Goal: Information Seeking & Learning: Compare options

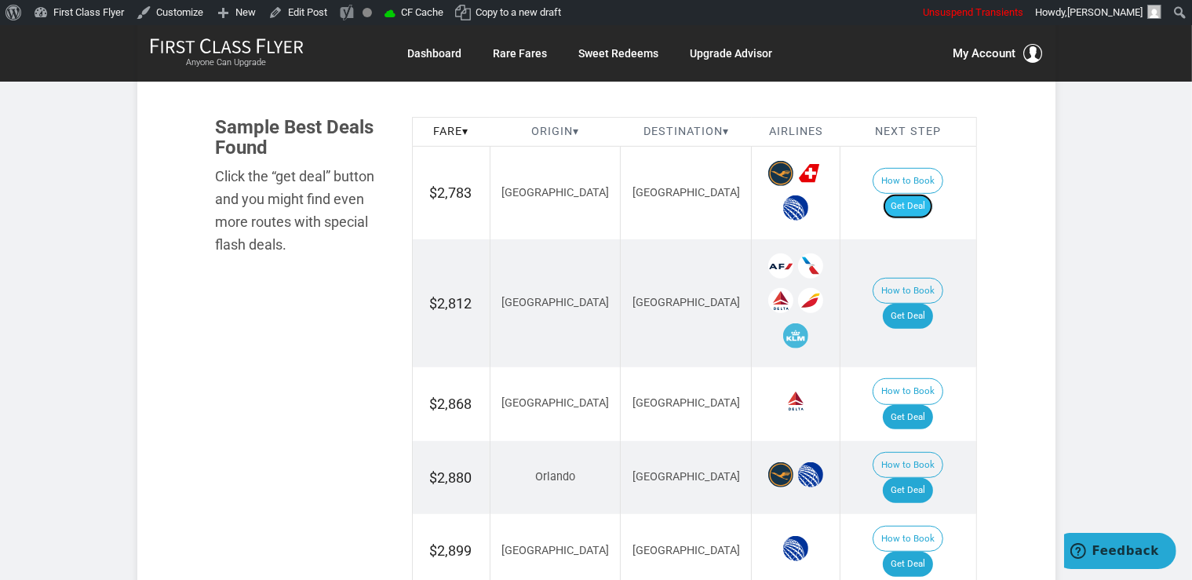
click at [924, 201] on link "Get Deal" at bounding box center [908, 206] width 50 height 25
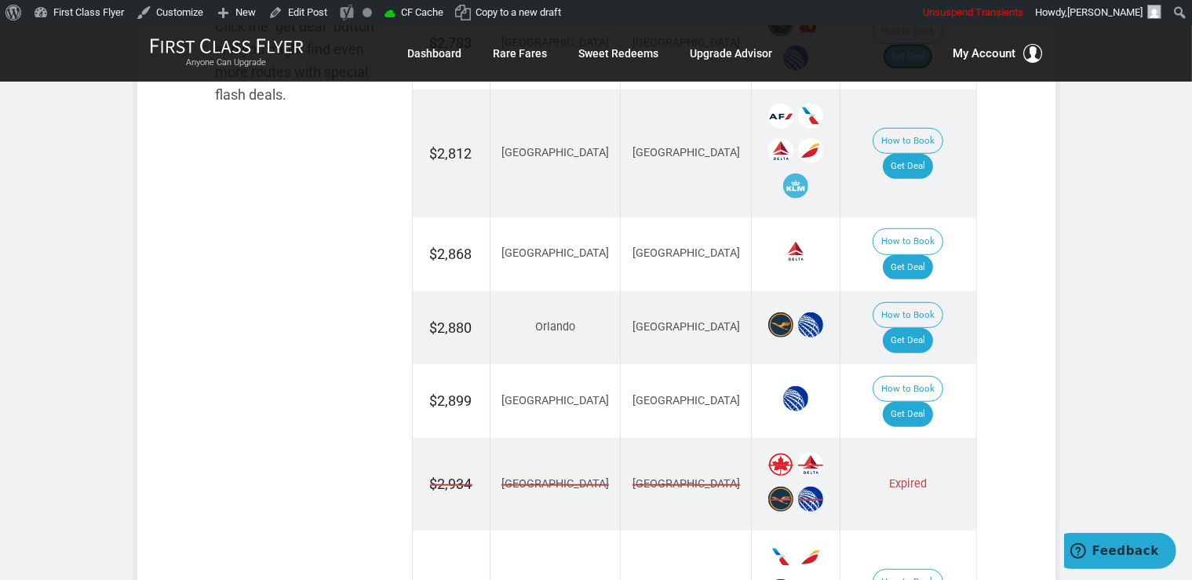
scroll to position [1076, 0]
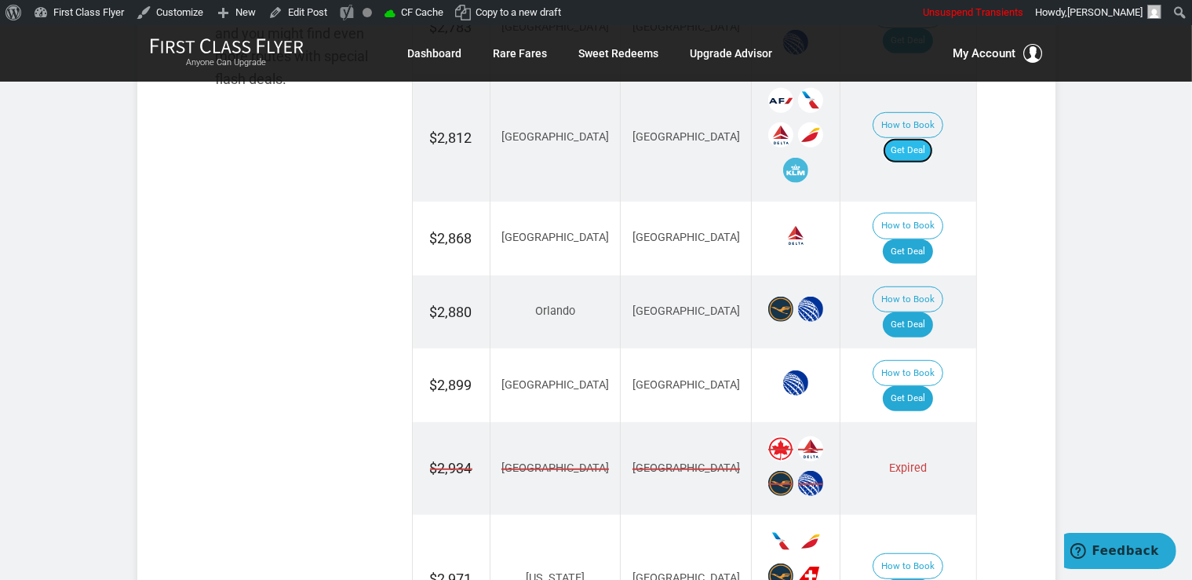
click at [909, 138] on link "Get Deal" at bounding box center [908, 150] width 50 height 25
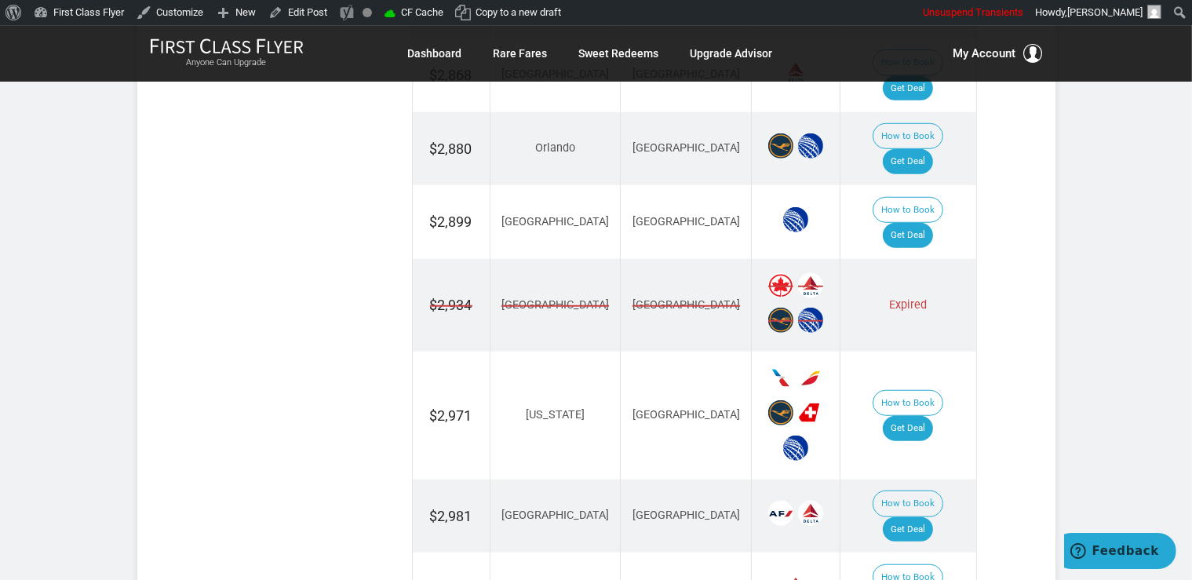
scroll to position [1325, 0]
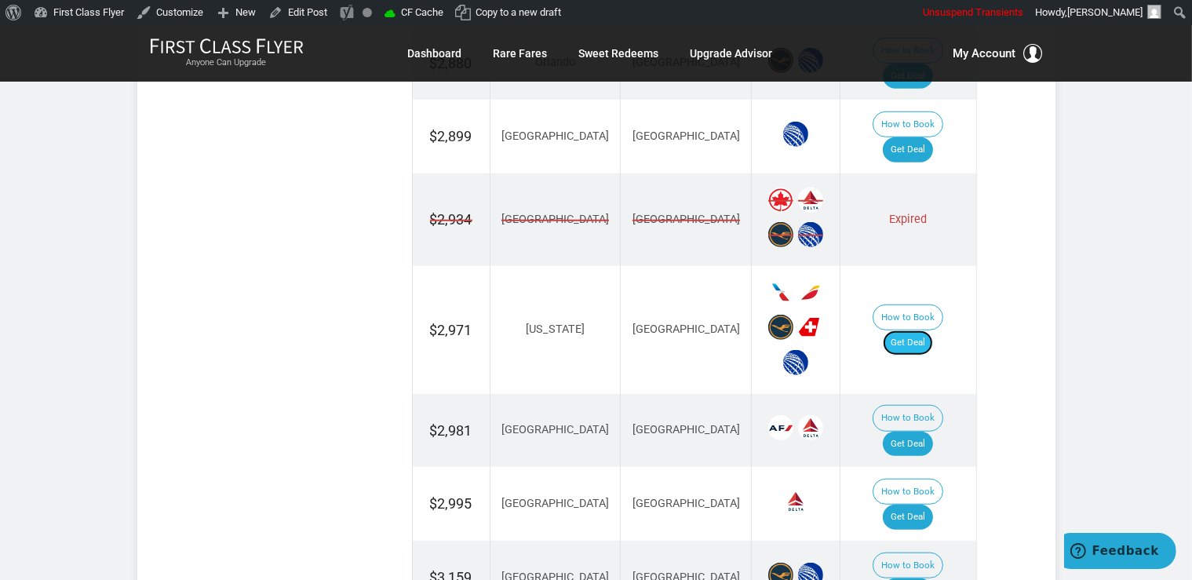
click at [927, 330] on link "Get Deal" at bounding box center [908, 342] width 50 height 25
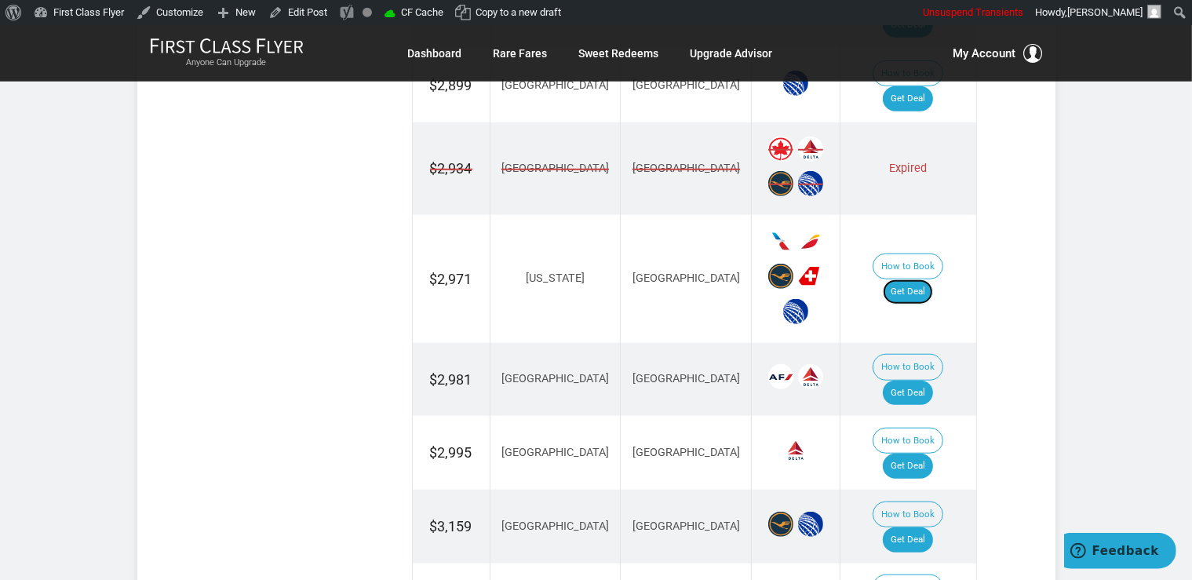
scroll to position [1491, 0]
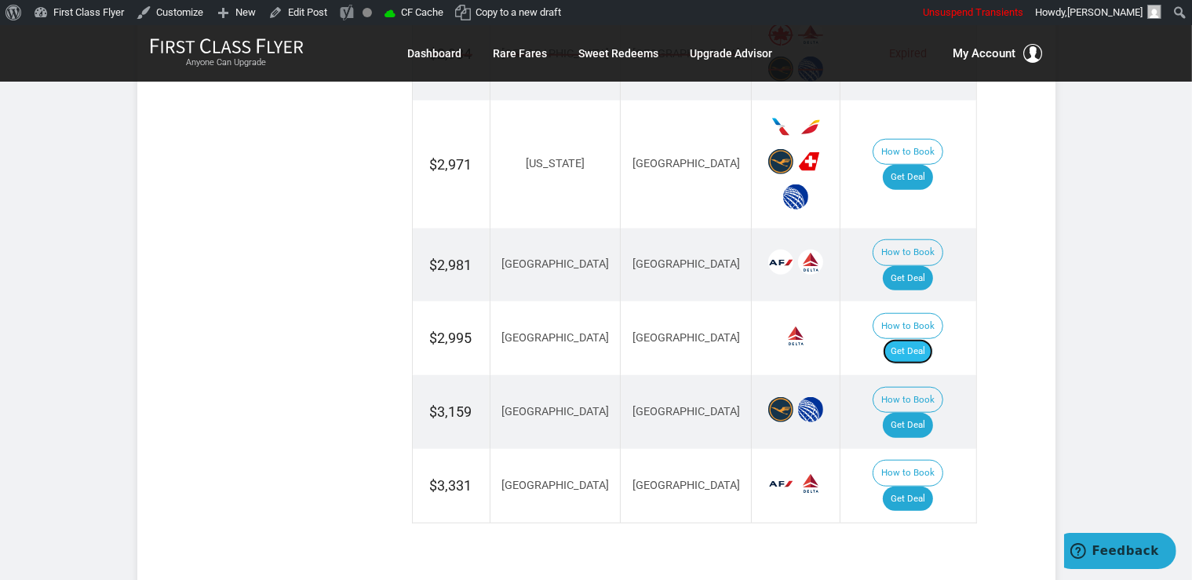
click at [933, 339] on link "Get Deal" at bounding box center [908, 351] width 50 height 25
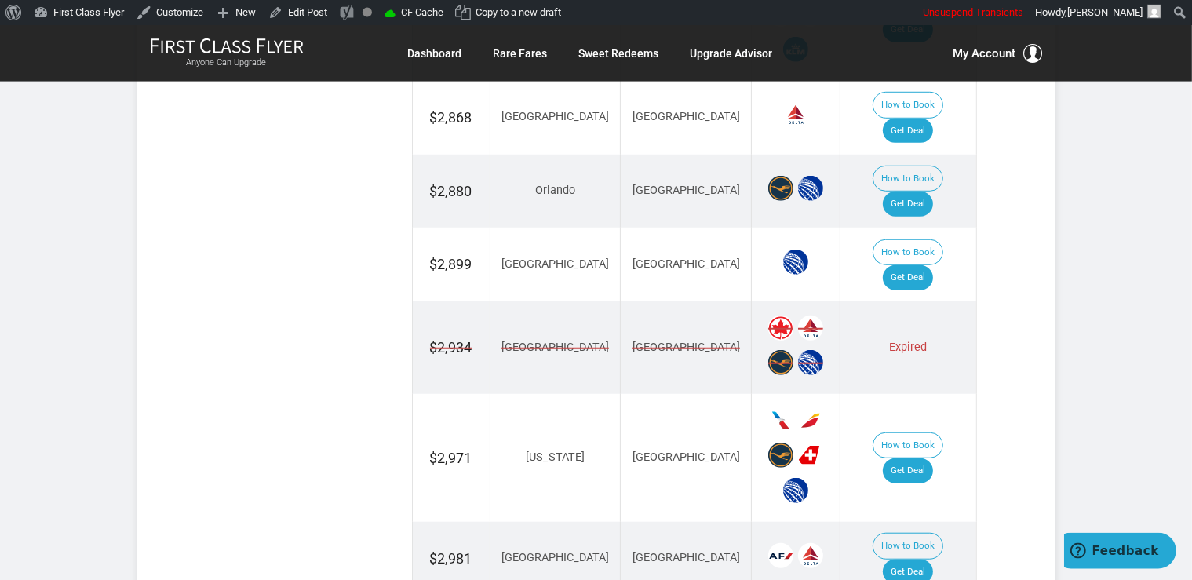
scroll to position [1160, 0]
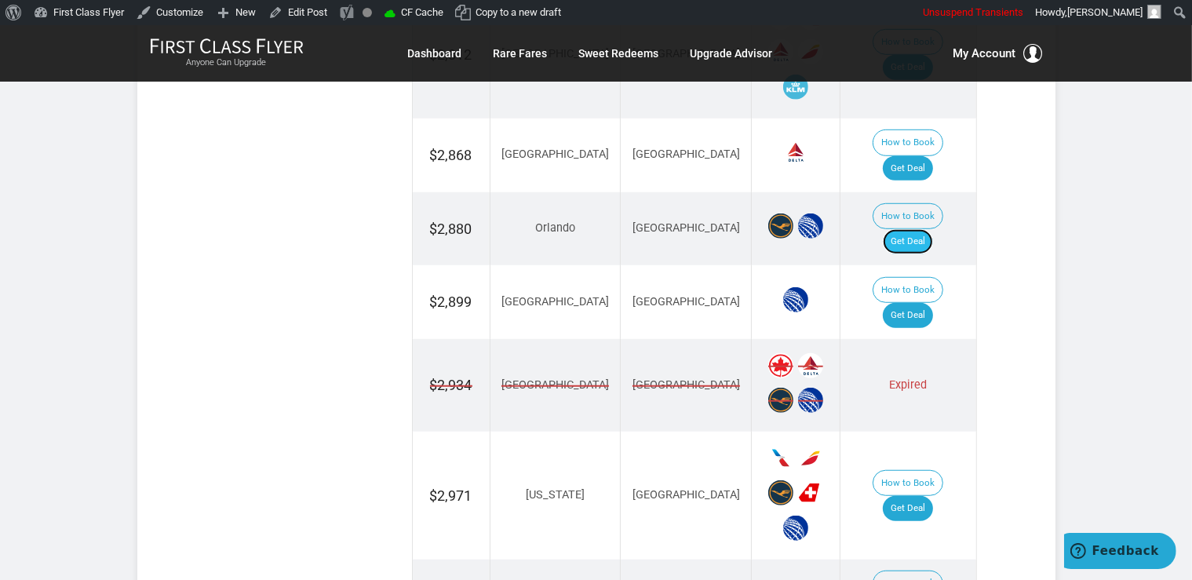
click at [933, 229] on link "Get Deal" at bounding box center [908, 241] width 50 height 25
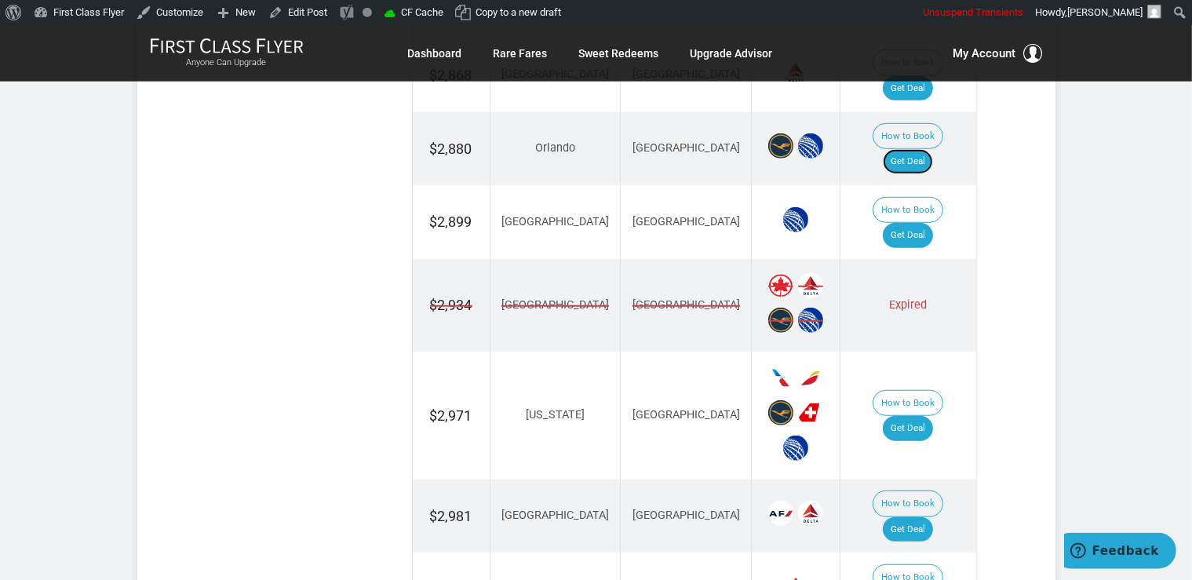
scroll to position [994, 0]
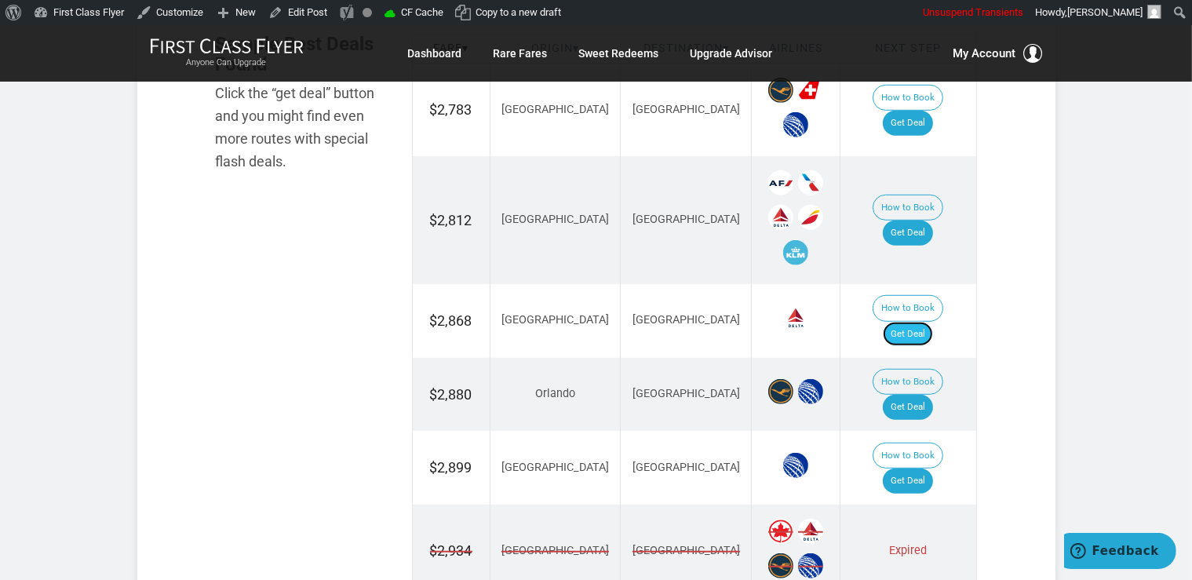
click at [921, 322] on link "Get Deal" at bounding box center [908, 334] width 50 height 25
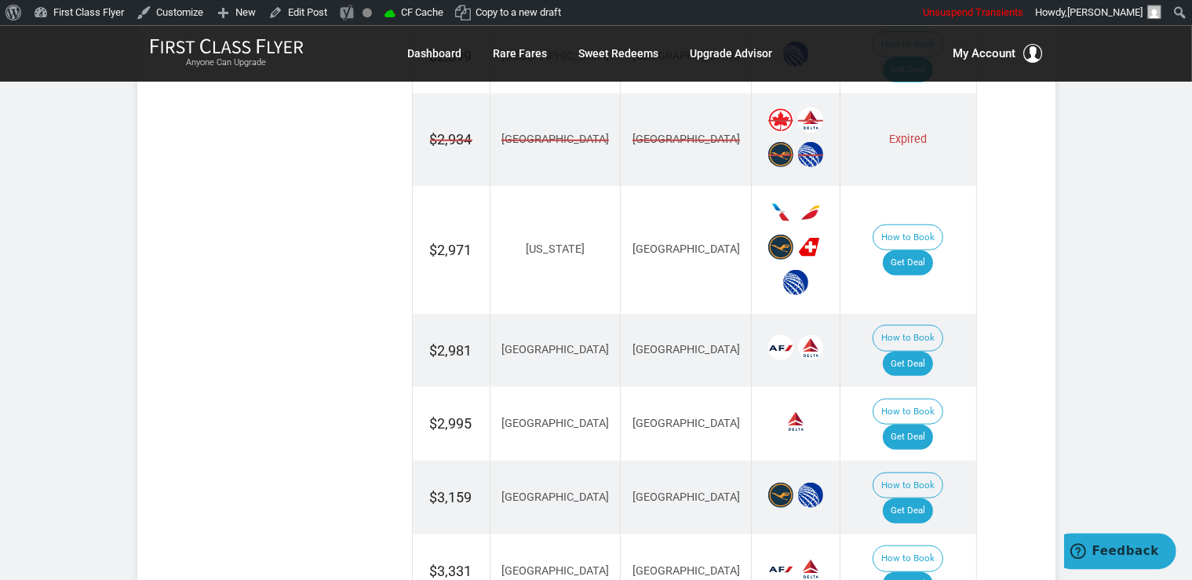
scroll to position [1408, 0]
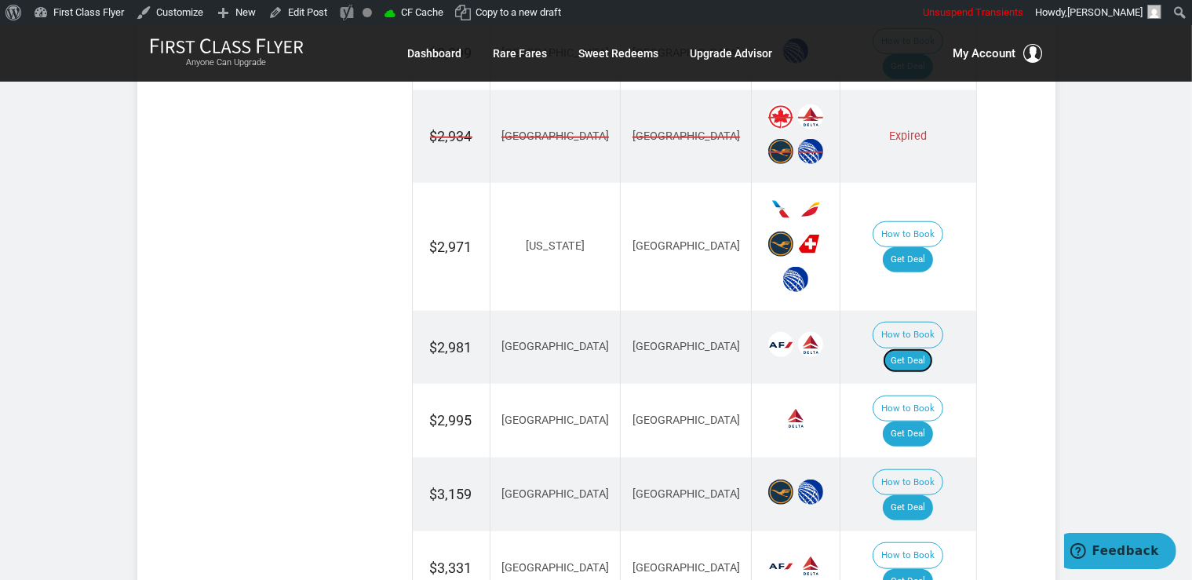
click at [917, 348] on link "Get Deal" at bounding box center [908, 360] width 50 height 25
click at [933, 348] on link "Get Deal" at bounding box center [908, 360] width 50 height 25
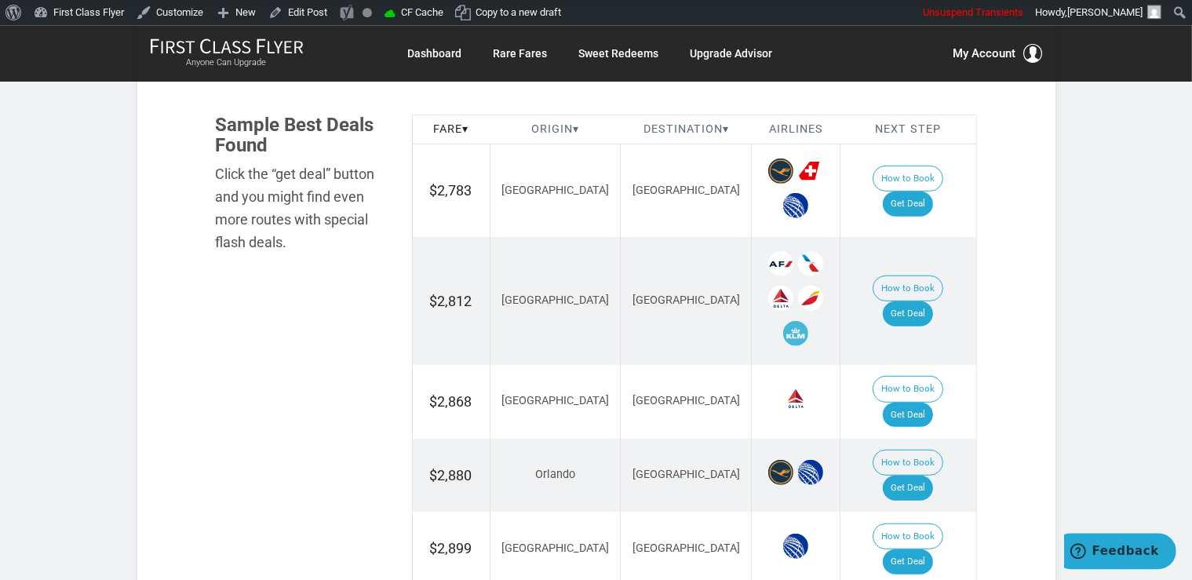
scroll to position [911, 0]
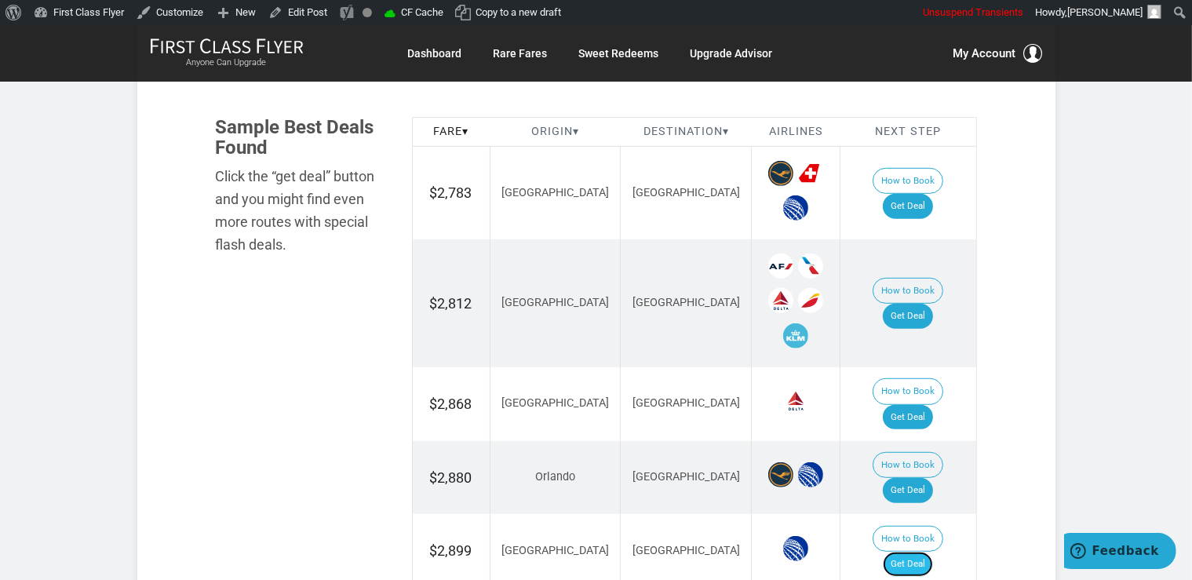
click at [923, 552] on link "Get Deal" at bounding box center [908, 564] width 50 height 25
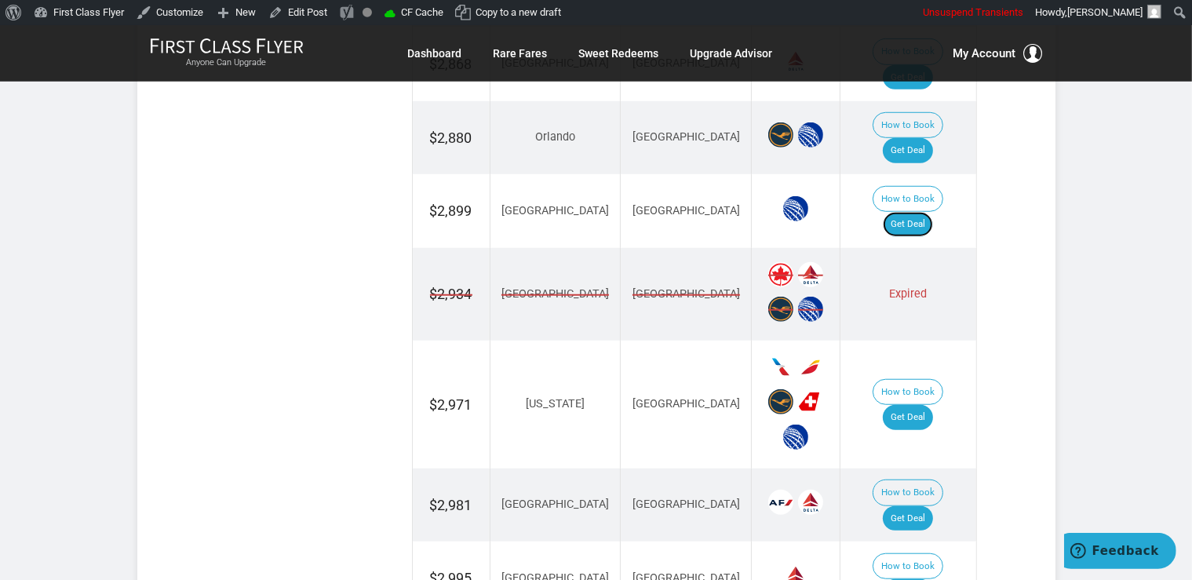
scroll to position [1491, 0]
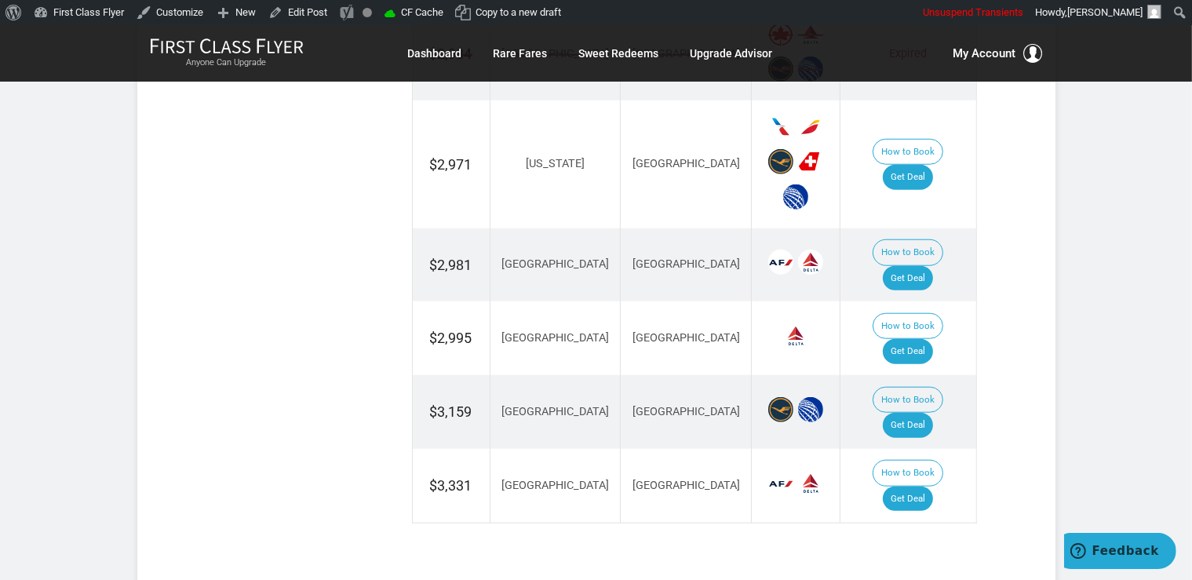
click at [930, 449] on td "How to Book Get Deal" at bounding box center [908, 486] width 136 height 74
click at [930, 486] on link "Get Deal" at bounding box center [908, 498] width 50 height 25
click at [907, 486] on link "Get Deal" at bounding box center [908, 498] width 50 height 25
click at [931, 413] on link "Get Deal" at bounding box center [908, 425] width 50 height 25
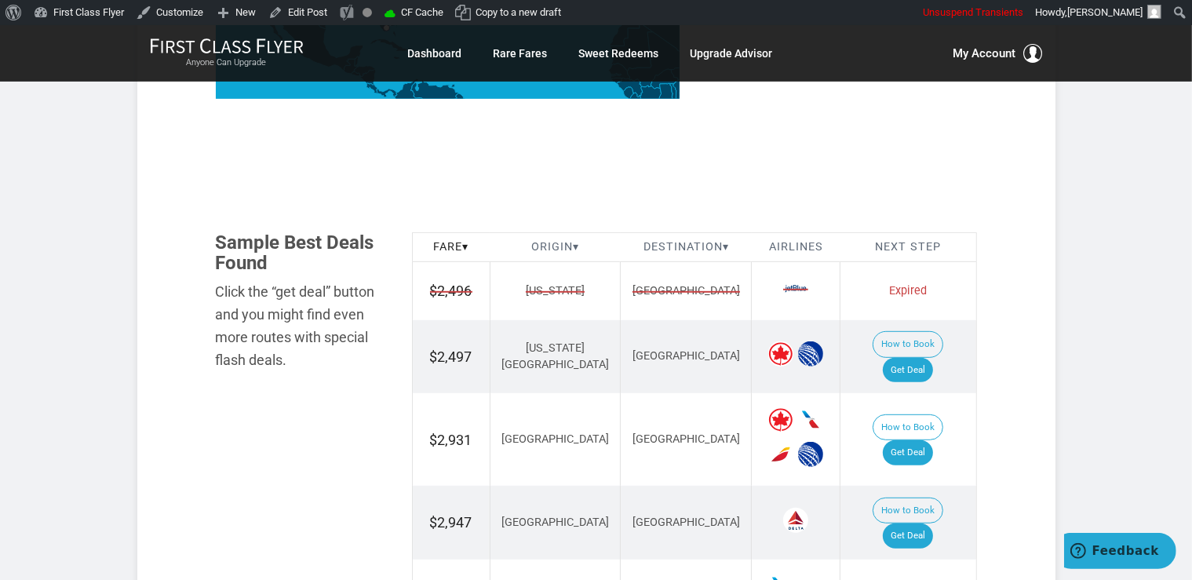
scroll to position [829, 0]
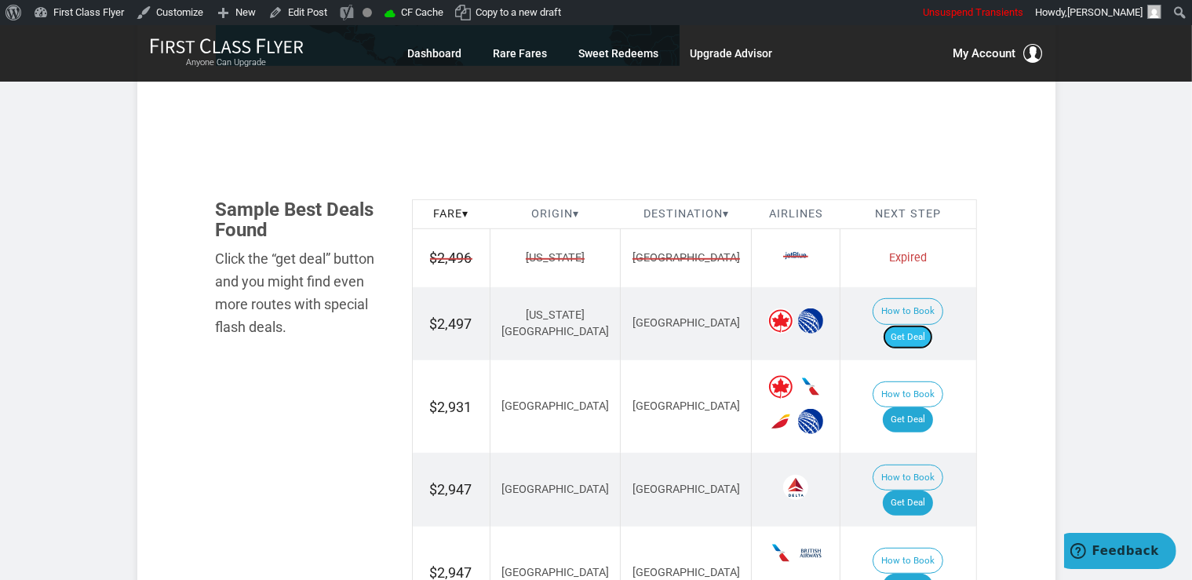
click at [924, 325] on link "Get Deal" at bounding box center [908, 337] width 50 height 25
click at [931, 407] on link "Get Deal" at bounding box center [908, 419] width 50 height 25
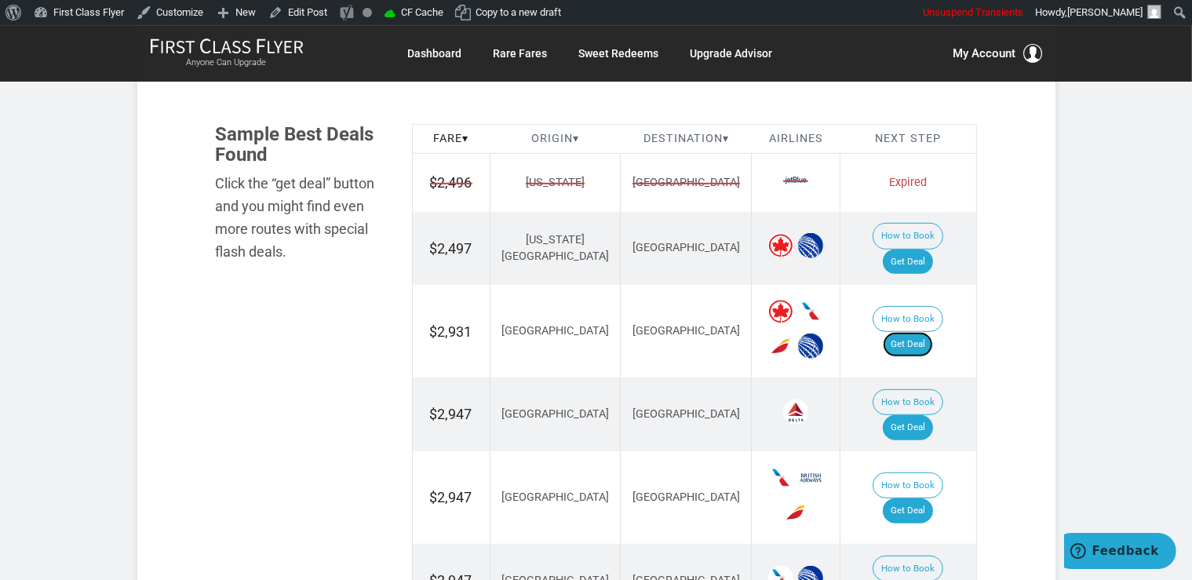
scroll to position [1076, 0]
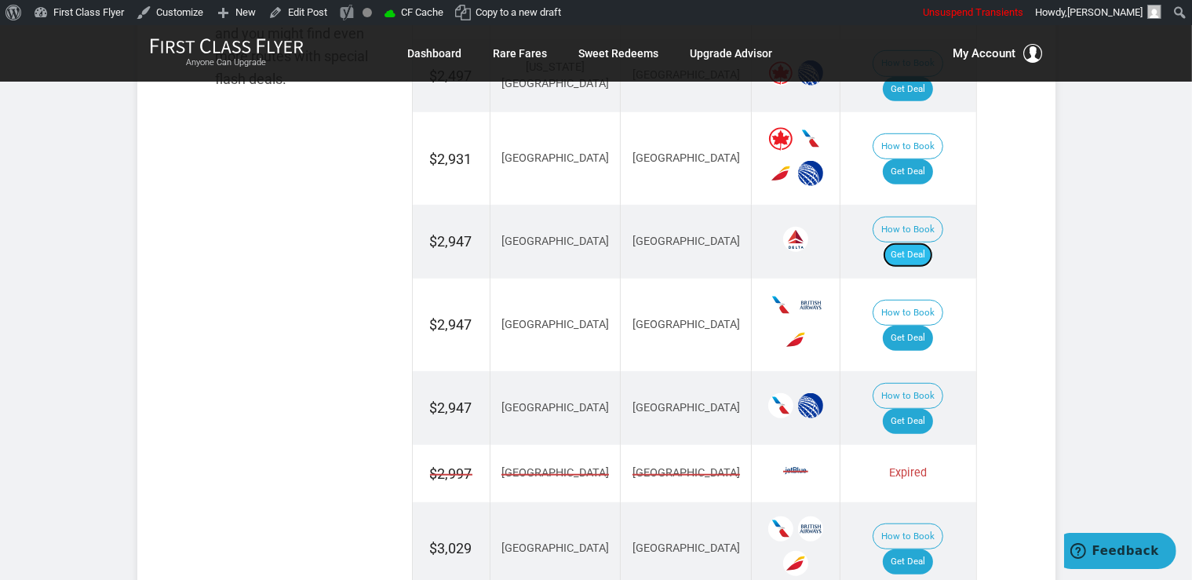
click at [916, 242] on link "Get Deal" at bounding box center [908, 254] width 50 height 25
click at [902, 326] on link "Get Deal" at bounding box center [908, 338] width 50 height 25
click at [914, 409] on link "Get Deal" at bounding box center [908, 421] width 50 height 25
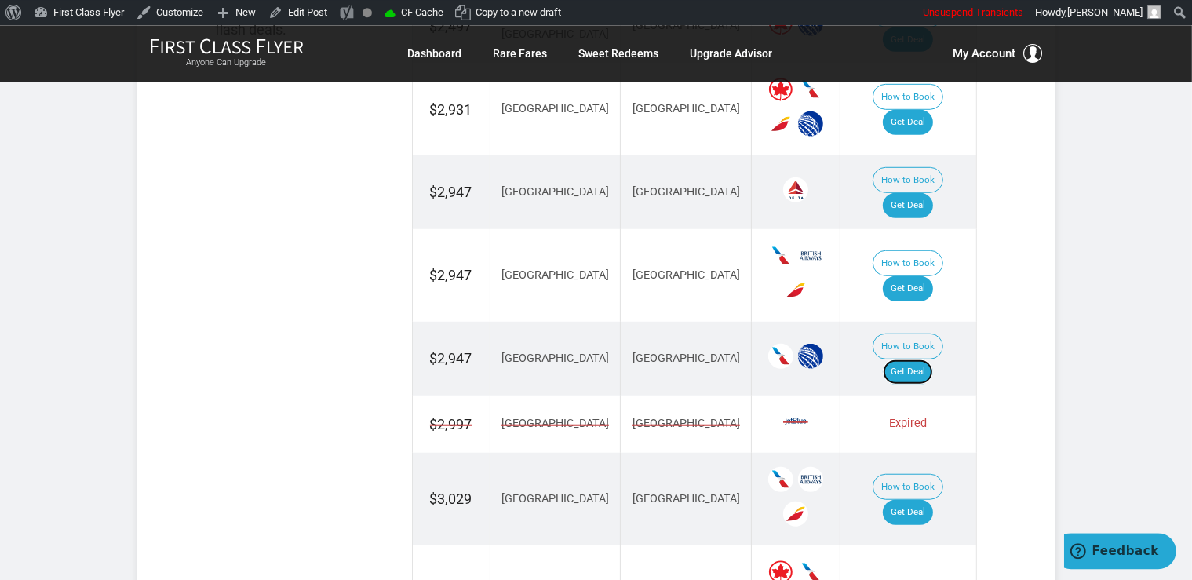
scroll to position [1160, 0]
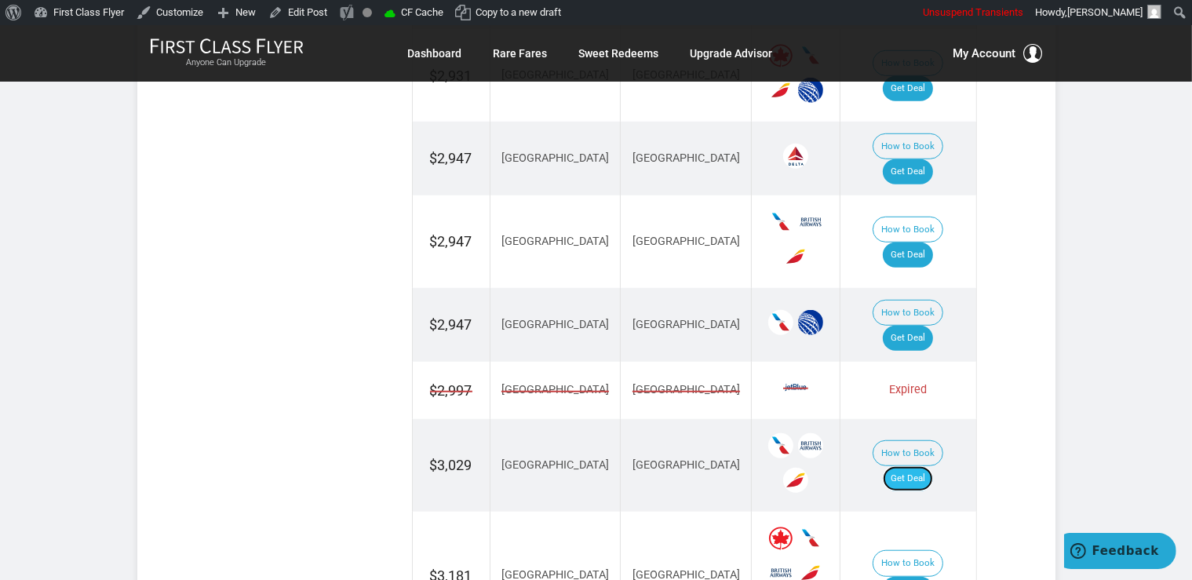
click at [920, 466] on link "Get Deal" at bounding box center [908, 478] width 50 height 25
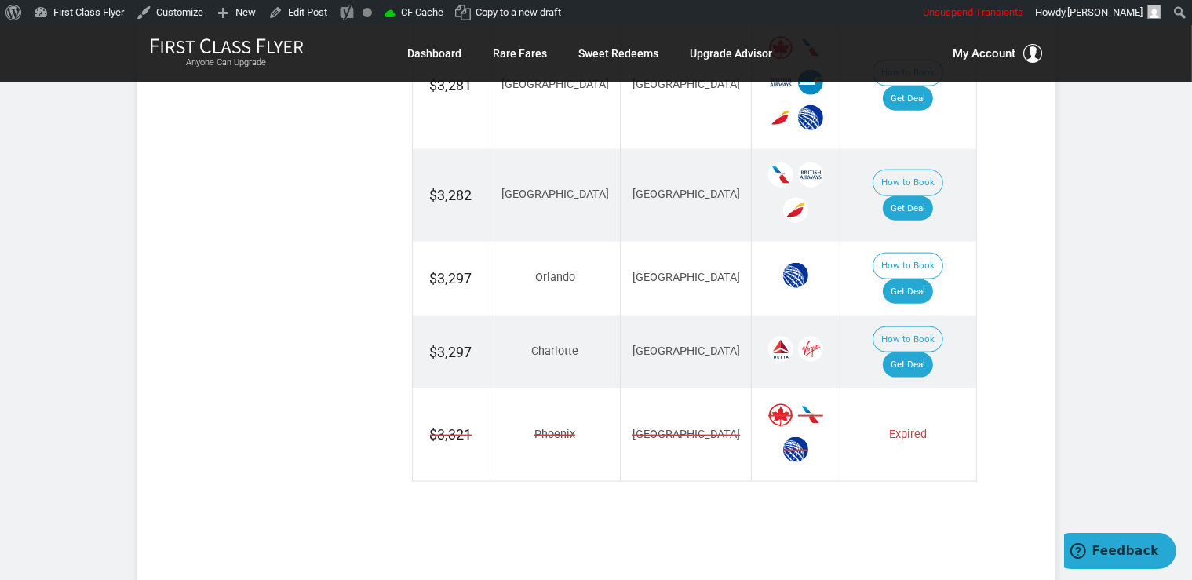
scroll to position [1823, 0]
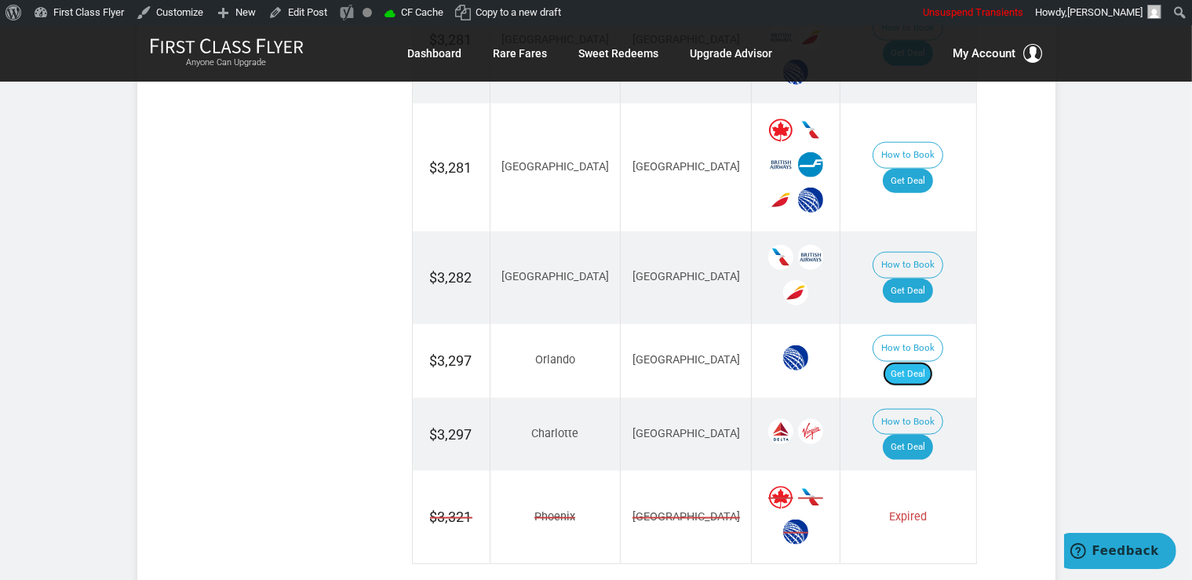
click at [912, 362] on link "Get Deal" at bounding box center [908, 374] width 50 height 25
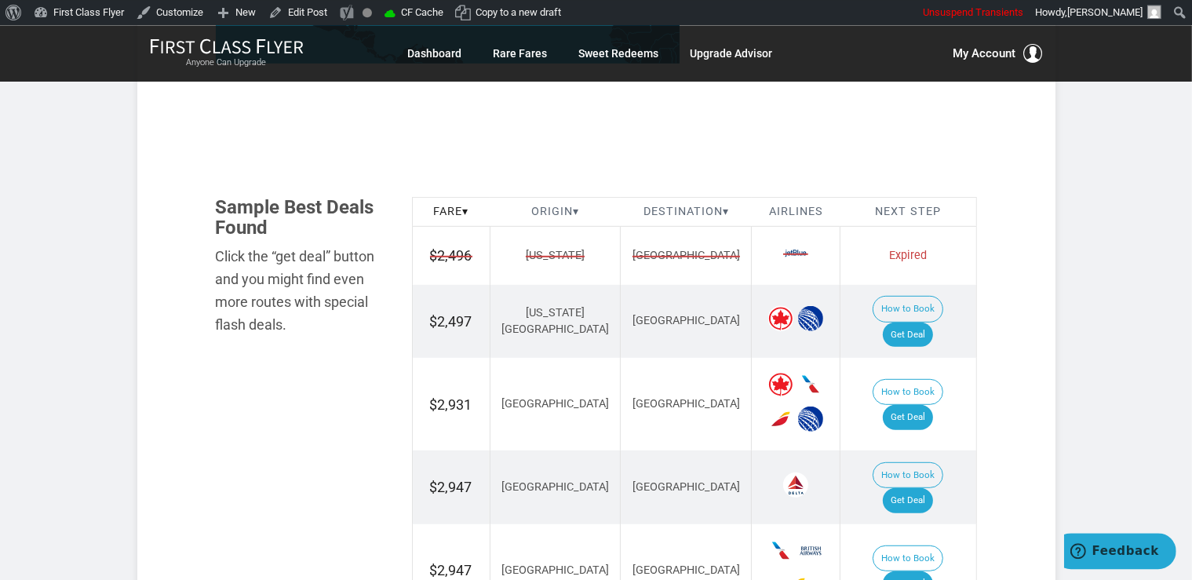
scroll to position [829, 0]
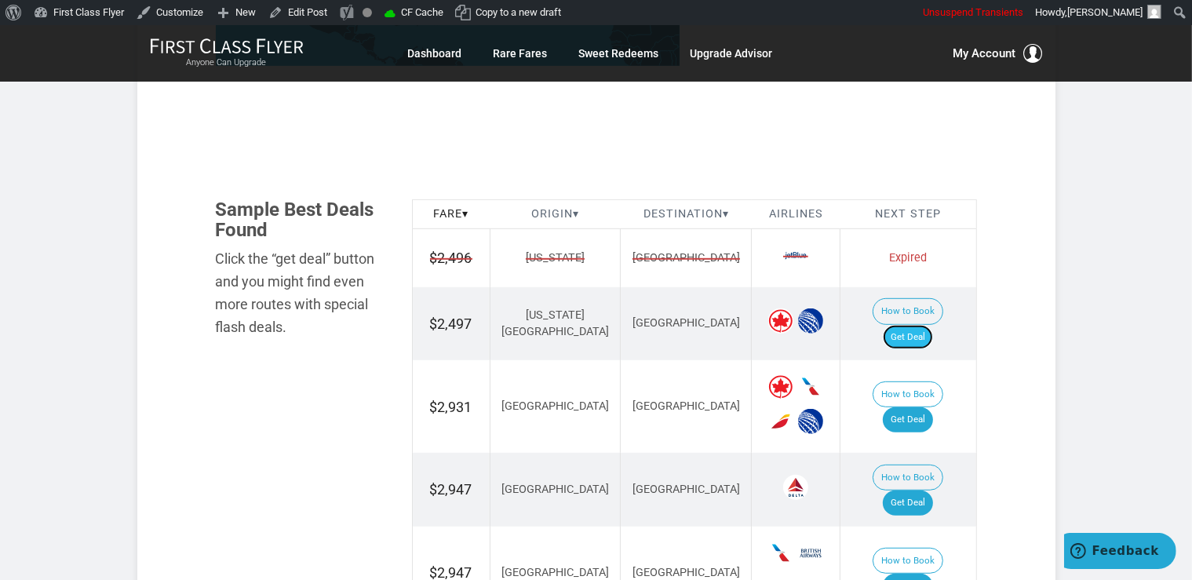
click at [923, 325] on link "Get Deal" at bounding box center [908, 337] width 50 height 25
click at [891, 316] on button "How to Book" at bounding box center [907, 312] width 71 height 27
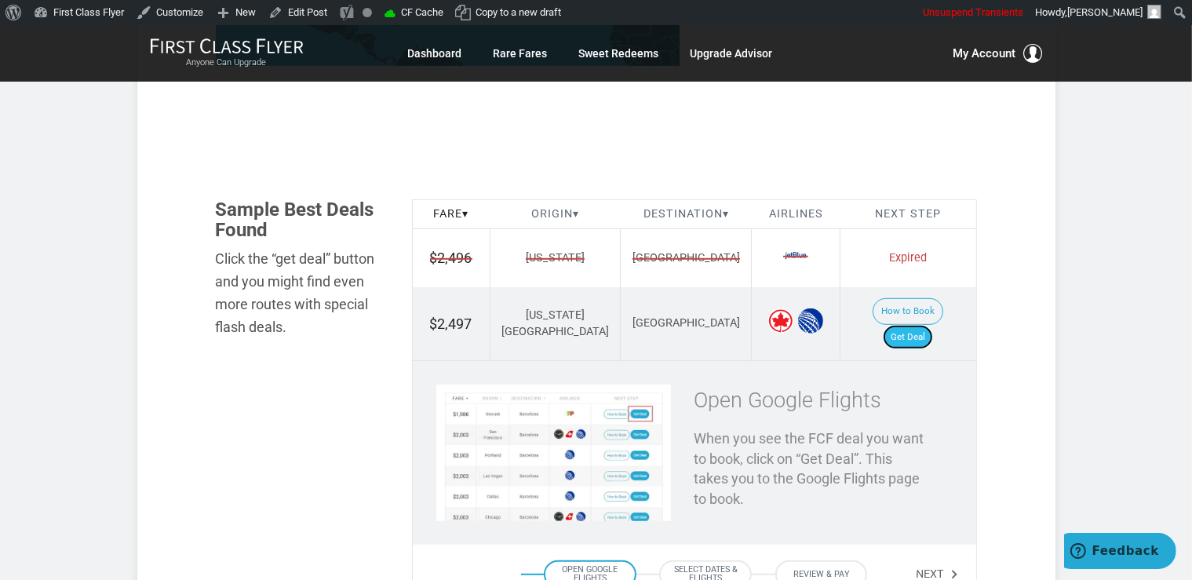
click at [911, 325] on link "Get Deal" at bounding box center [908, 337] width 50 height 25
click at [872, 303] on button "How to Book" at bounding box center [907, 312] width 71 height 27
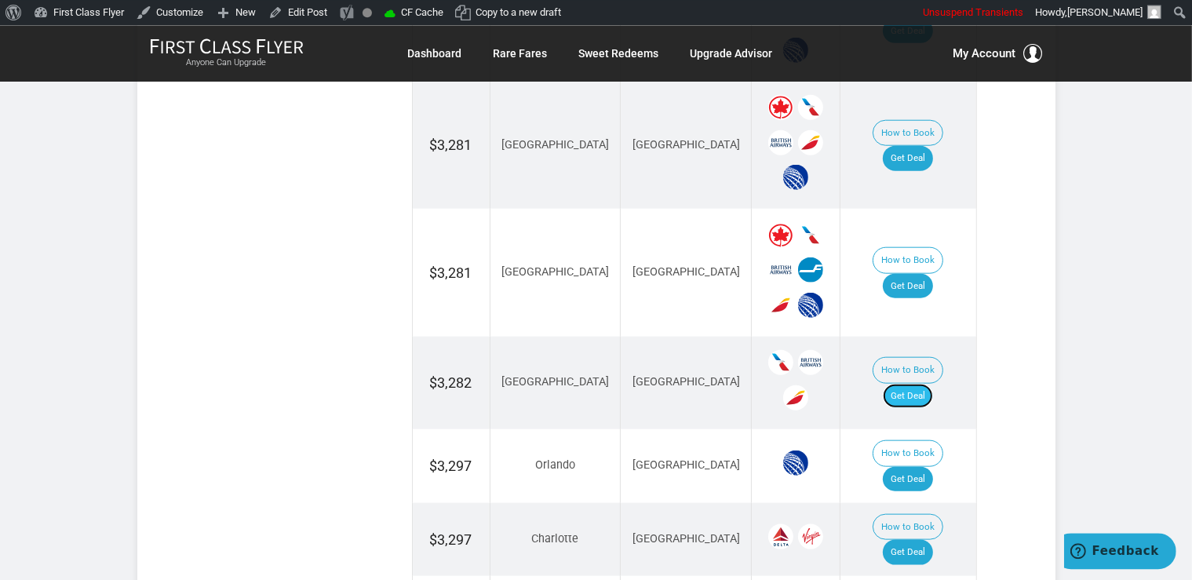
click at [933, 383] on link "Get Deal" at bounding box center [908, 395] width 50 height 25
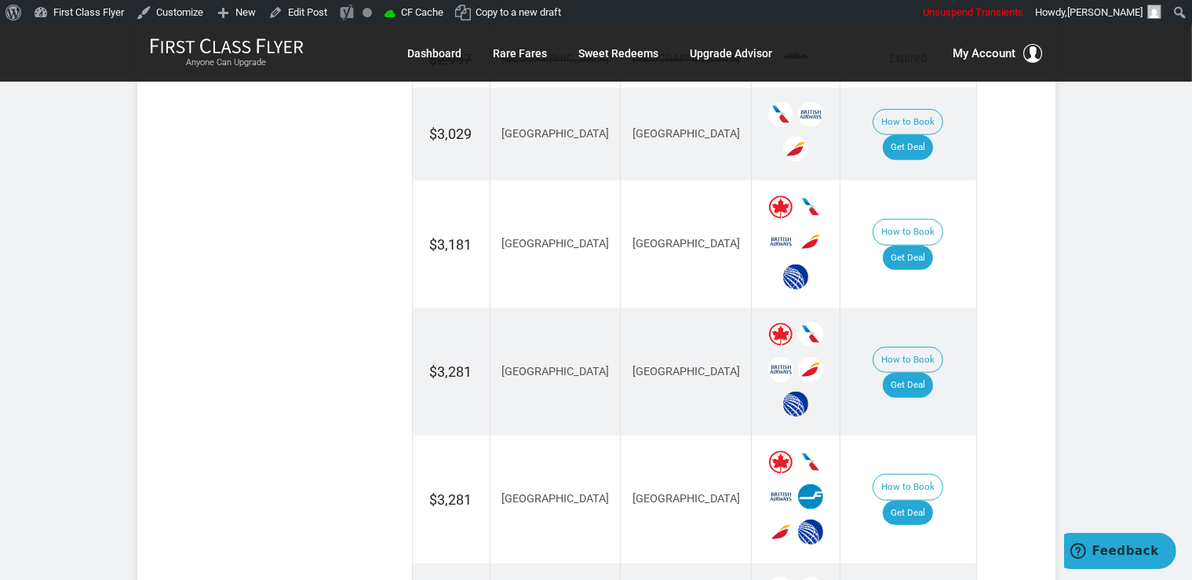
scroll to position [1408, 0]
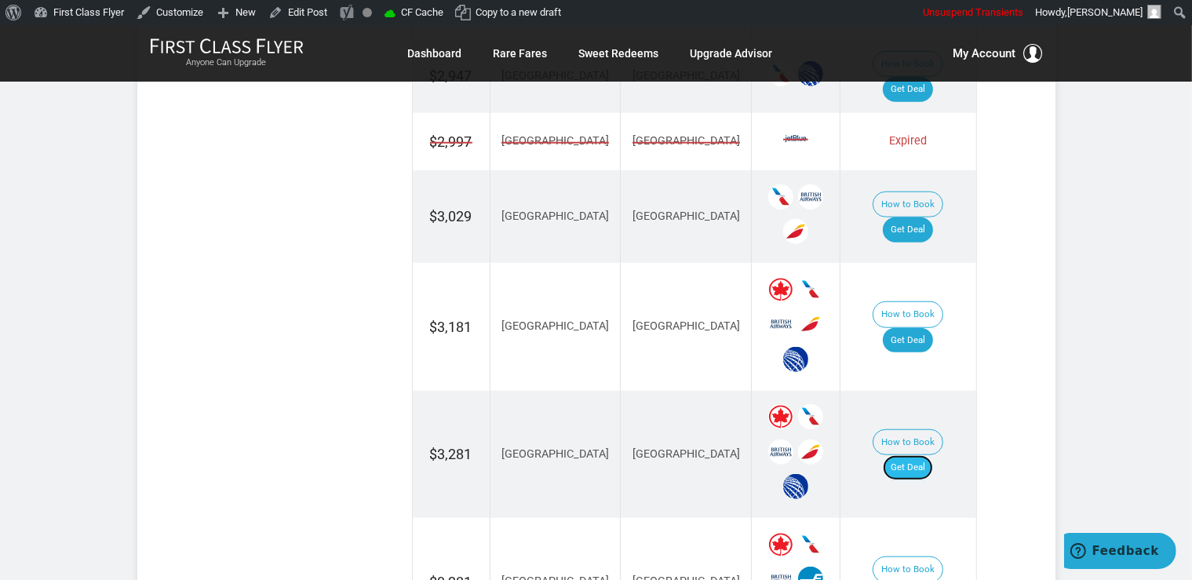
click at [933, 455] on link "Get Deal" at bounding box center [908, 467] width 50 height 25
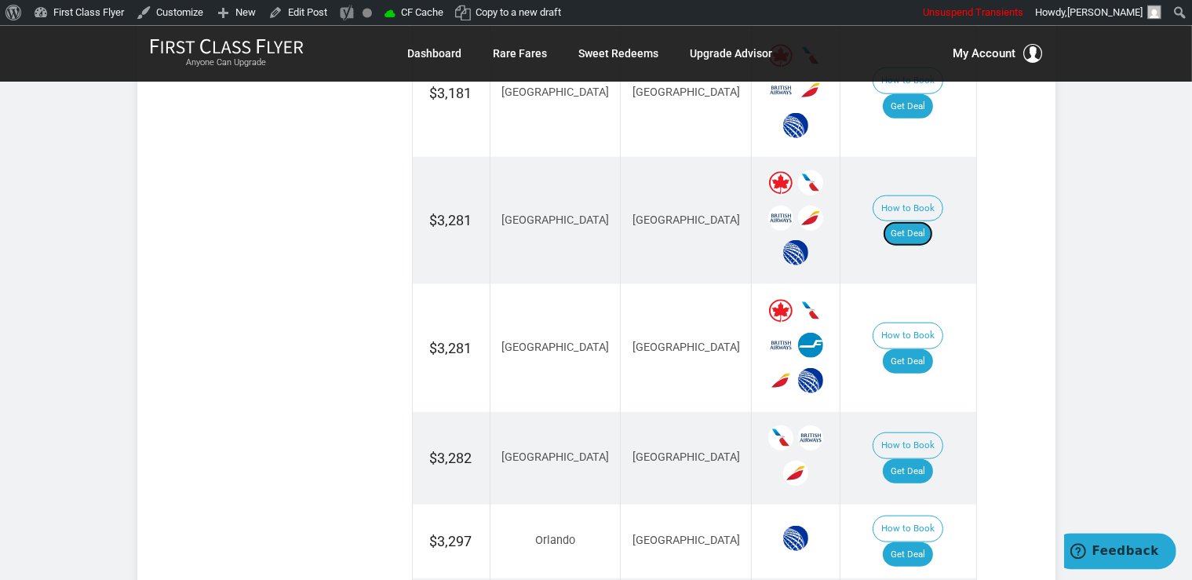
scroll to position [1657, 0]
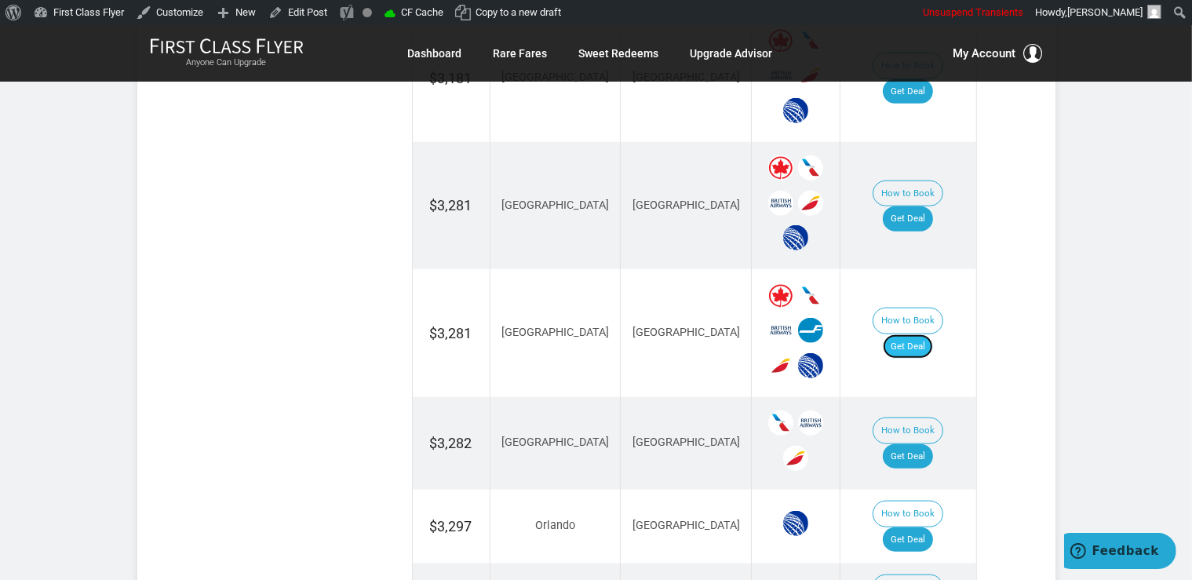
click at [921, 334] on link "Get Deal" at bounding box center [908, 346] width 50 height 25
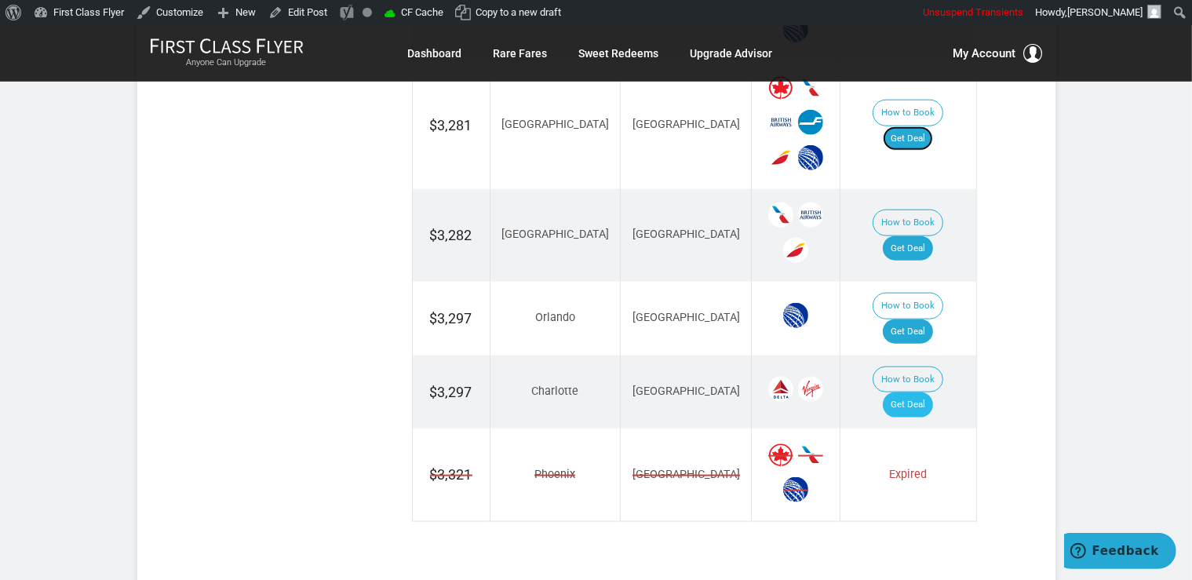
scroll to position [1905, 0]
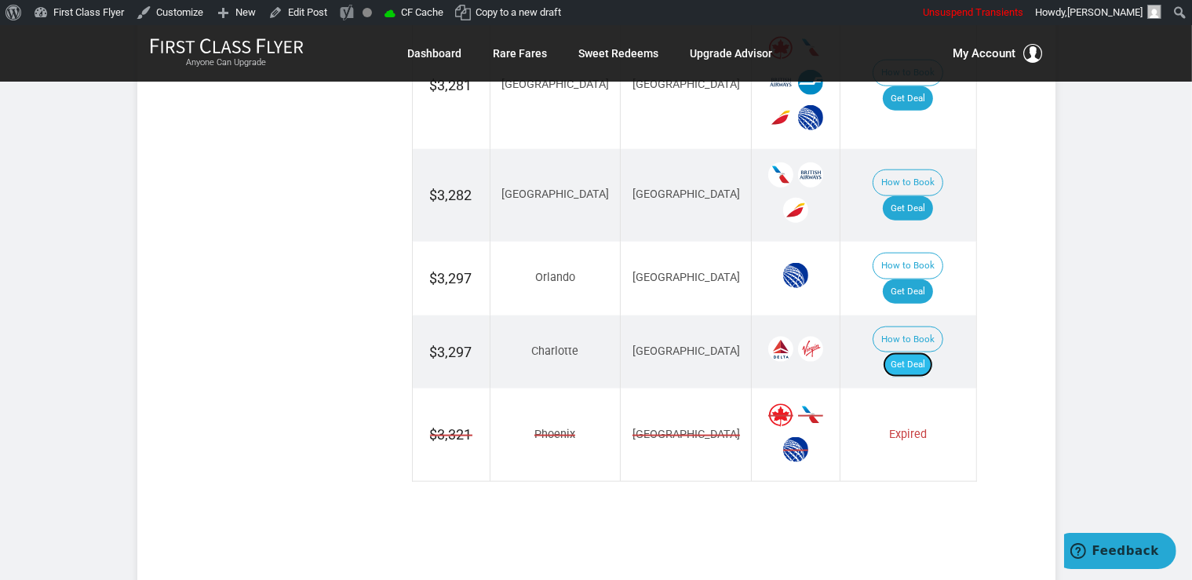
click at [931, 352] on link "Get Deal" at bounding box center [908, 364] width 50 height 25
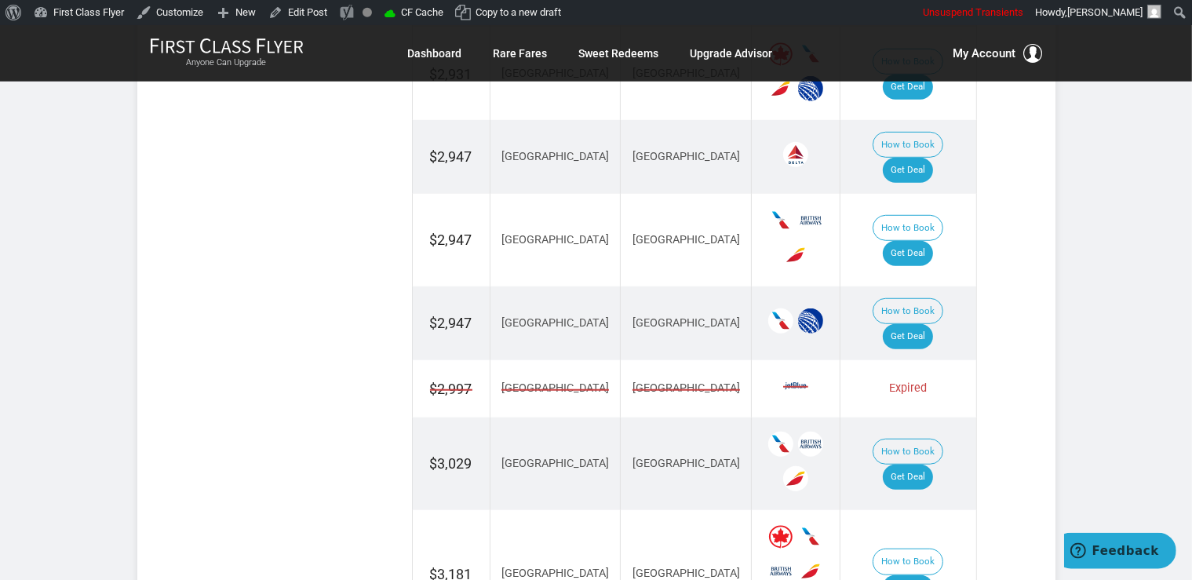
scroll to position [1160, 0]
click at [930, 577] on link "Get Deal" at bounding box center [908, 589] width 50 height 25
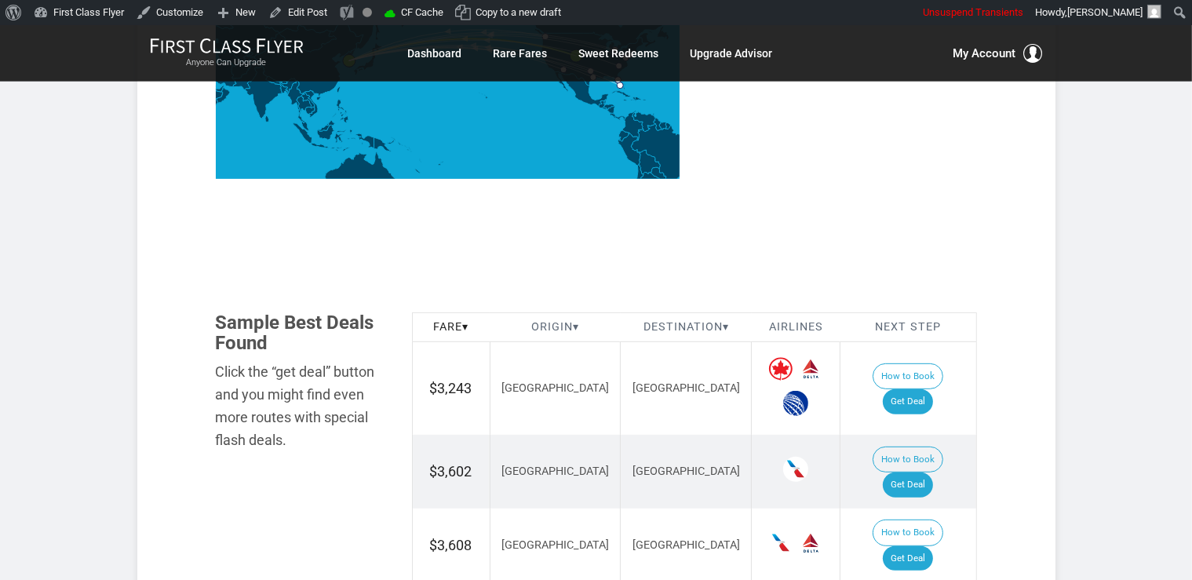
scroll to position [829, 0]
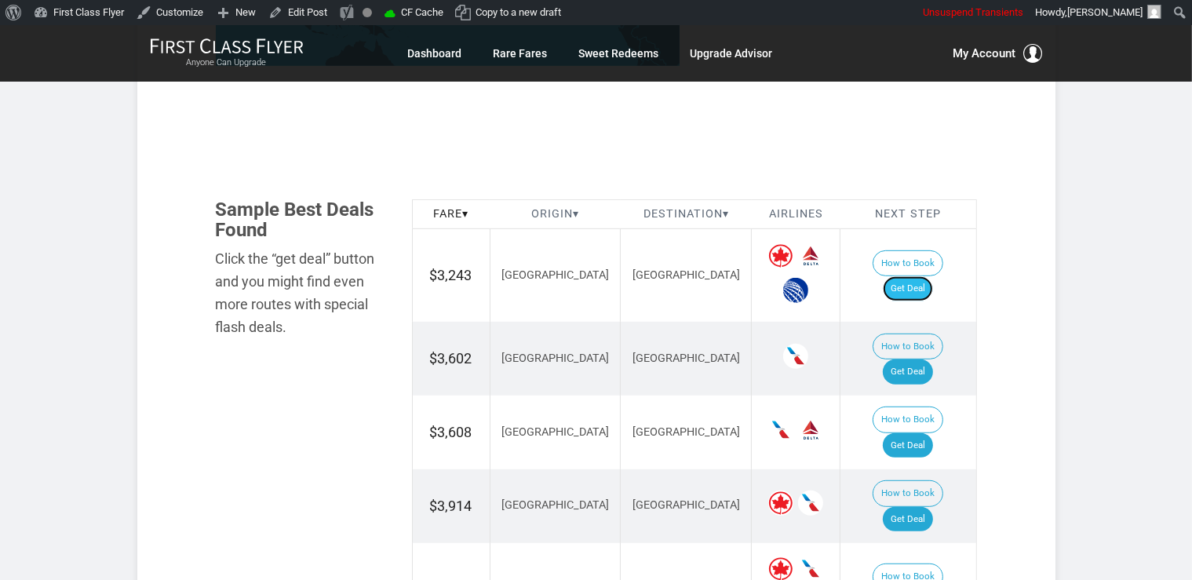
click at [933, 281] on link "Get Deal" at bounding box center [908, 288] width 50 height 25
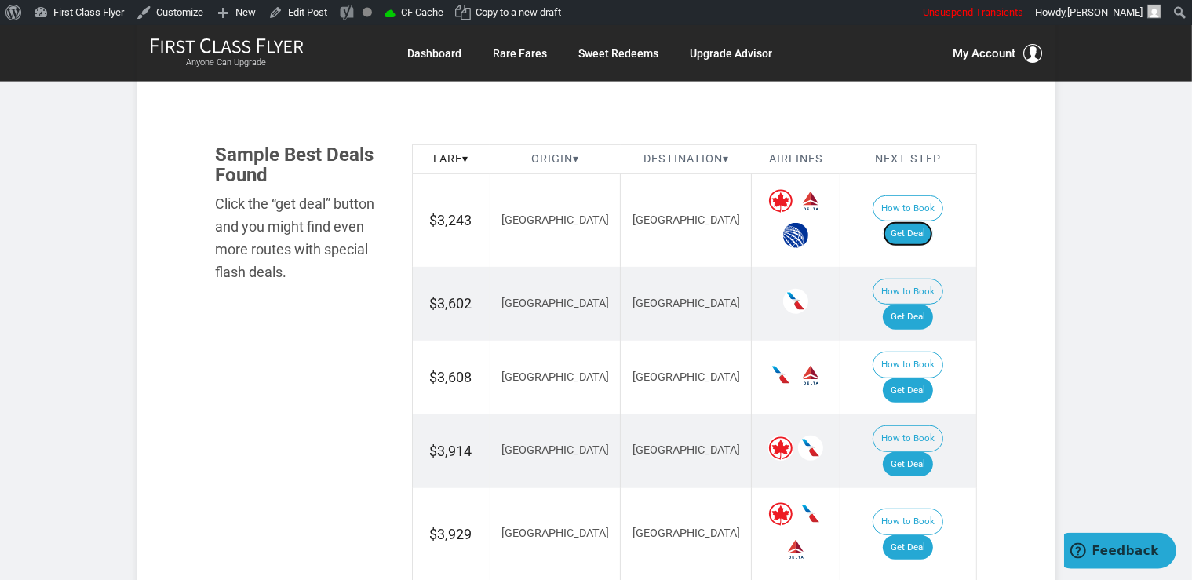
scroll to position [911, 0]
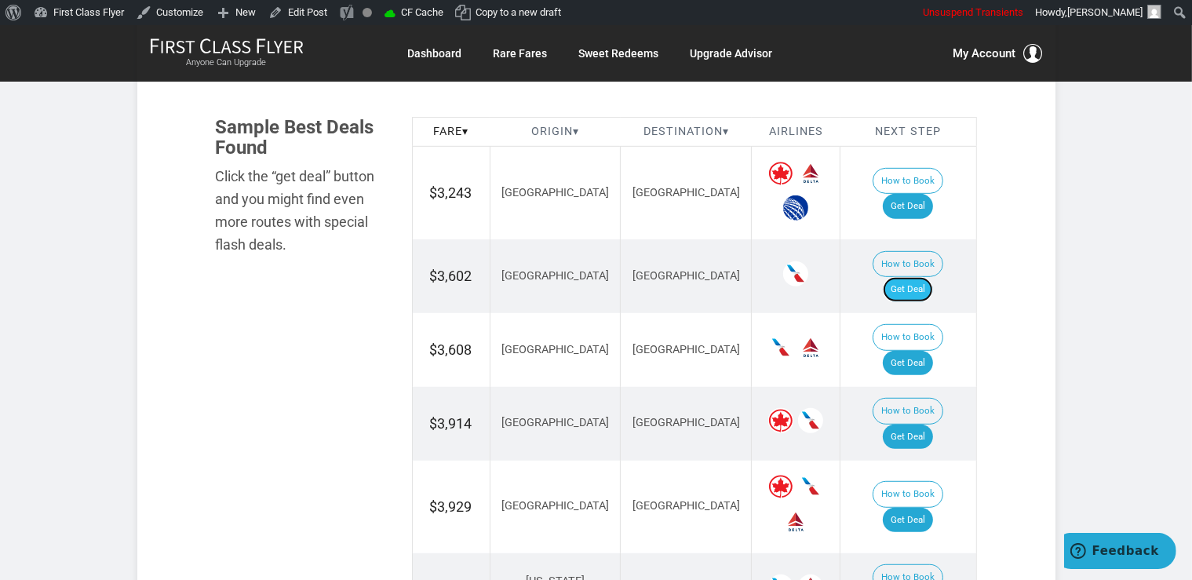
click at [912, 277] on link "Get Deal" at bounding box center [908, 289] width 50 height 25
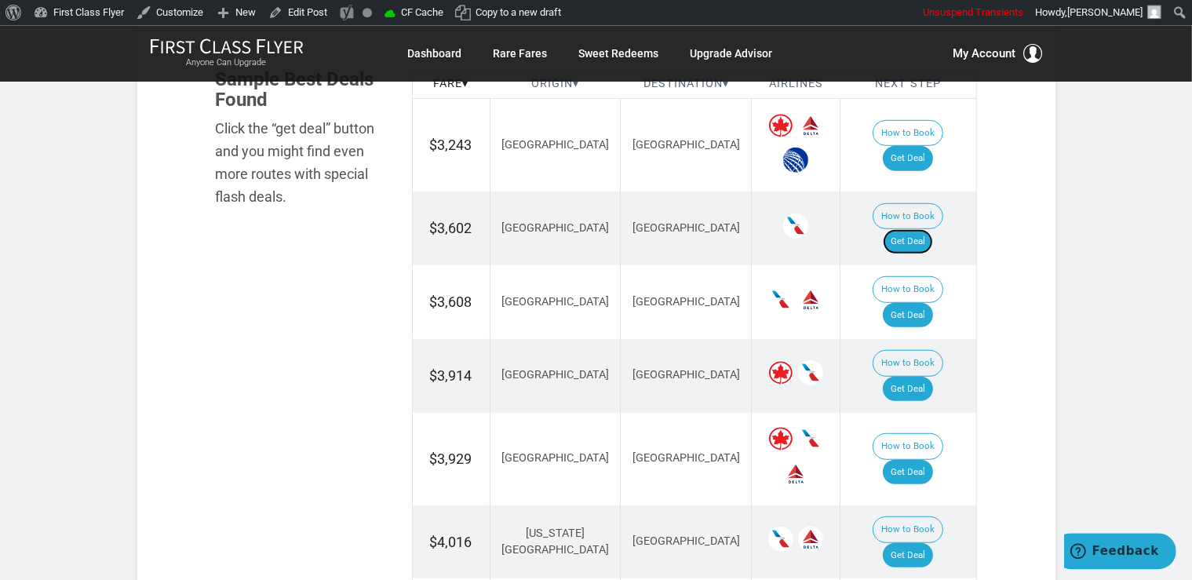
scroll to position [994, 0]
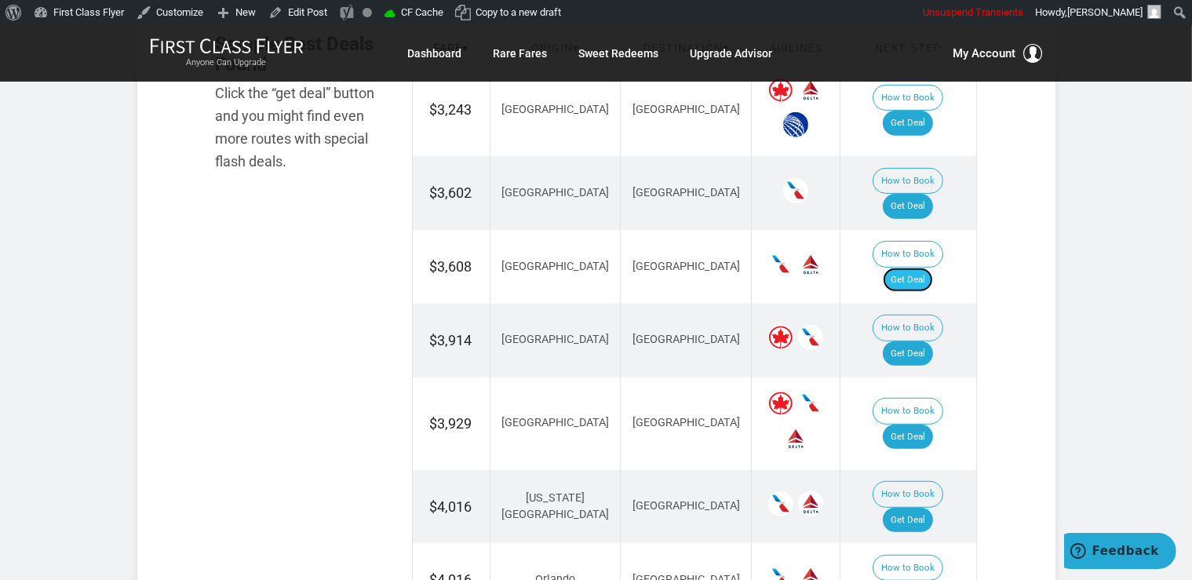
click at [927, 268] on link "Get Deal" at bounding box center [908, 280] width 50 height 25
click at [913, 341] on link "Get Deal" at bounding box center [908, 353] width 50 height 25
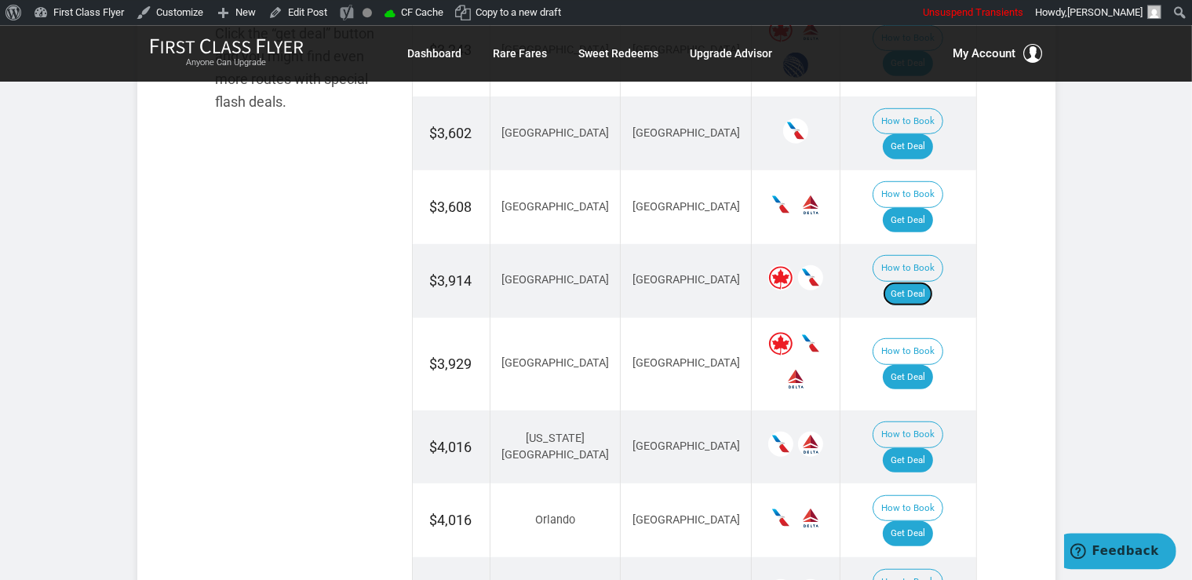
scroll to position [1076, 0]
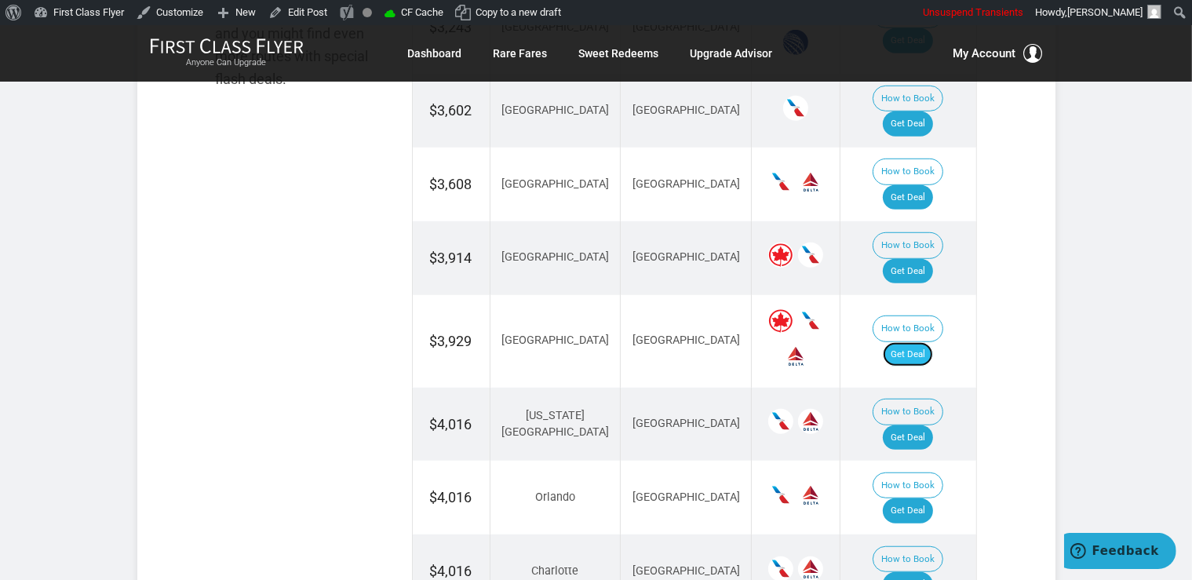
click at [923, 342] on link "Get Deal" at bounding box center [908, 354] width 50 height 25
click at [921, 425] on link "Get Deal" at bounding box center [908, 437] width 50 height 25
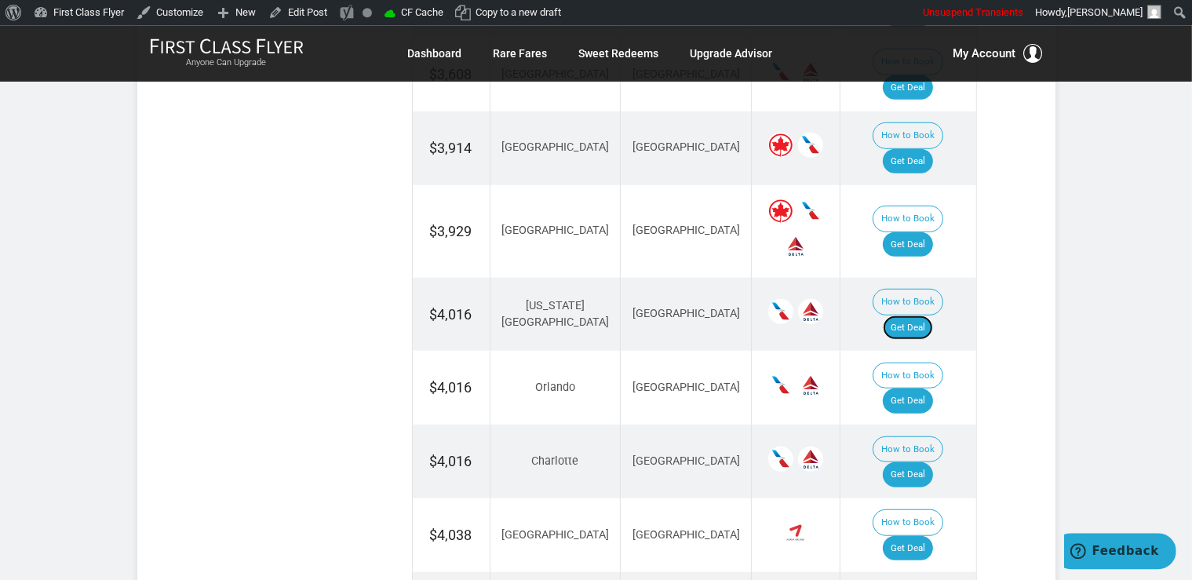
scroll to position [1243, 0]
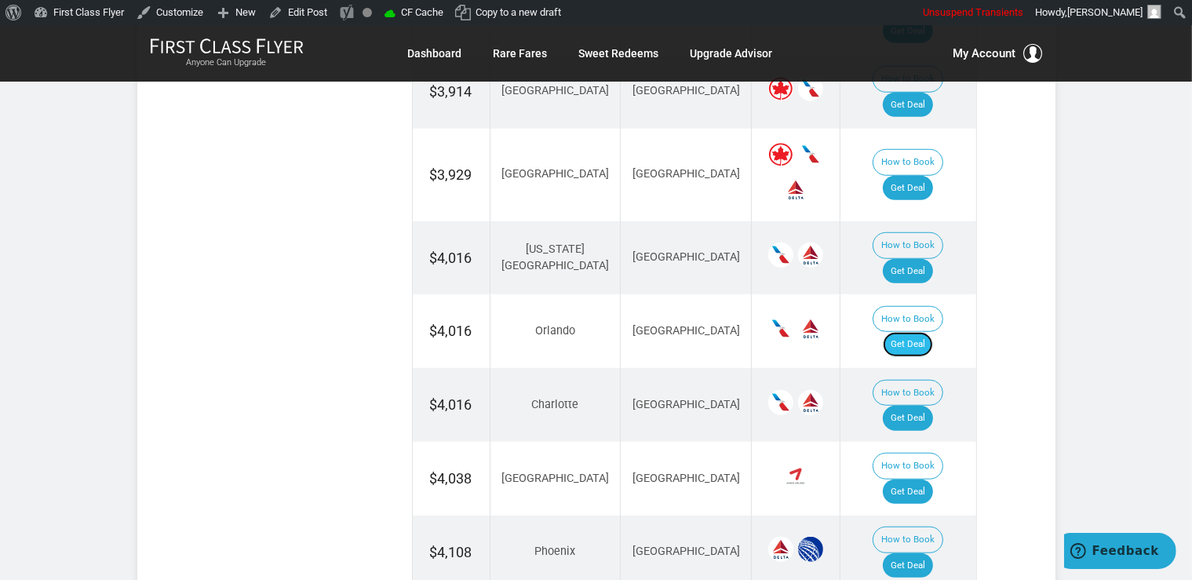
click at [912, 332] on link "Get Deal" at bounding box center [908, 344] width 50 height 25
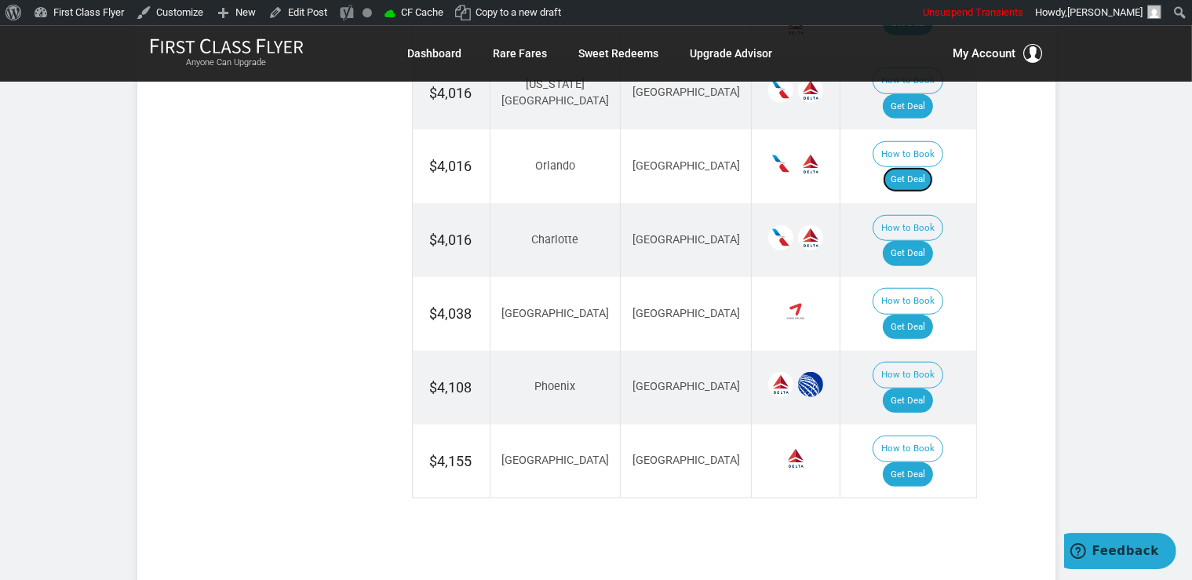
scroll to position [1408, 0]
click at [907, 240] on link "Get Deal" at bounding box center [908, 252] width 50 height 25
click at [909, 388] on link "Get Deal" at bounding box center [908, 400] width 50 height 25
click at [917, 461] on link "Get Deal" at bounding box center [908, 473] width 50 height 25
click at [912, 314] on link "Get Deal" at bounding box center [908, 326] width 50 height 25
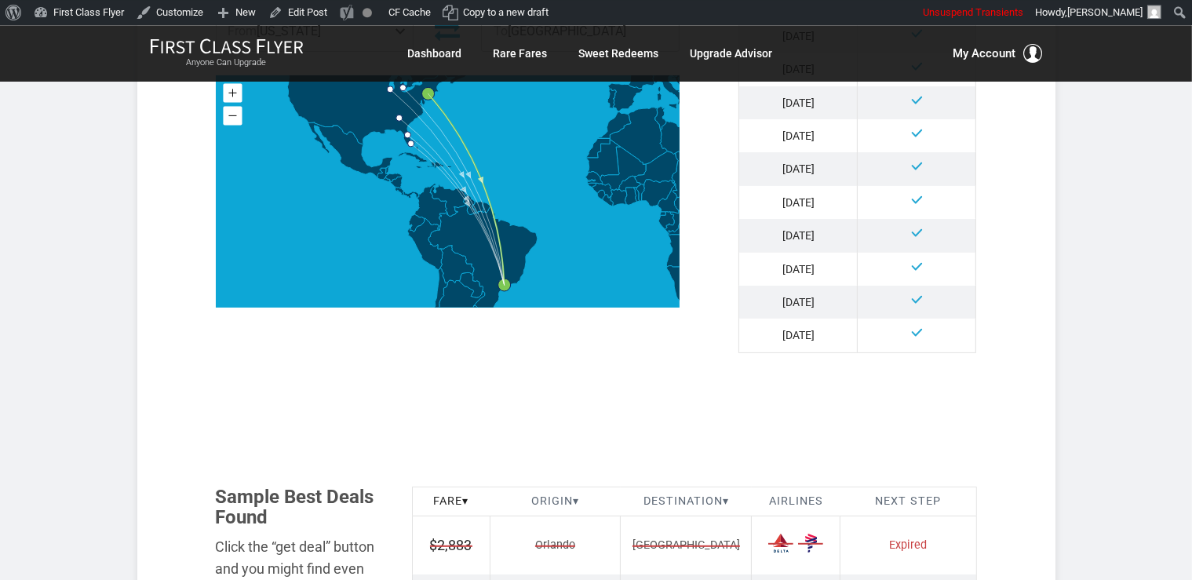
scroll to position [745, 0]
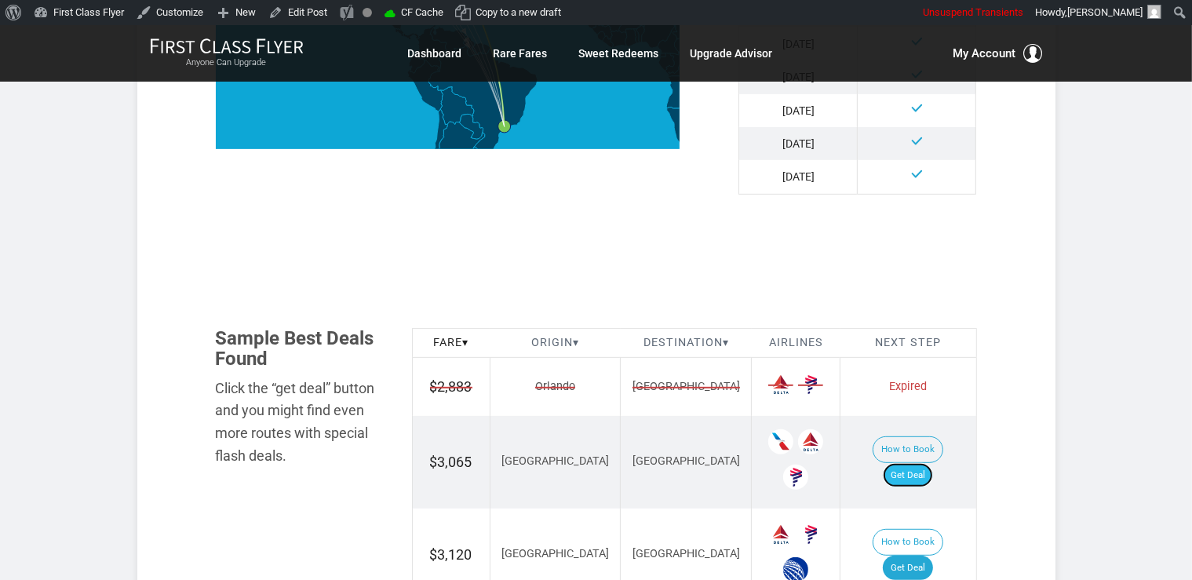
click at [933, 463] on link "Get Deal" at bounding box center [908, 475] width 50 height 25
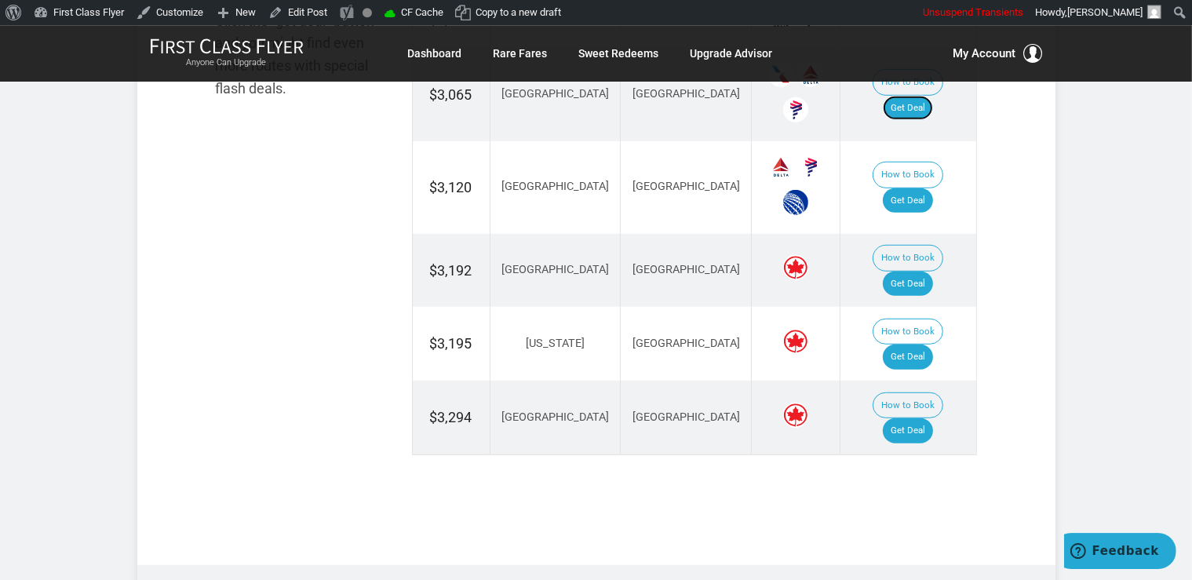
scroll to position [1160, 0]
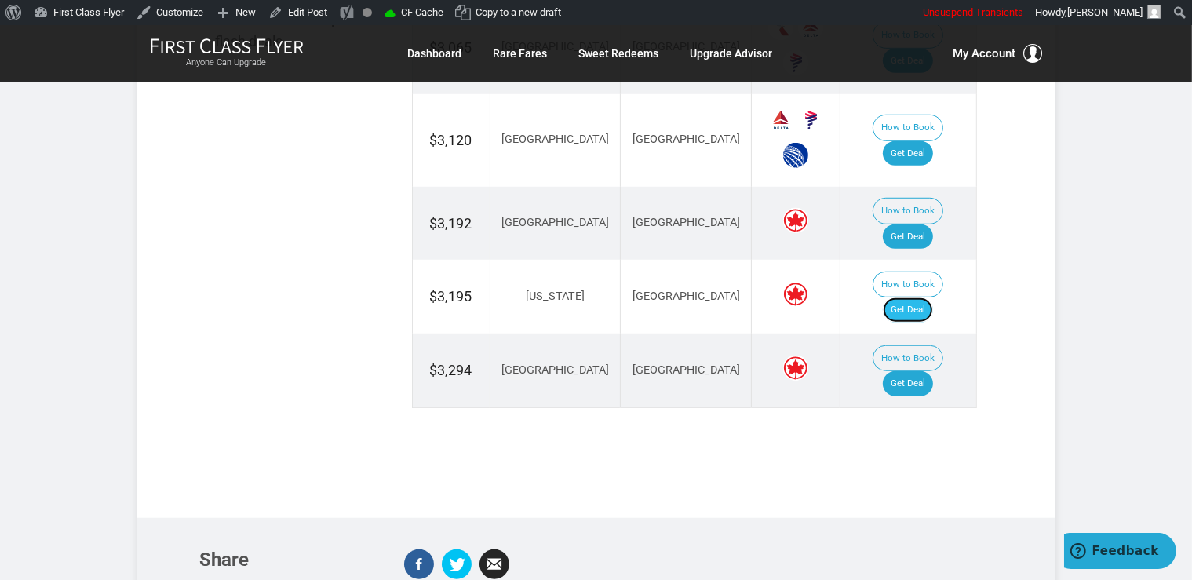
click at [922, 297] on link "Get Deal" at bounding box center [908, 309] width 50 height 25
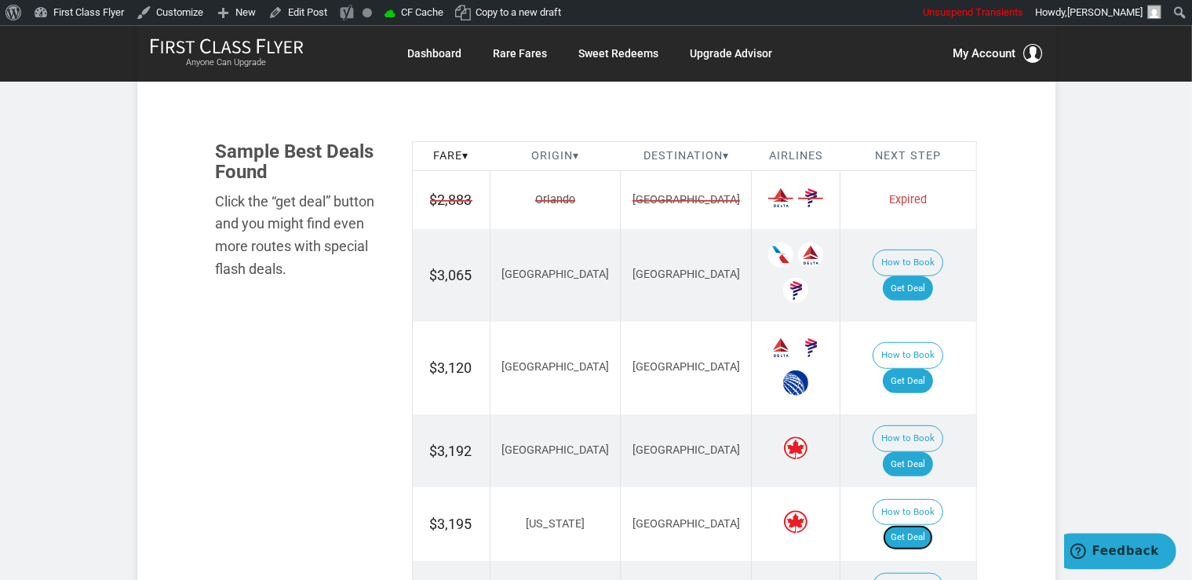
scroll to position [911, 0]
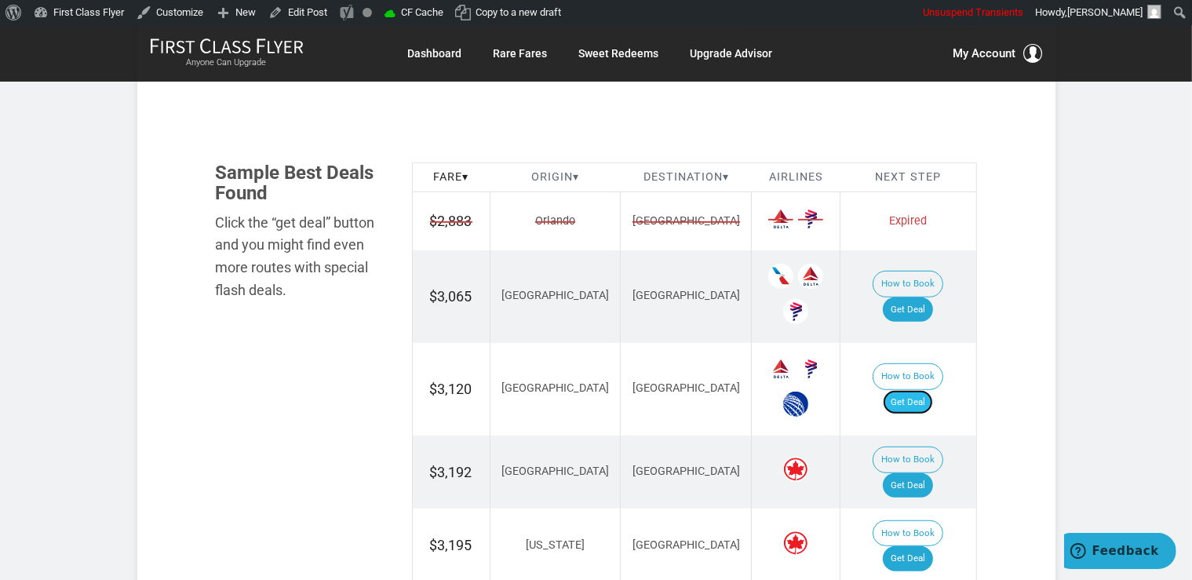
click at [927, 396] on link "Get Deal" at bounding box center [908, 402] width 50 height 25
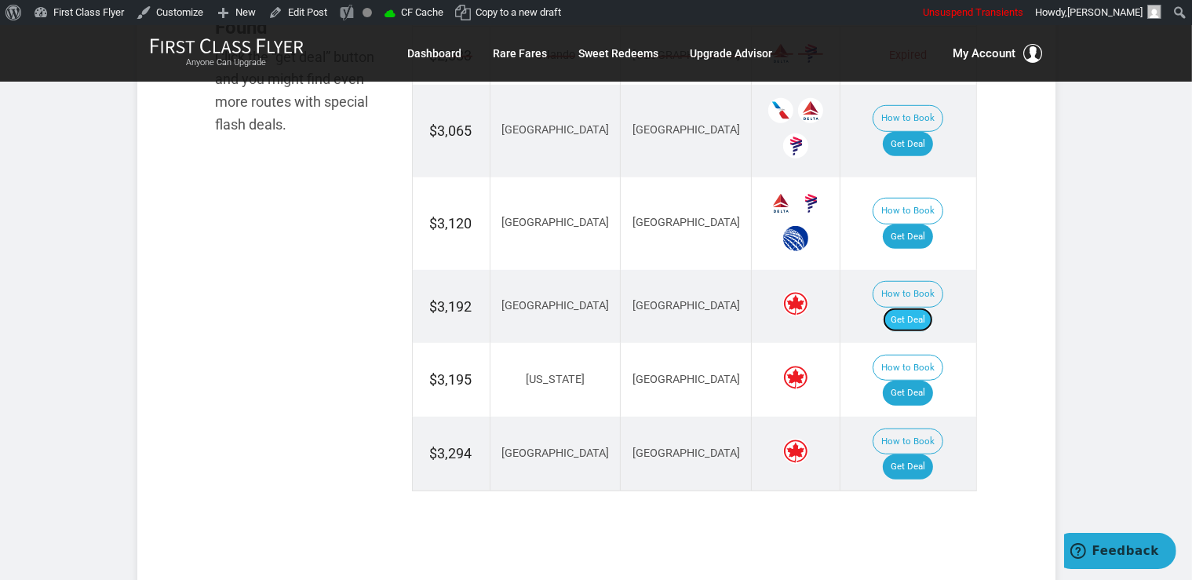
click at [909, 308] on link "Get Deal" at bounding box center [908, 320] width 50 height 25
click at [931, 417] on td "How to Book Get Deal" at bounding box center [908, 454] width 136 height 74
click at [931, 454] on link "Get Deal" at bounding box center [908, 466] width 50 height 25
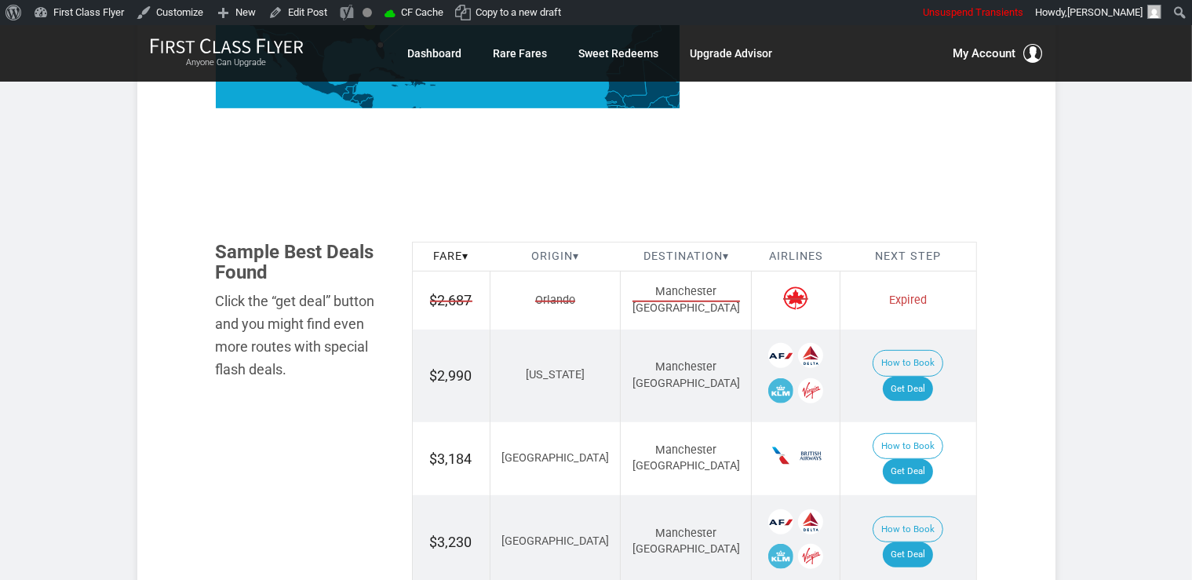
scroll to position [911, 0]
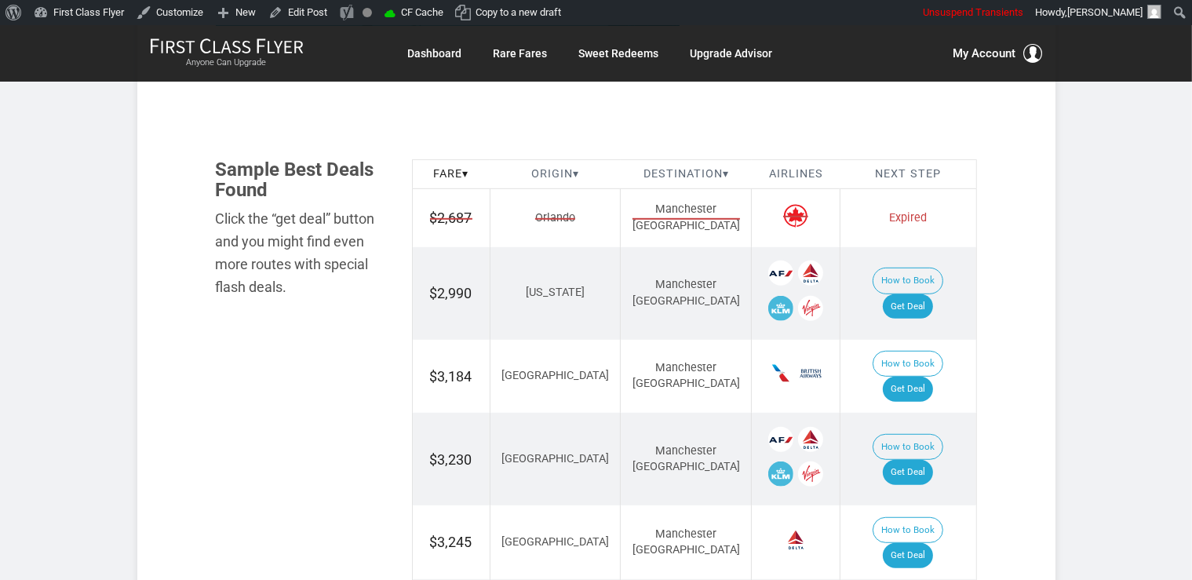
click at [919, 260] on td "How to Book Get Deal" at bounding box center [908, 293] width 136 height 93
click at [917, 247] on td "How to Book Get Deal" at bounding box center [908, 293] width 136 height 93
click at [923, 294] on link "Get Deal" at bounding box center [908, 306] width 50 height 25
click at [916, 460] on link "Get Deal" at bounding box center [908, 472] width 50 height 25
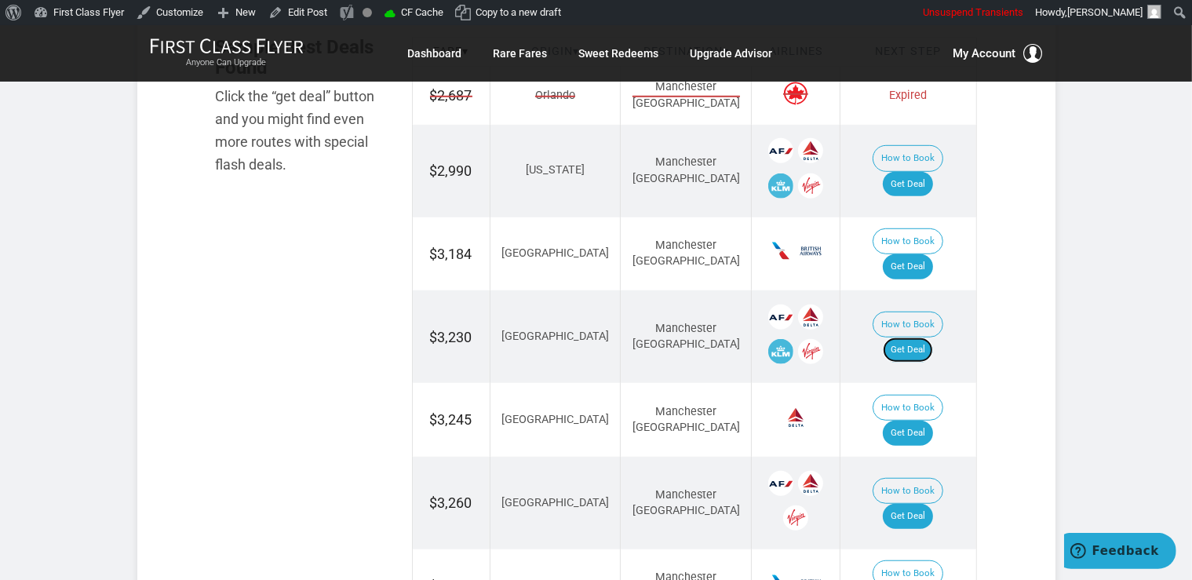
scroll to position [1076, 0]
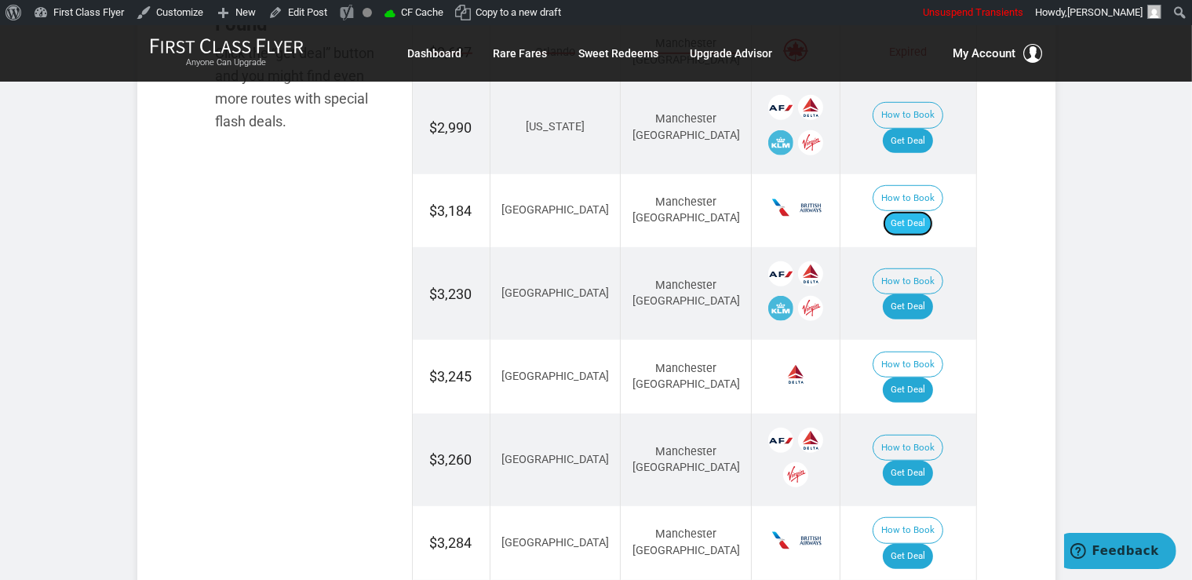
click at [916, 211] on link "Get Deal" at bounding box center [908, 223] width 50 height 25
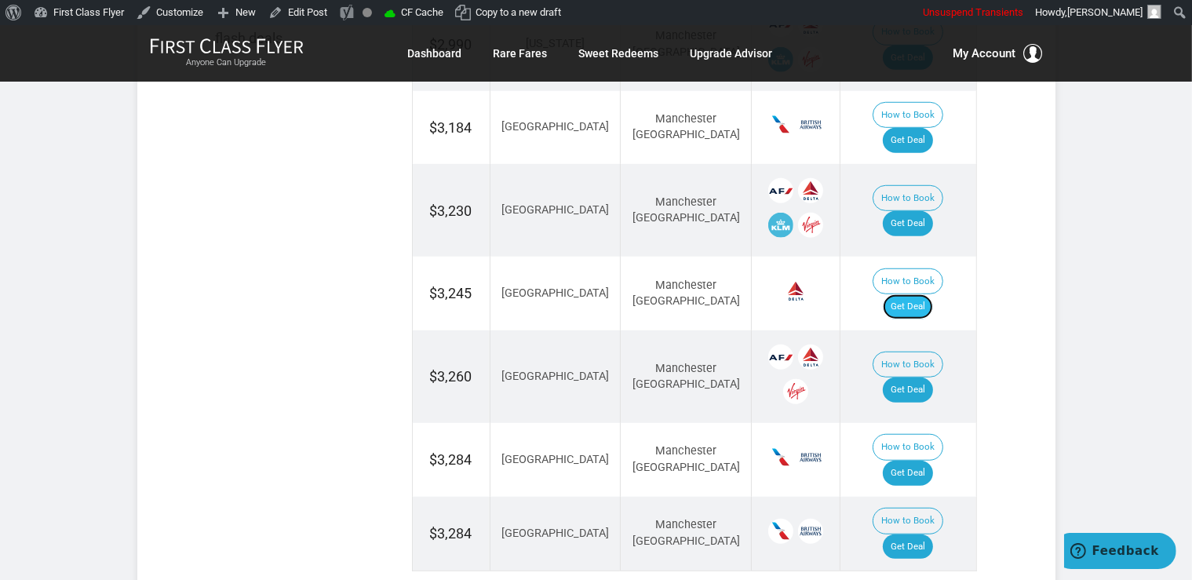
click at [924, 294] on link "Get Deal" at bounding box center [908, 306] width 50 height 25
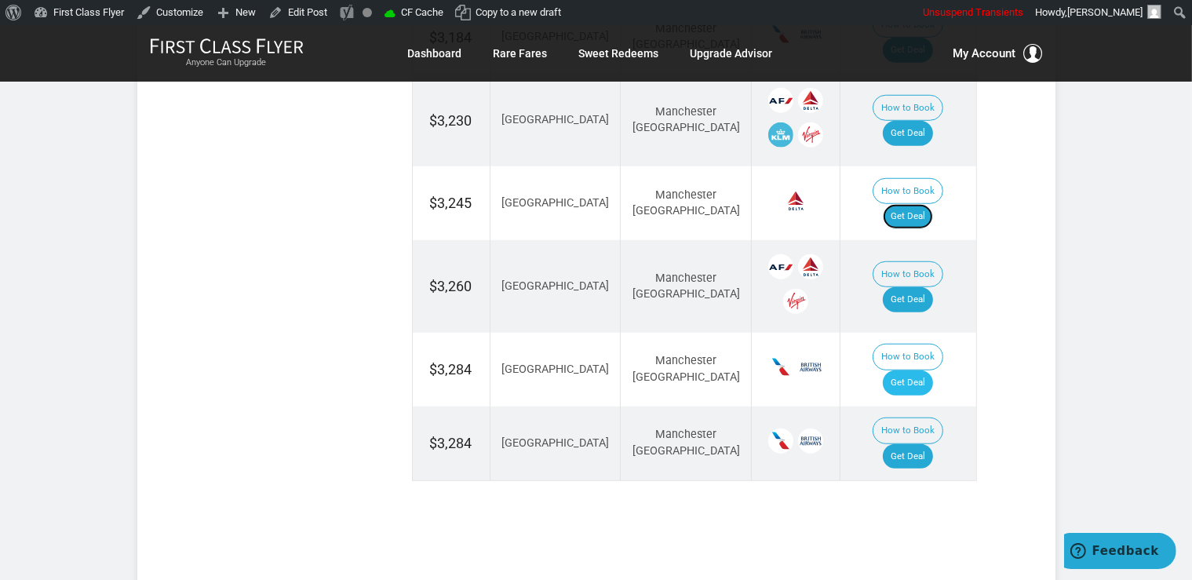
scroll to position [1278, 0]
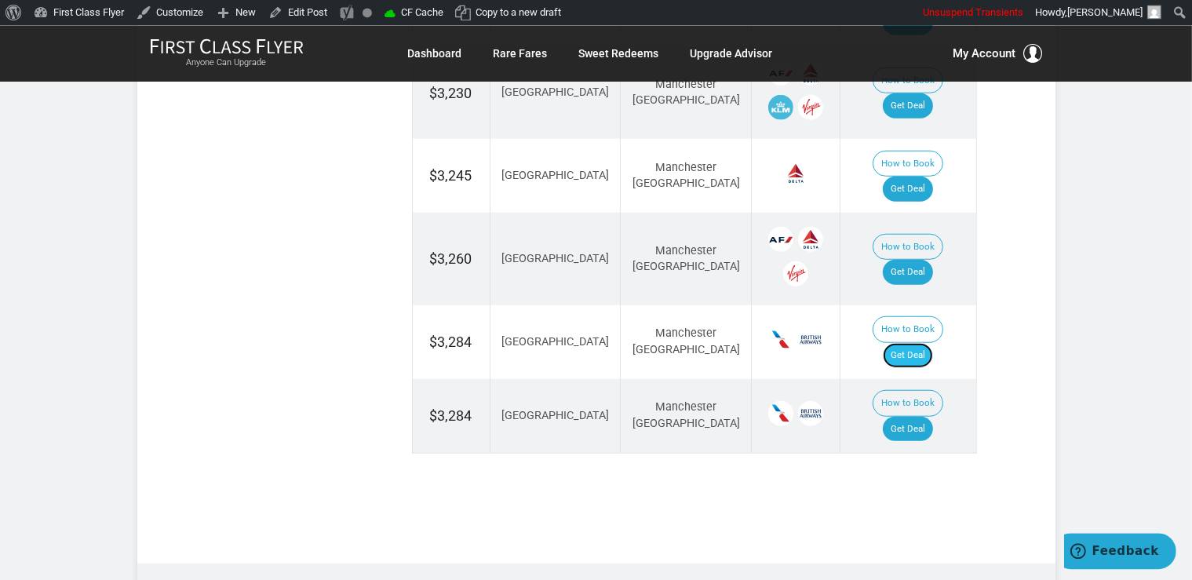
click at [912, 342] on link "Get Deal" at bounding box center [908, 354] width 50 height 25
click at [930, 259] on link "Get Deal" at bounding box center [908, 271] width 50 height 25
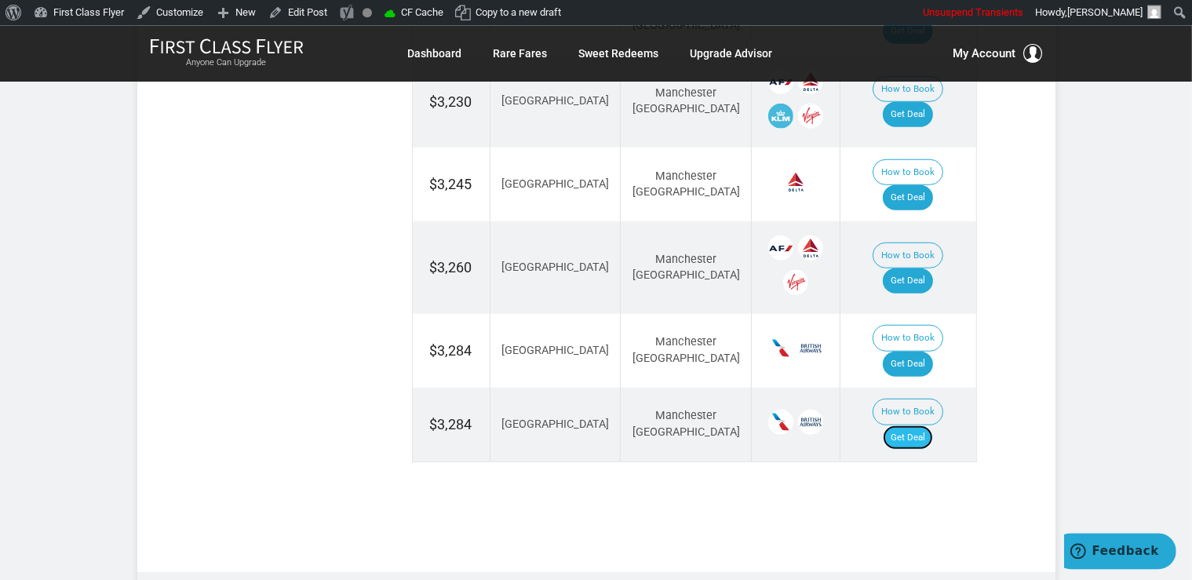
click at [907, 424] on link "Get Deal" at bounding box center [908, 436] width 50 height 25
click at [922, 424] on link "Get Deal" at bounding box center [908, 436] width 50 height 25
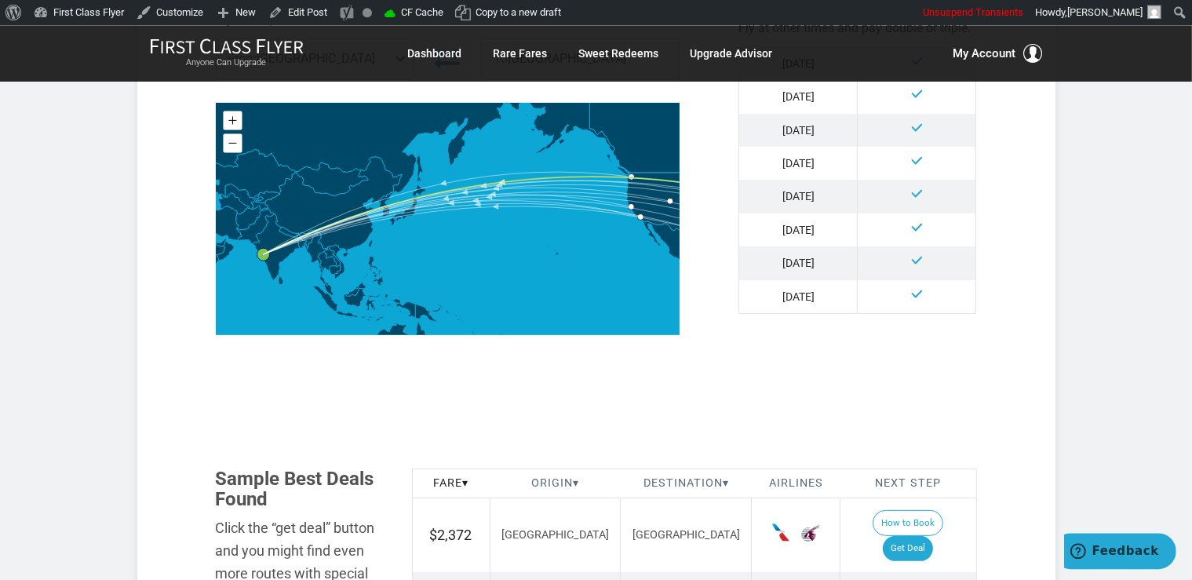
scroll to position [829, 0]
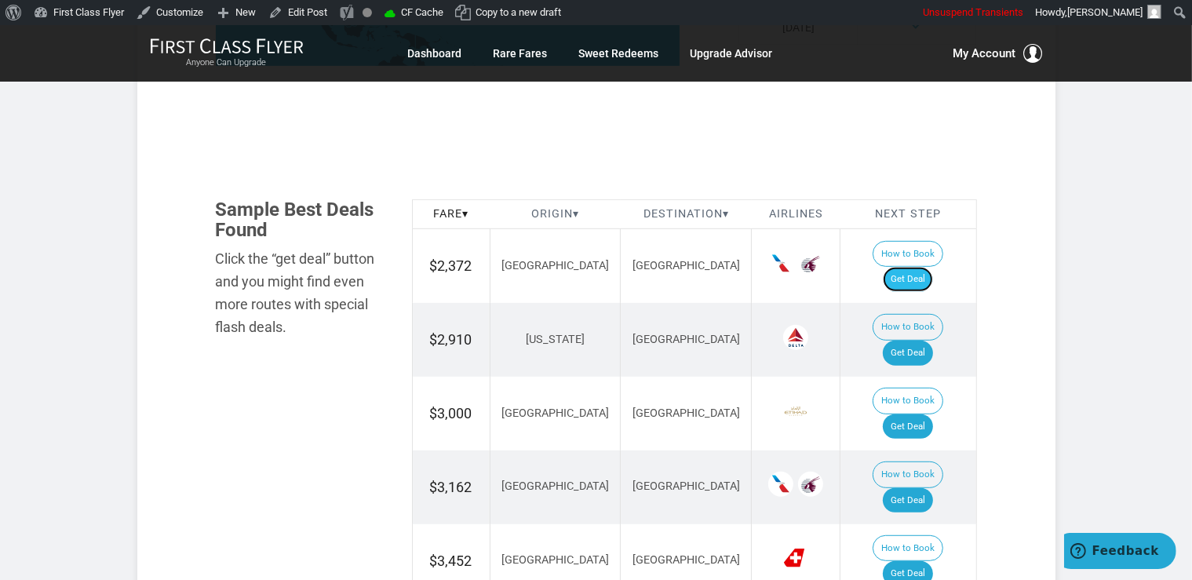
click at [925, 267] on link "Get Deal" at bounding box center [908, 279] width 50 height 25
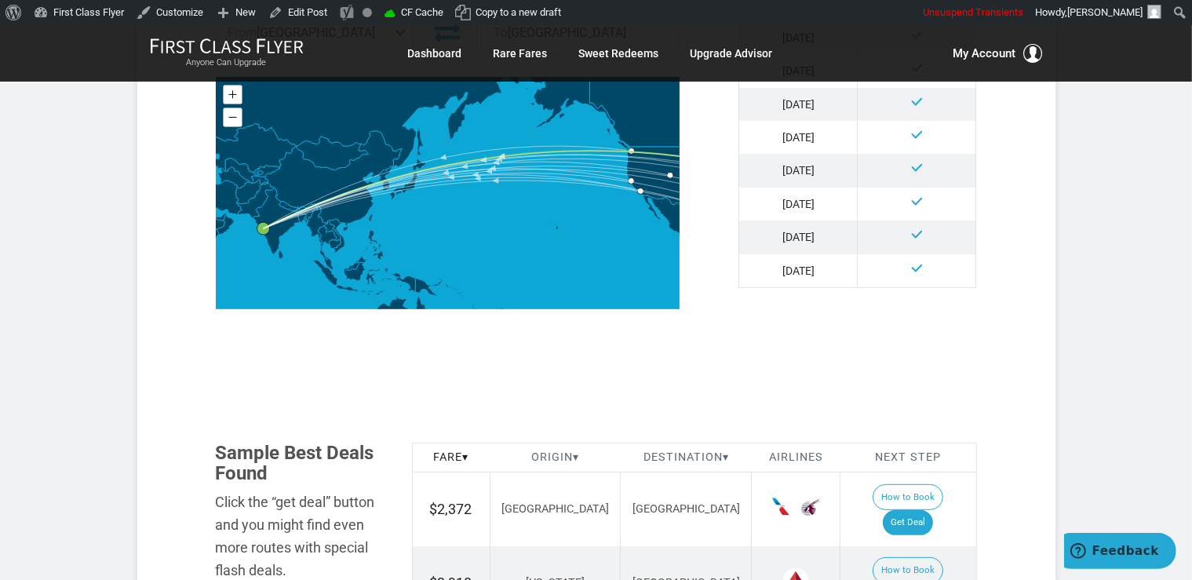
scroll to position [745, 0]
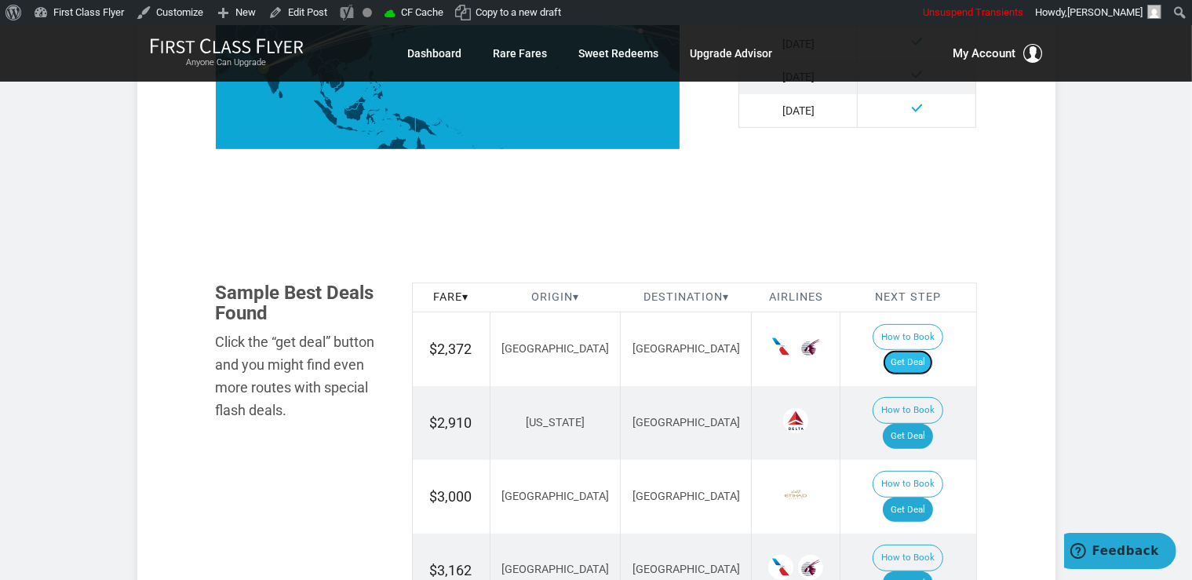
click at [917, 350] on link "Get Deal" at bounding box center [908, 362] width 50 height 25
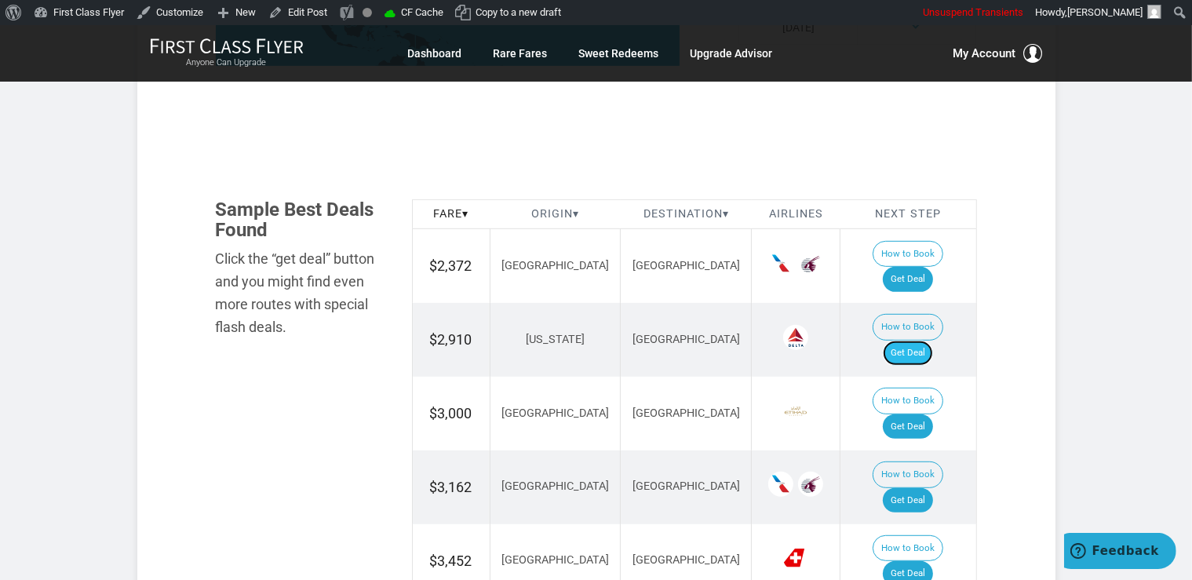
click at [933, 341] on link "Get Deal" at bounding box center [908, 353] width 50 height 25
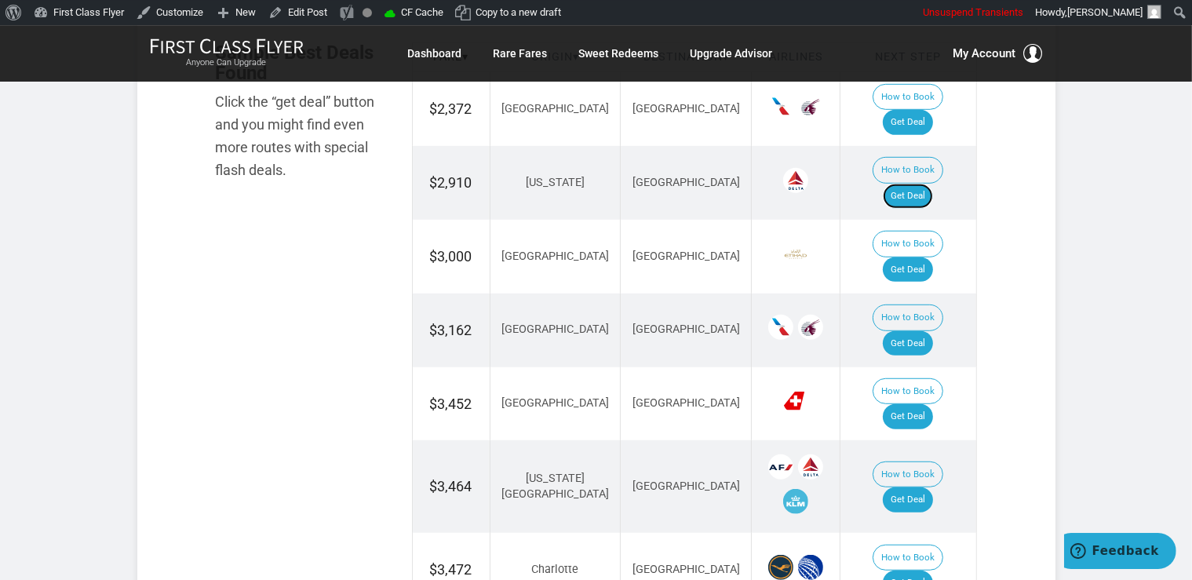
scroll to position [994, 0]
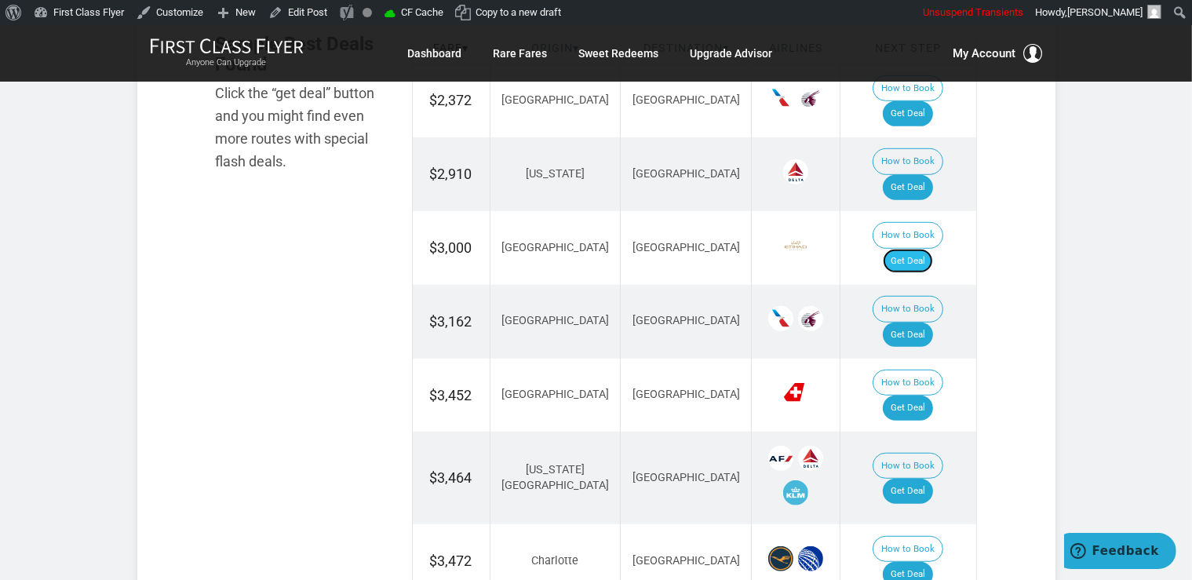
click at [930, 249] on link "Get Deal" at bounding box center [908, 261] width 50 height 25
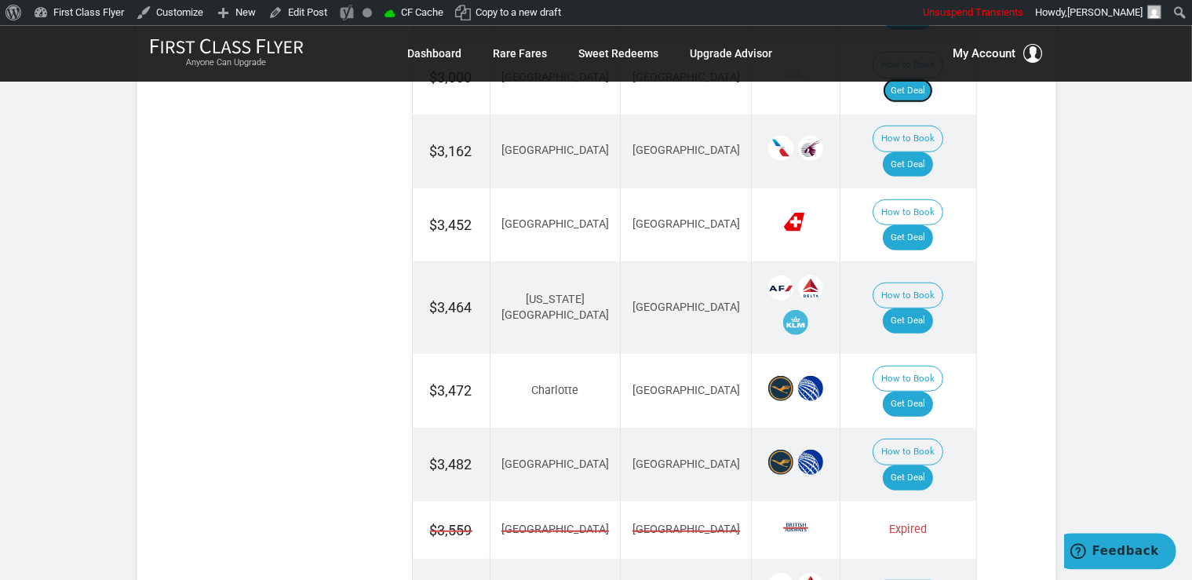
scroll to position [1076, 0]
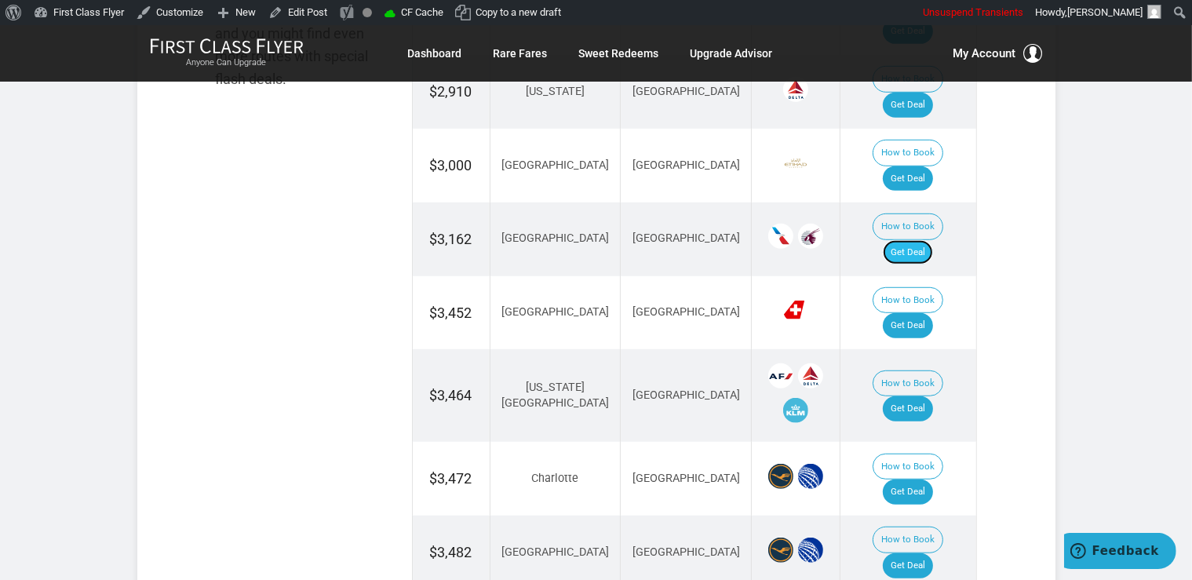
click at [910, 240] on link "Get Deal" at bounding box center [908, 252] width 50 height 25
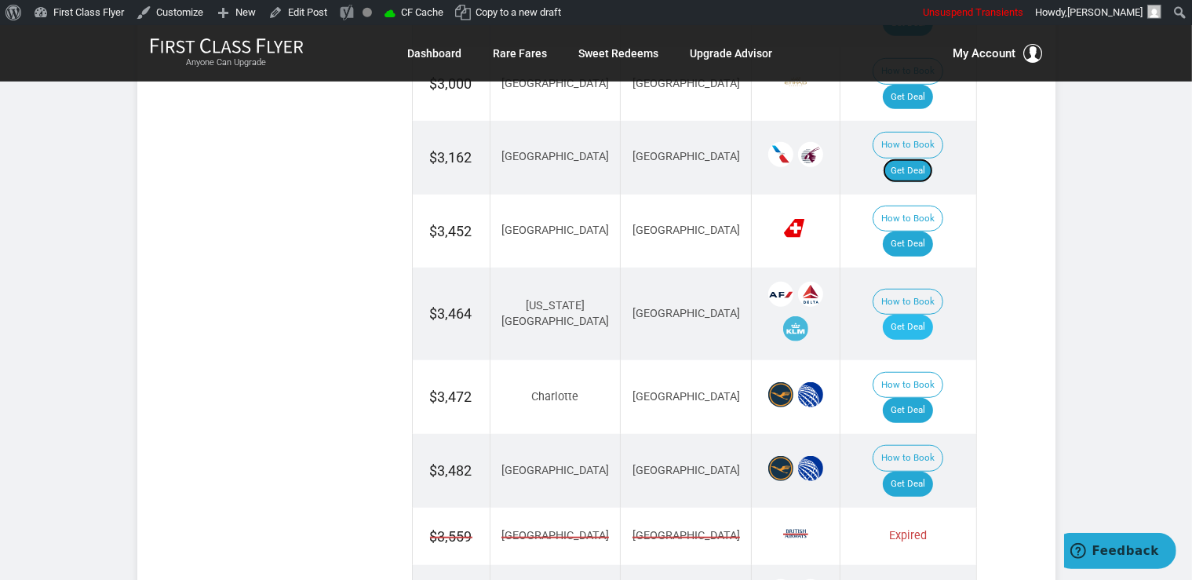
scroll to position [1160, 0]
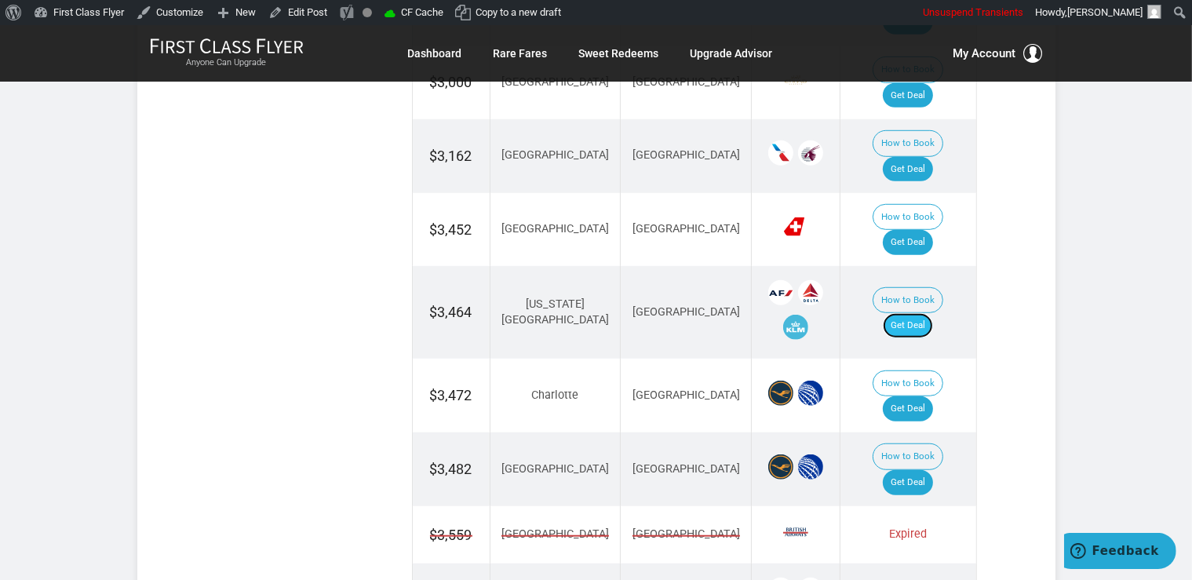
click at [926, 313] on link "Get Deal" at bounding box center [908, 325] width 50 height 25
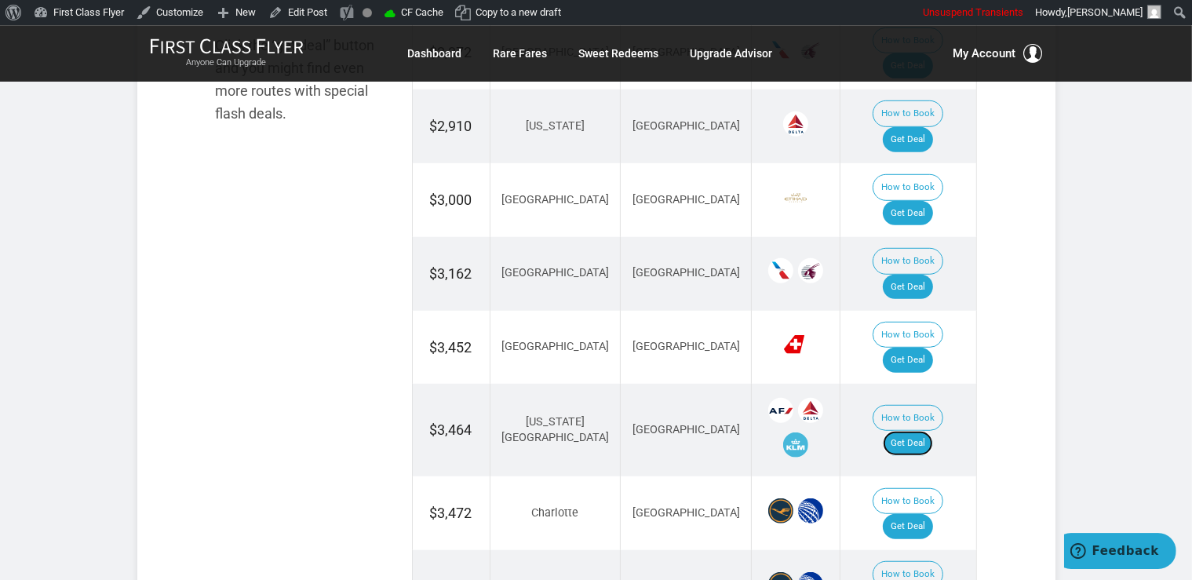
scroll to position [1076, 0]
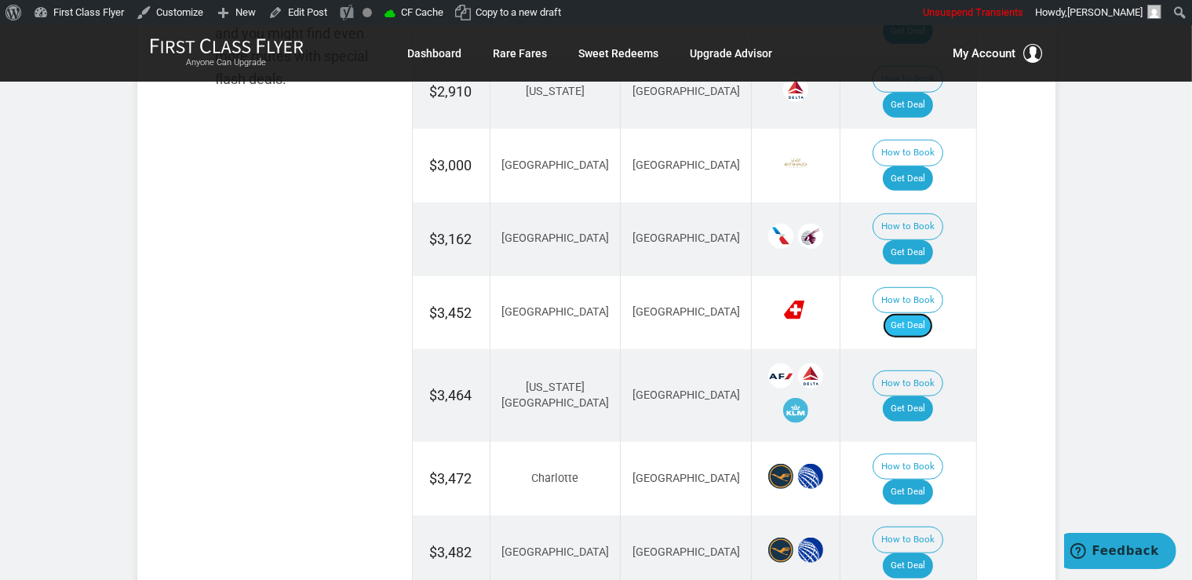
click at [933, 313] on link "Get Deal" at bounding box center [908, 325] width 50 height 25
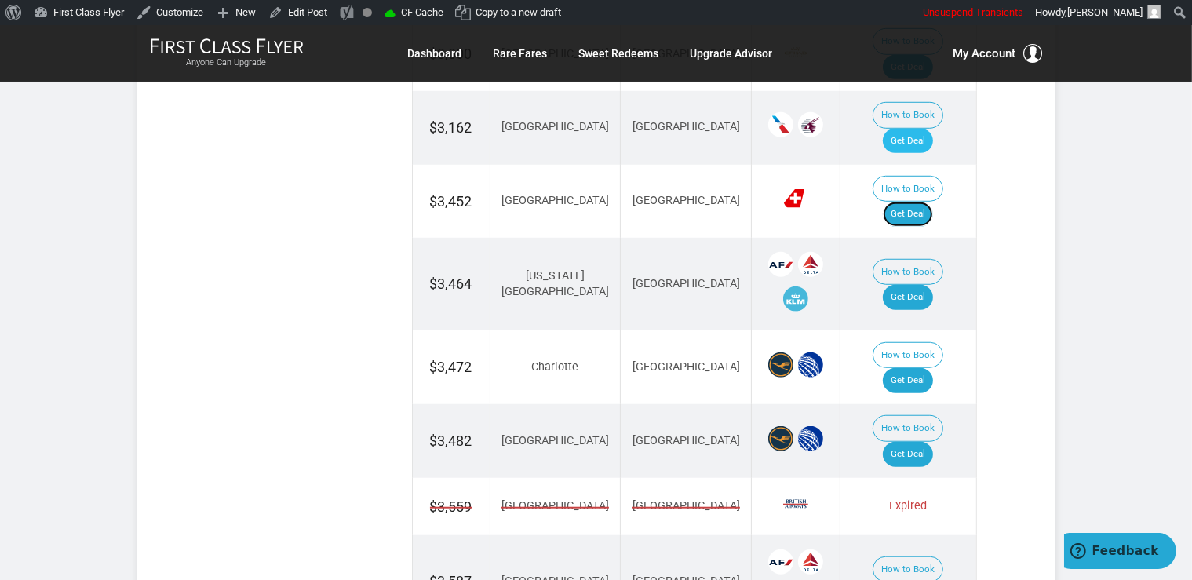
scroll to position [1243, 0]
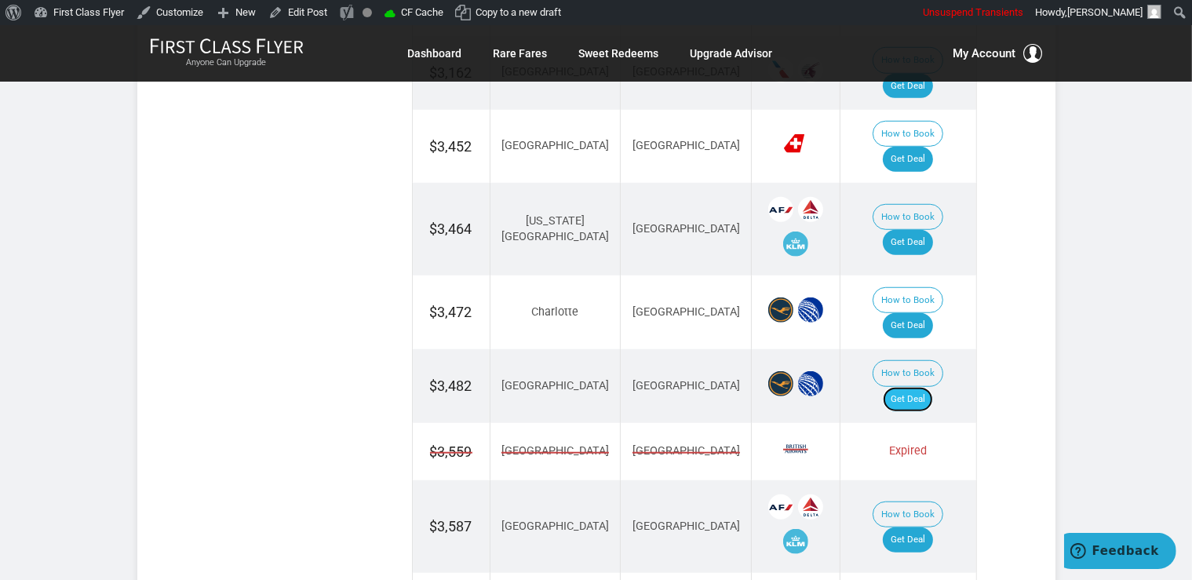
click at [920, 387] on link "Get Deal" at bounding box center [908, 399] width 50 height 25
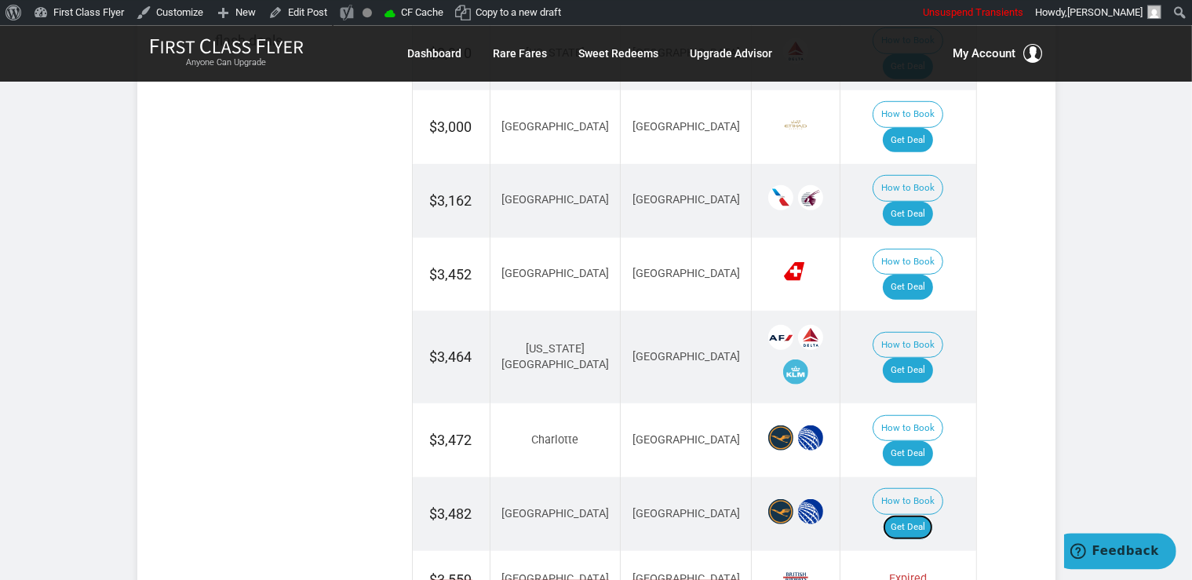
scroll to position [1076, 0]
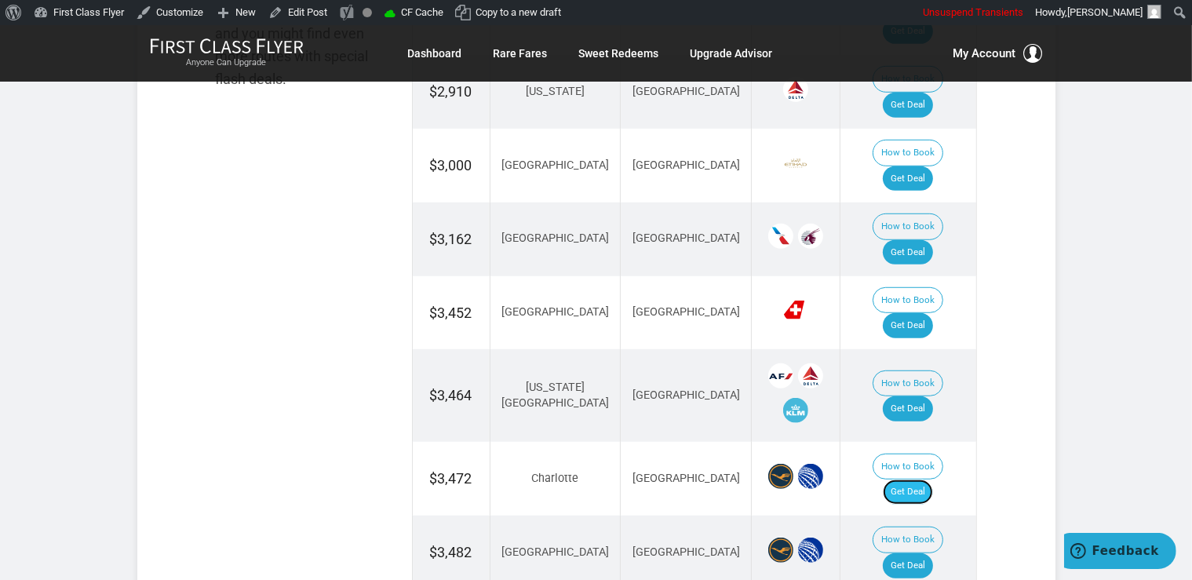
click at [910, 479] on link "Get Deal" at bounding box center [908, 491] width 50 height 25
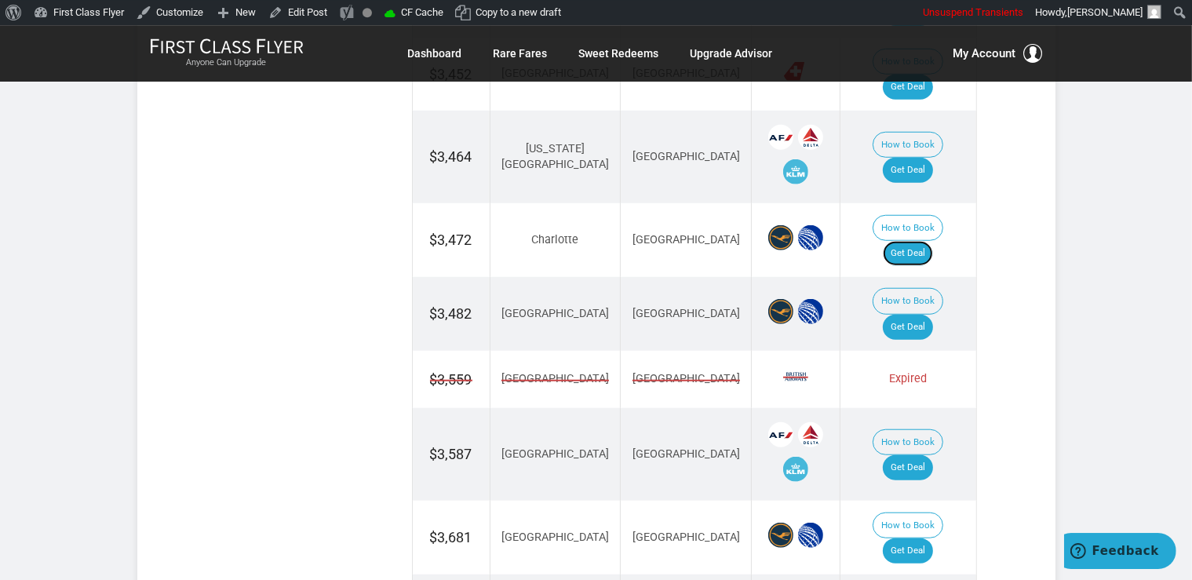
scroll to position [1325, 0]
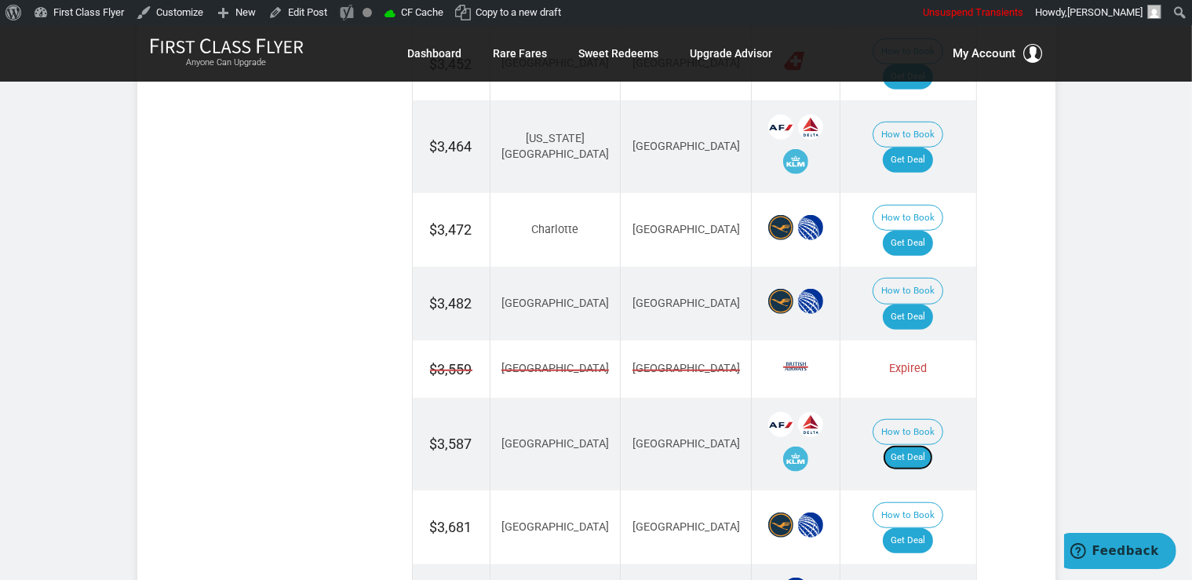
click at [933, 445] on link "Get Deal" at bounding box center [908, 457] width 50 height 25
click at [929, 528] on link "Get Deal" at bounding box center [908, 540] width 50 height 25
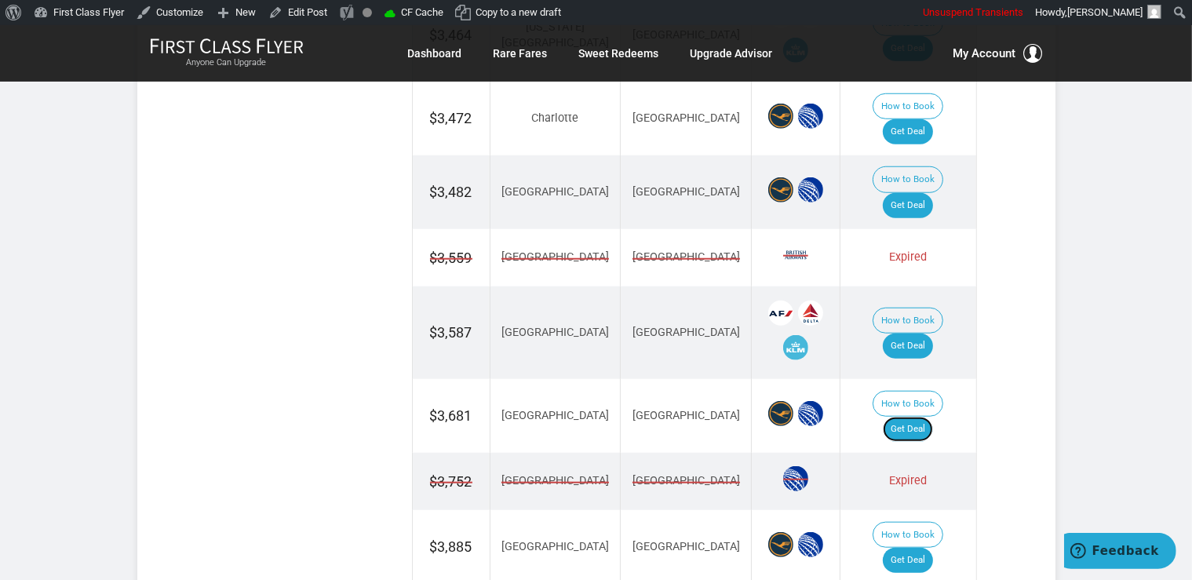
scroll to position [1491, 0]
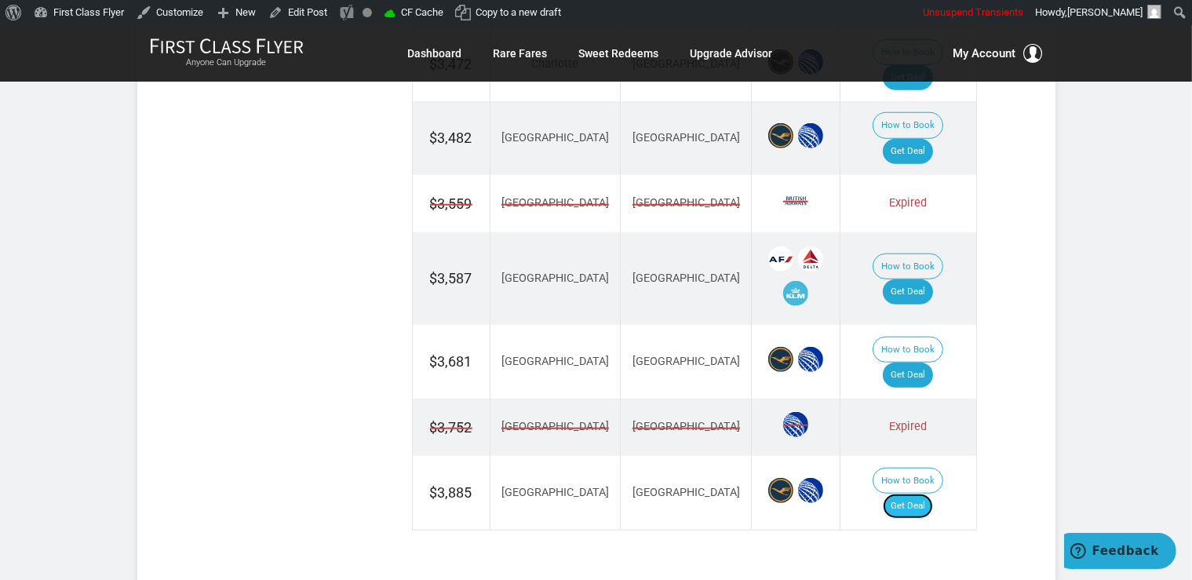
click at [933, 494] on link "Get Deal" at bounding box center [908, 506] width 50 height 25
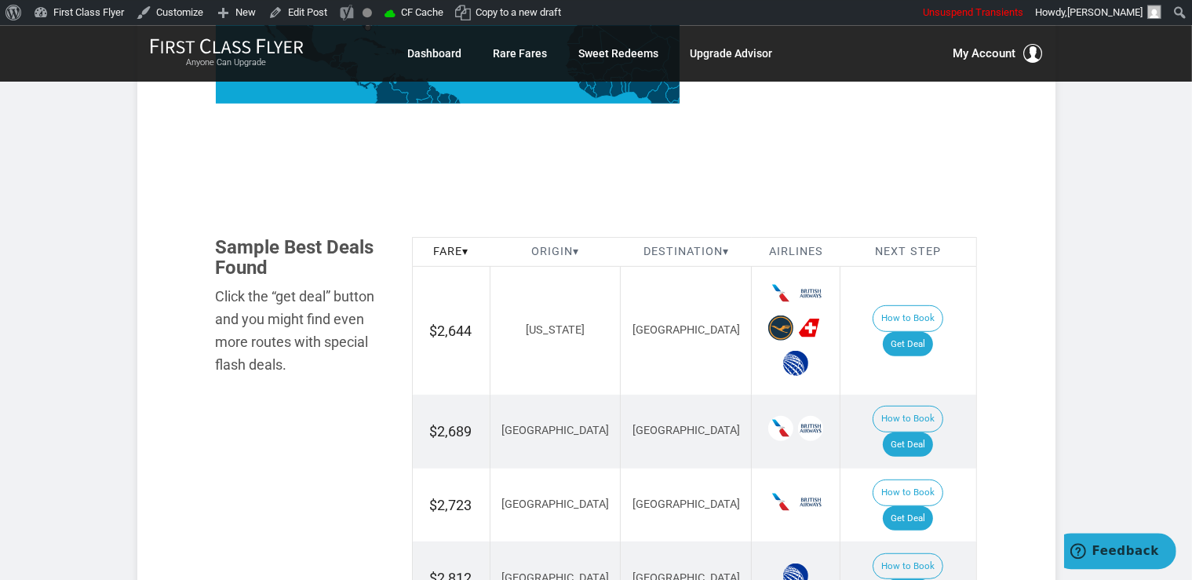
scroll to position [829, 0]
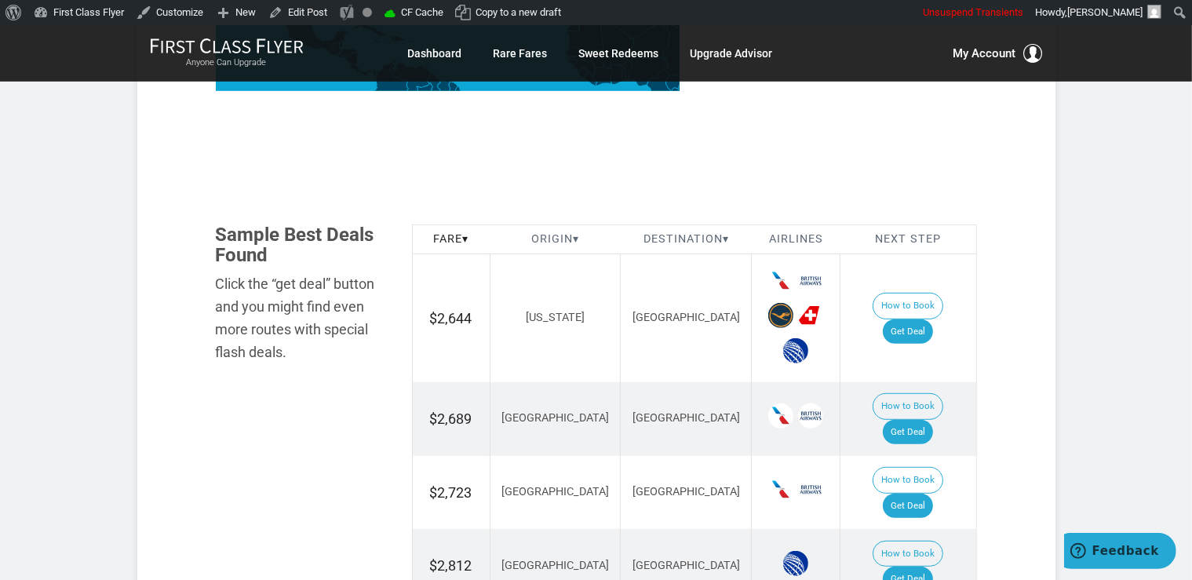
scroll to position [829, 0]
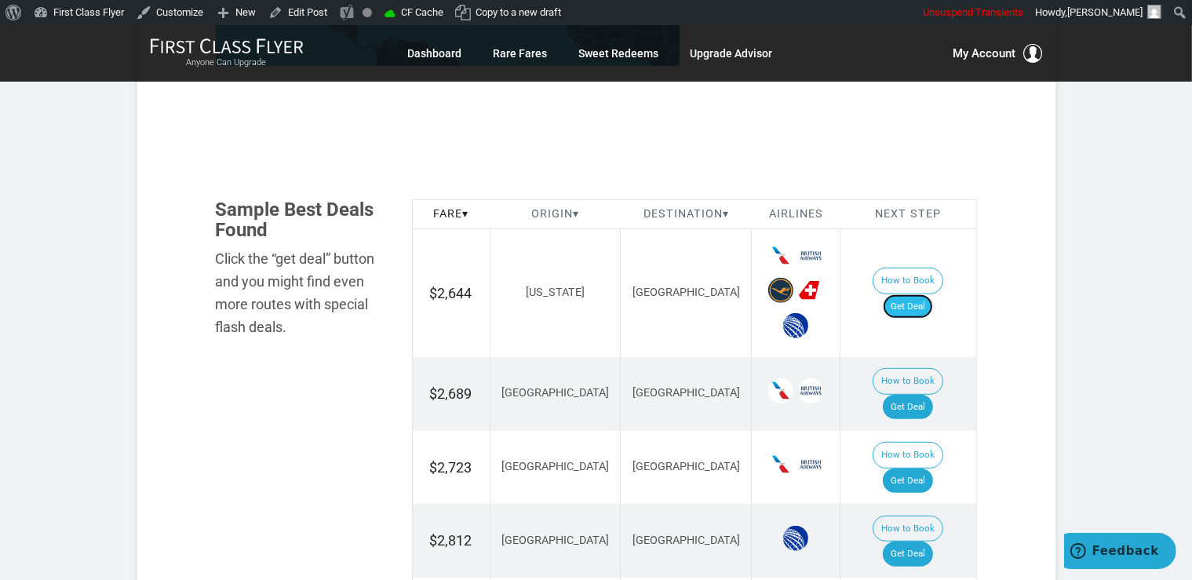
click at [909, 294] on link "Get Deal" at bounding box center [908, 306] width 50 height 25
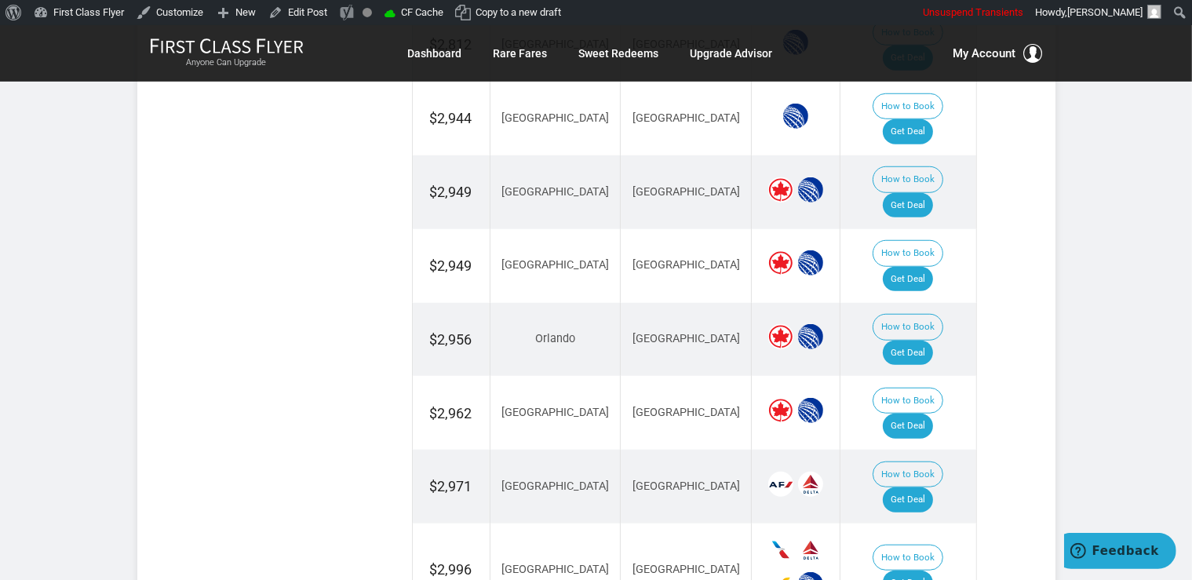
scroll to position [1408, 0]
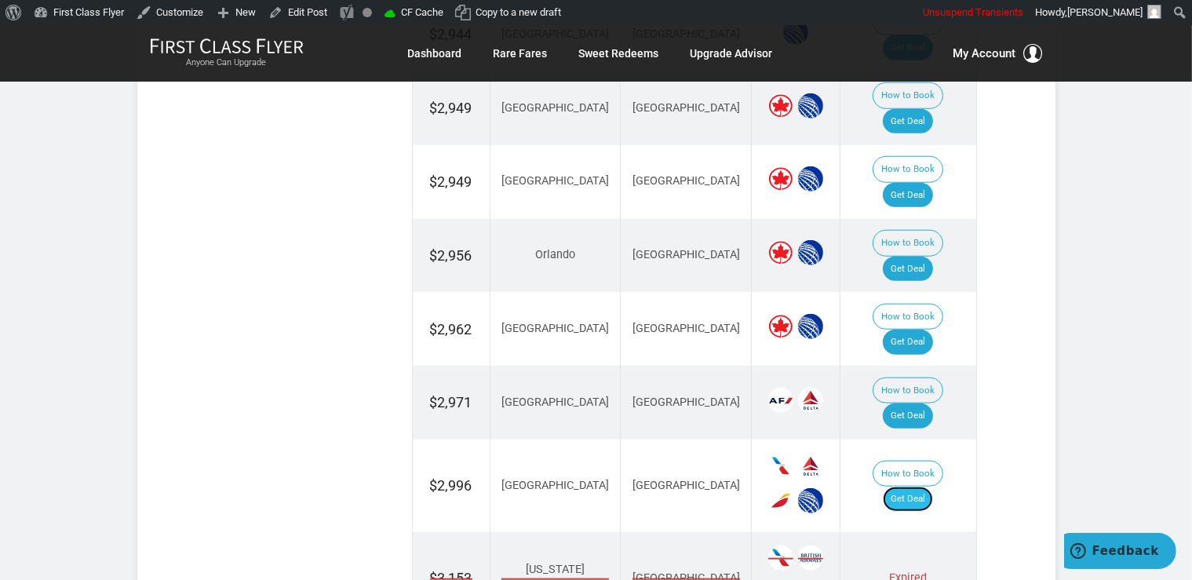
click at [914, 486] on link "Get Deal" at bounding box center [908, 498] width 50 height 25
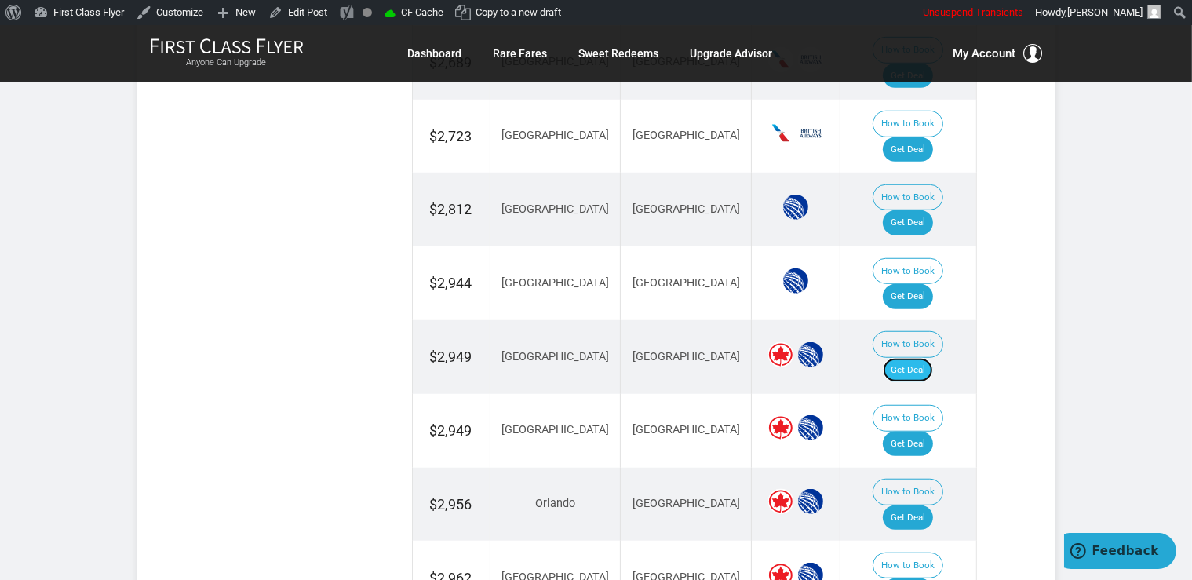
click at [918, 358] on link "Get Deal" at bounding box center [908, 370] width 50 height 25
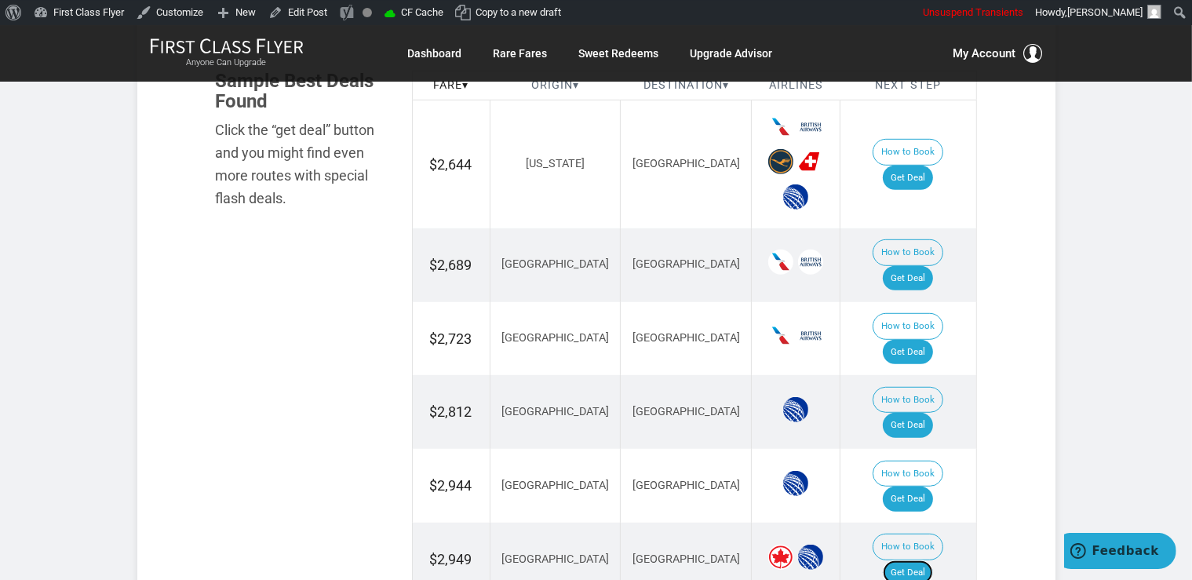
scroll to position [934, 0]
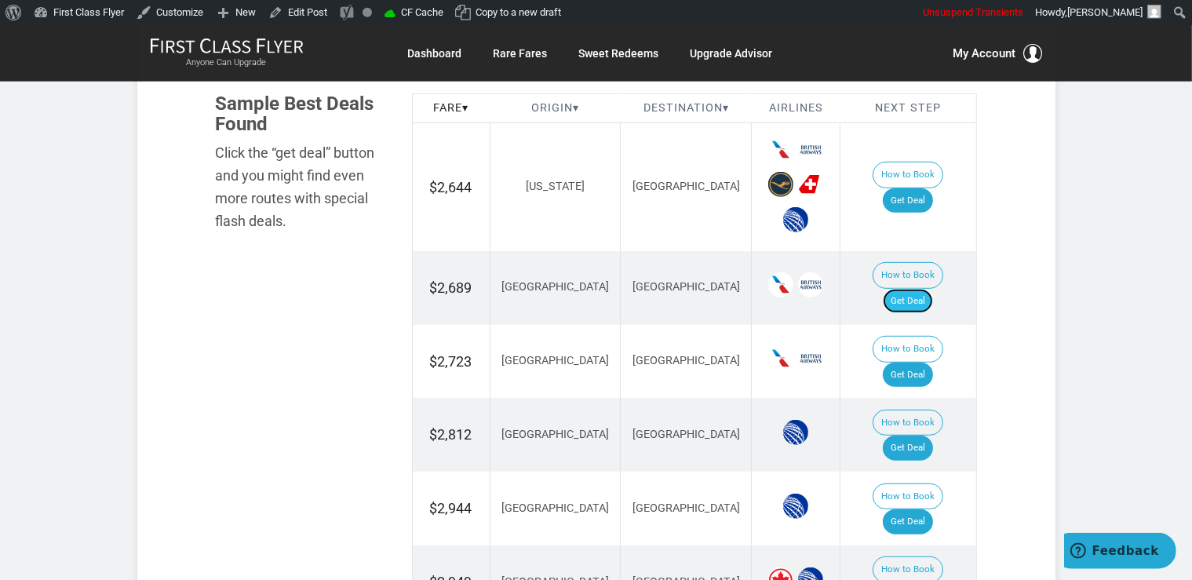
click at [925, 289] on link "Get Deal" at bounding box center [908, 301] width 50 height 25
click at [933, 289] on link "Get Deal" at bounding box center [908, 301] width 50 height 25
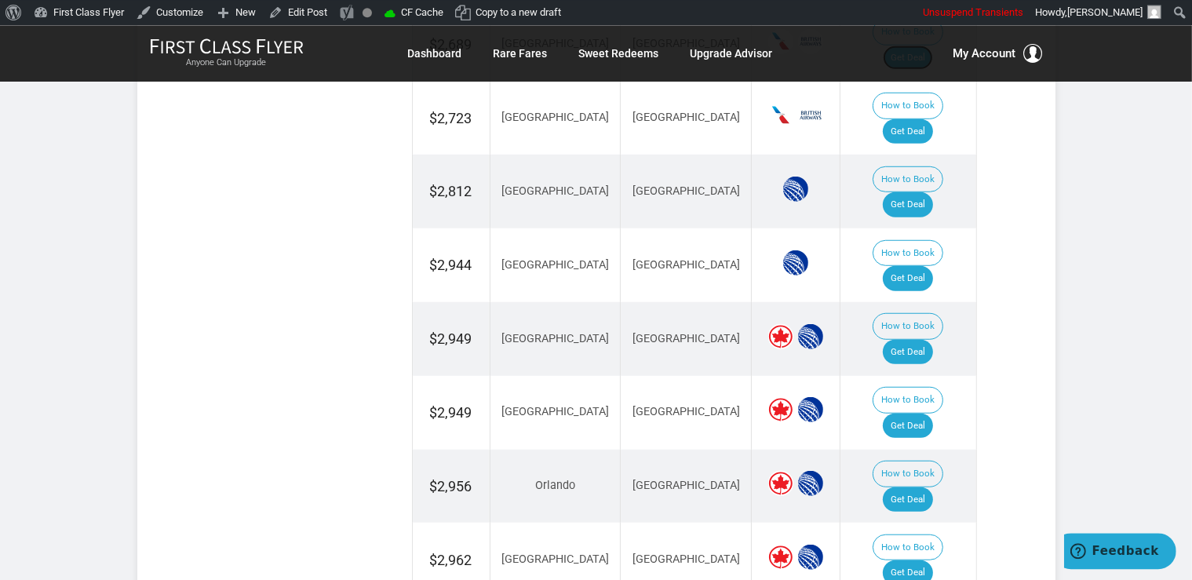
scroll to position [1183, 0]
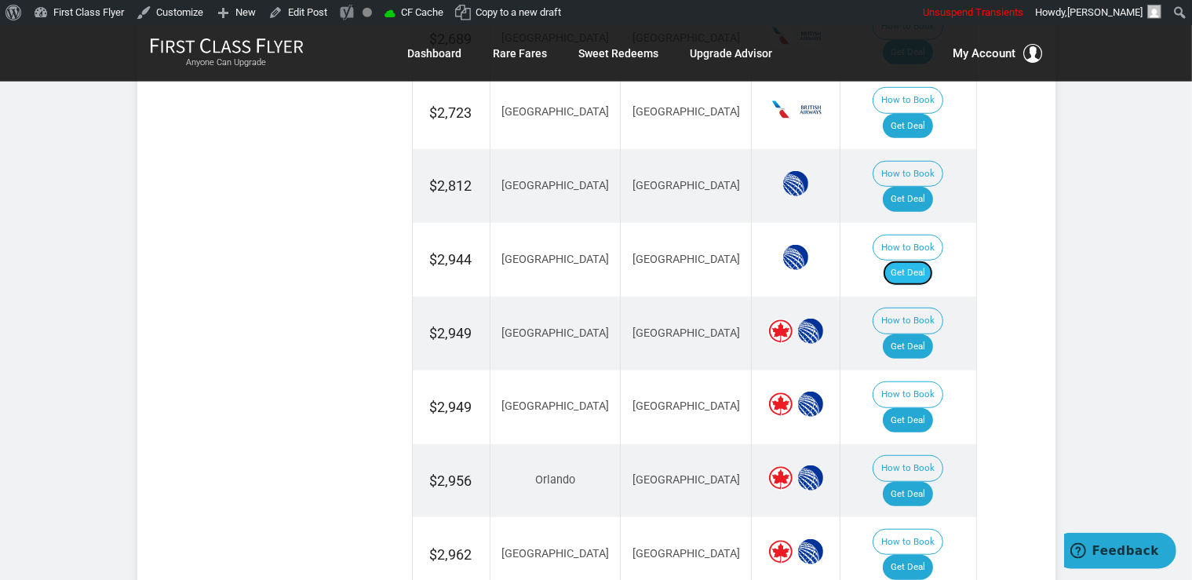
click at [933, 260] on link "Get Deal" at bounding box center [908, 272] width 50 height 25
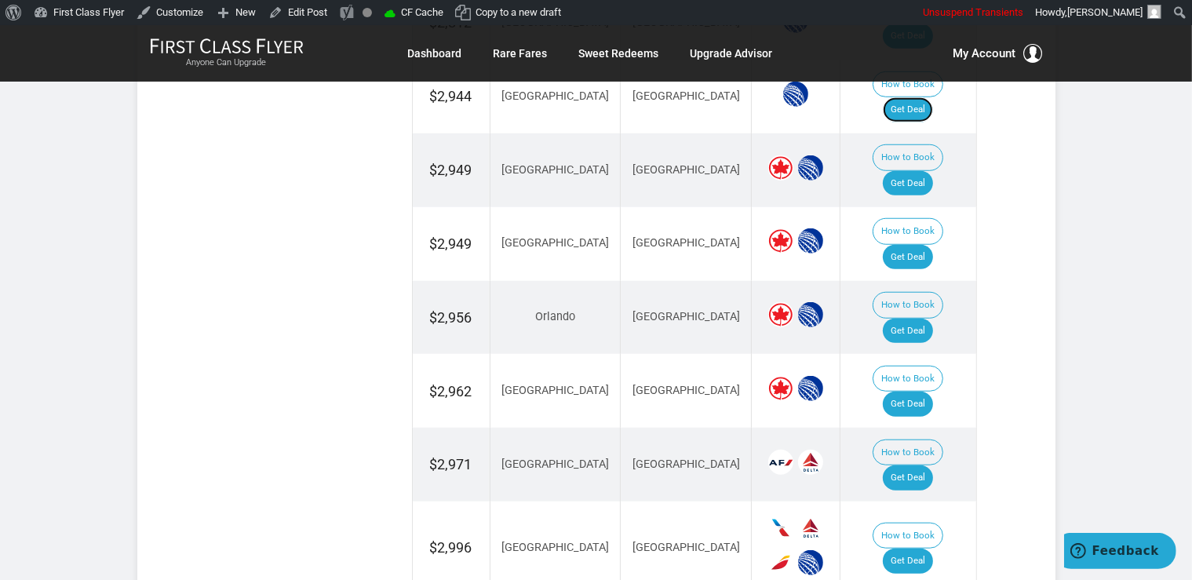
scroll to position [1349, 0]
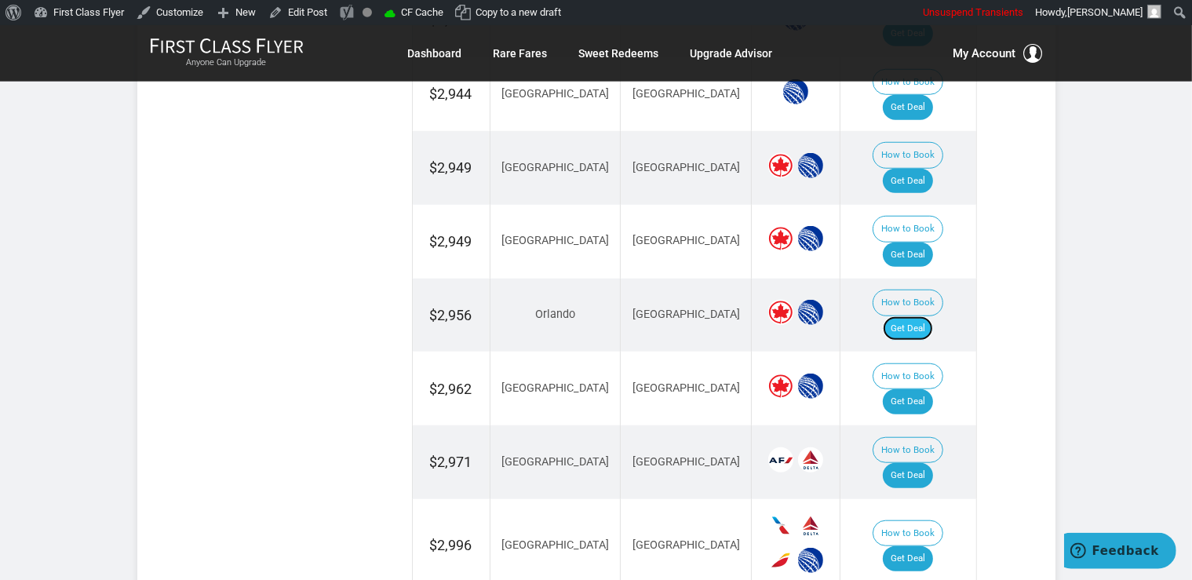
click at [925, 316] on link "Get Deal" at bounding box center [908, 328] width 50 height 25
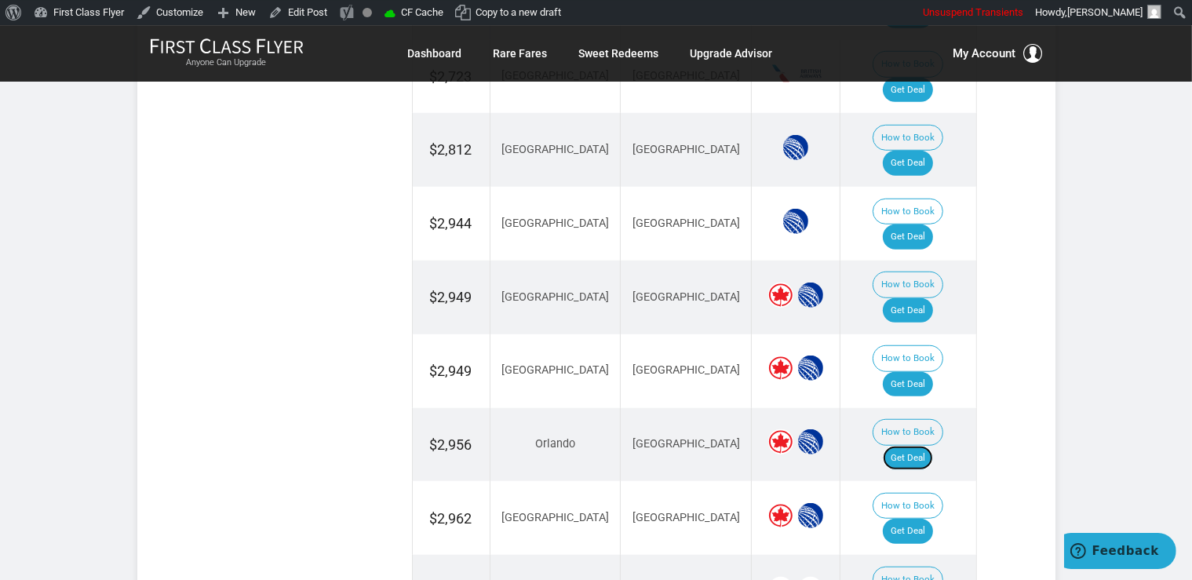
scroll to position [1266, 0]
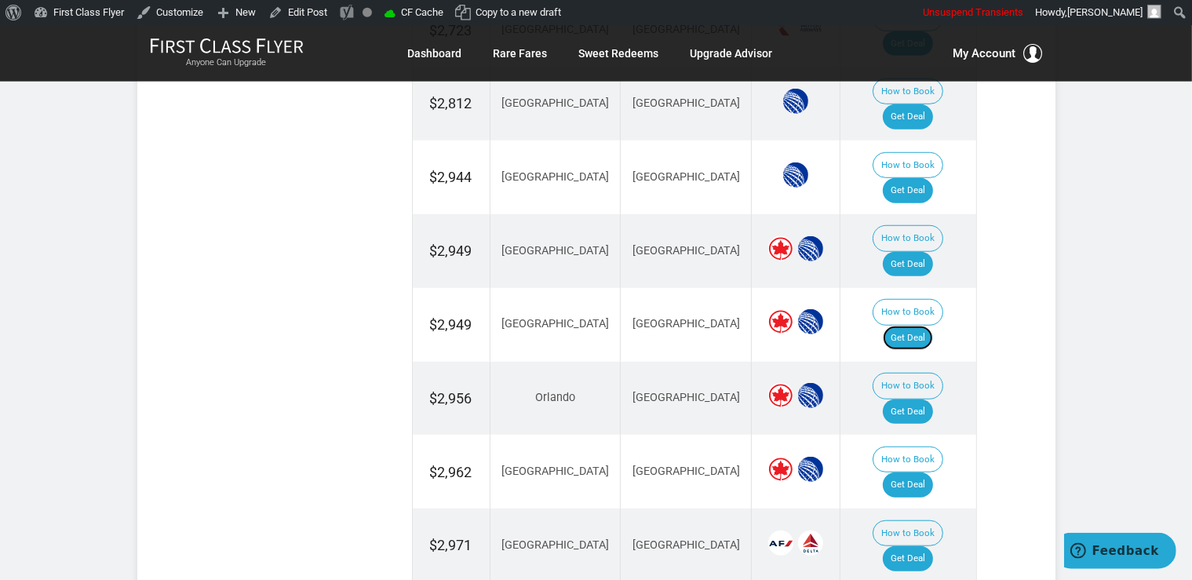
click at [933, 326] on link "Get Deal" at bounding box center [908, 338] width 50 height 25
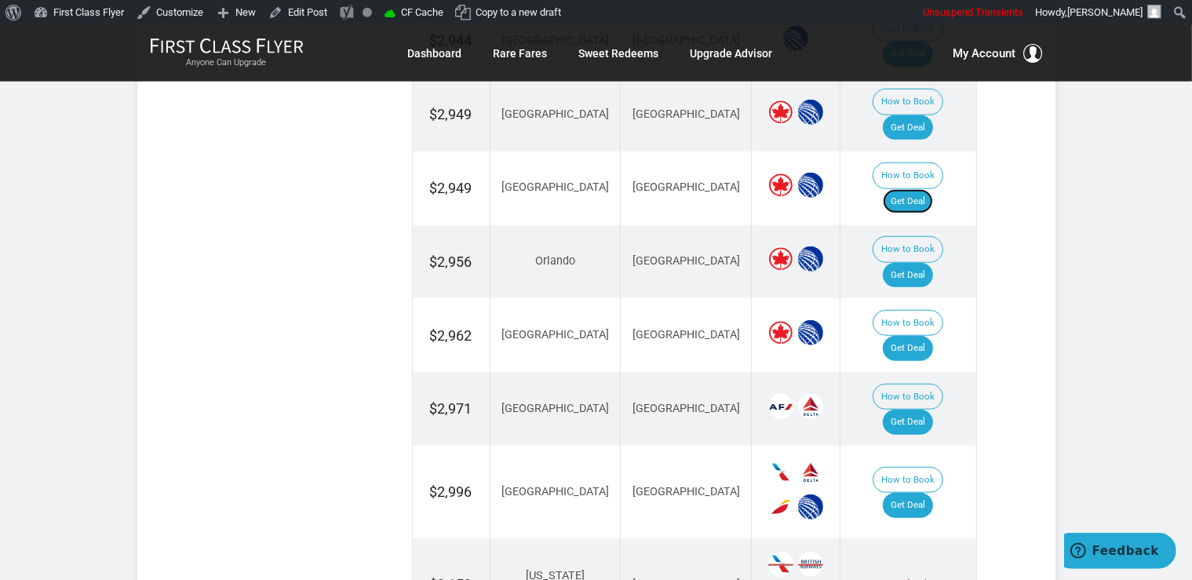
scroll to position [1431, 0]
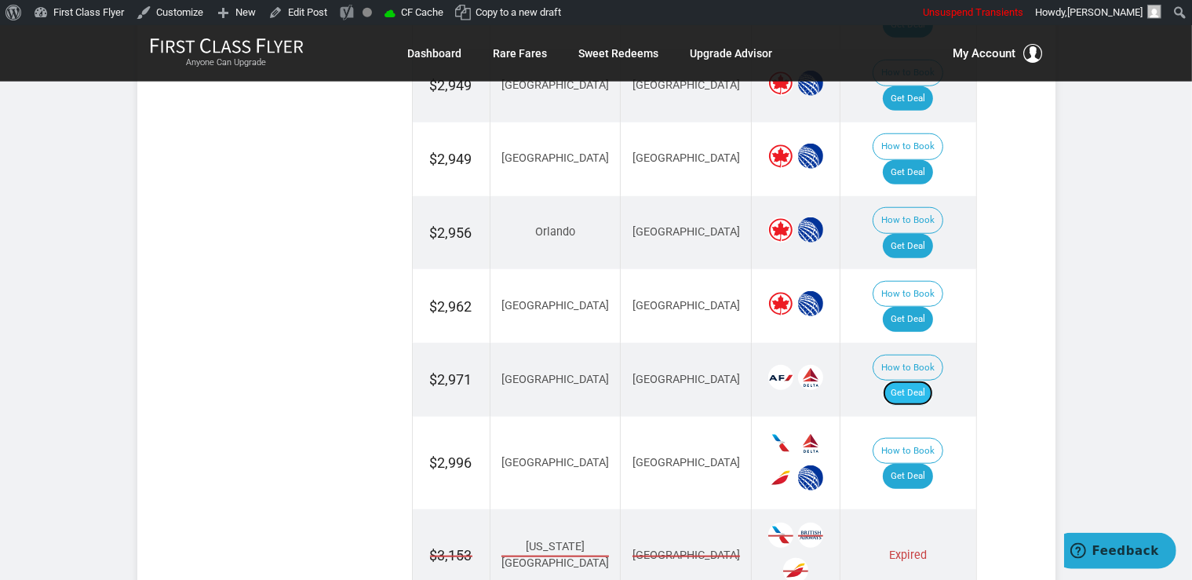
click at [927, 381] on link "Get Deal" at bounding box center [908, 393] width 50 height 25
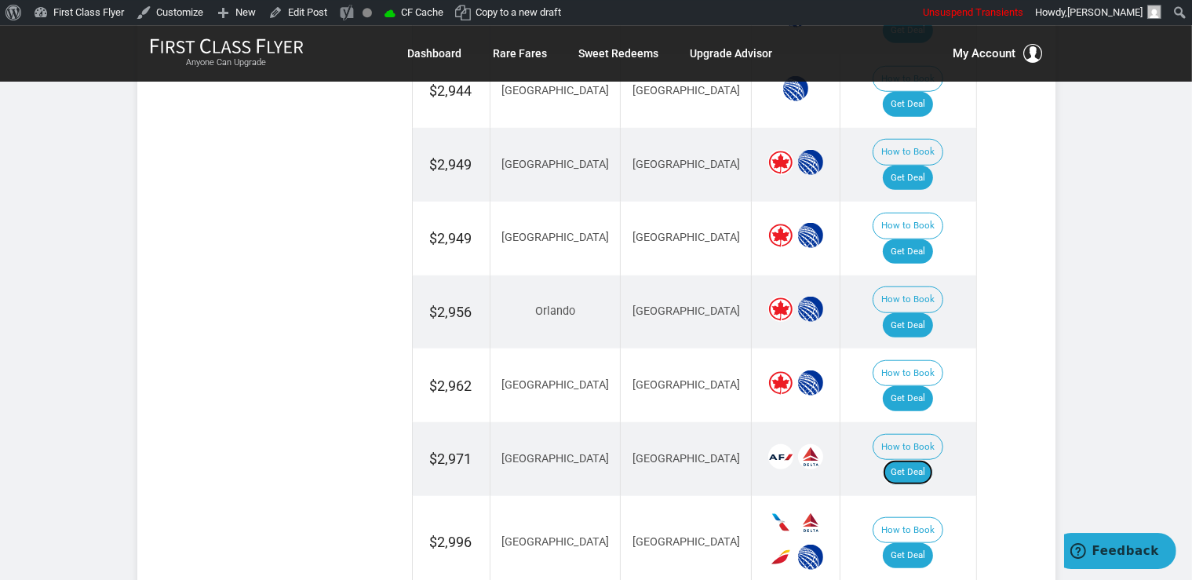
scroll to position [1349, 0]
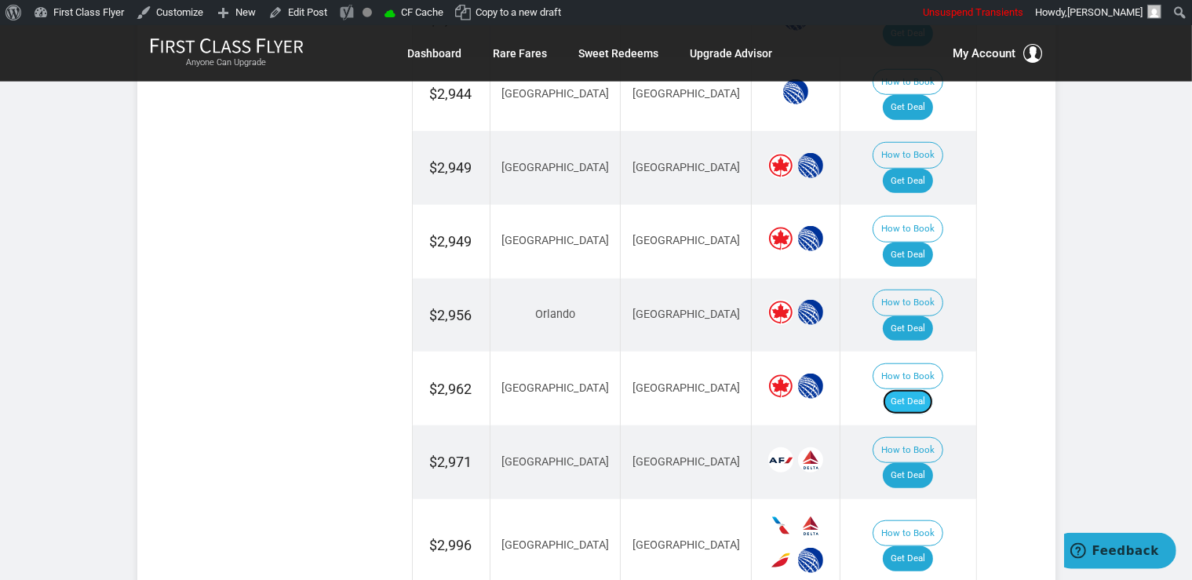
click at [931, 389] on link "Get Deal" at bounding box center [908, 401] width 50 height 25
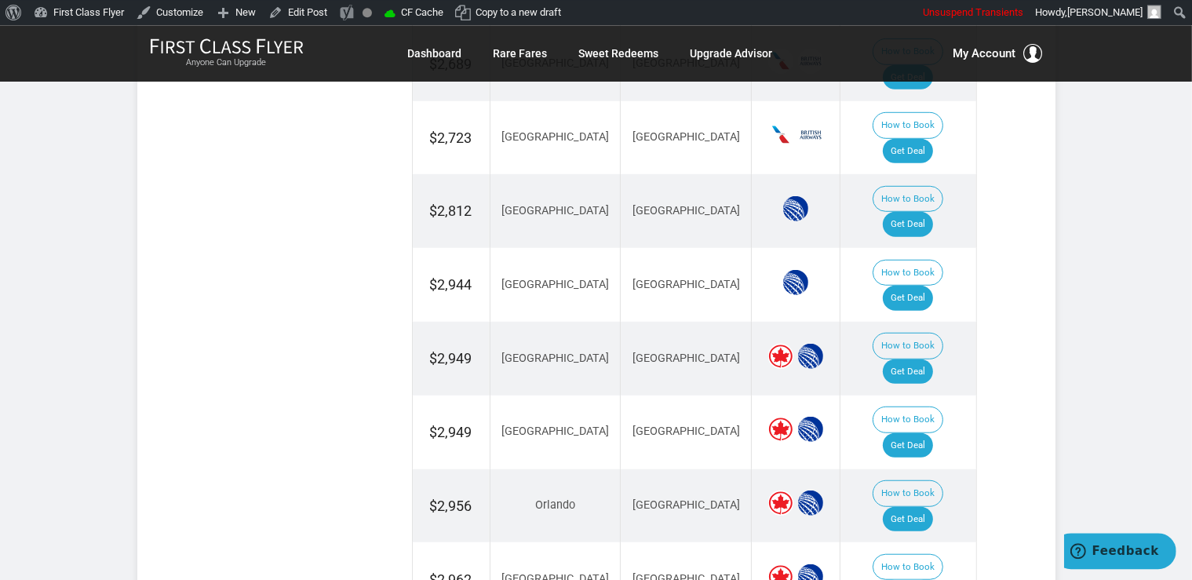
scroll to position [1100, 0]
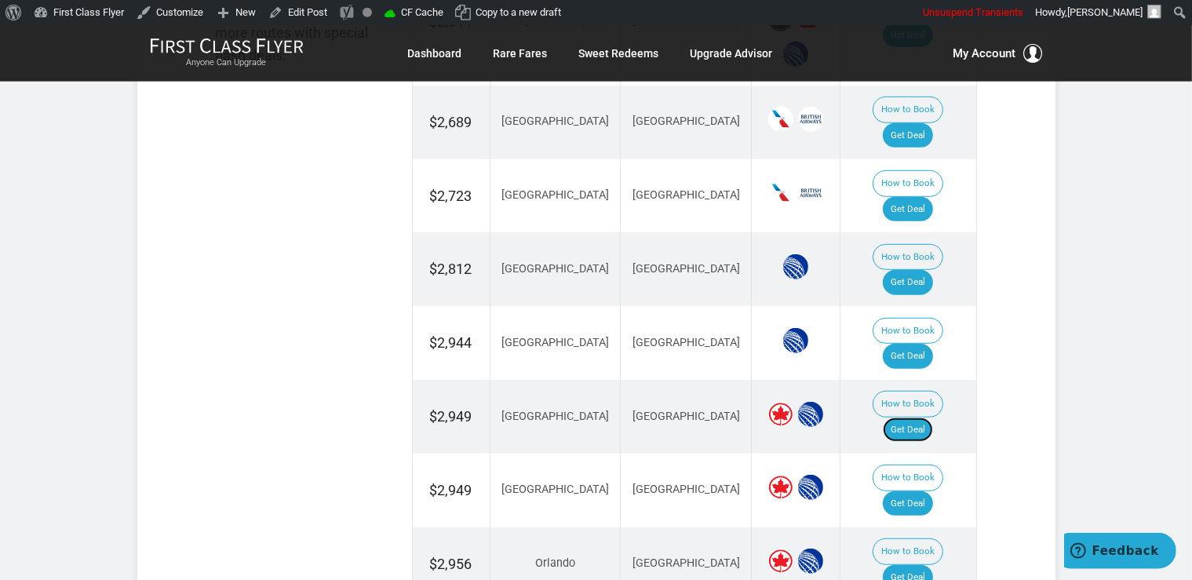
click at [930, 417] on link "Get Deal" at bounding box center [908, 429] width 50 height 25
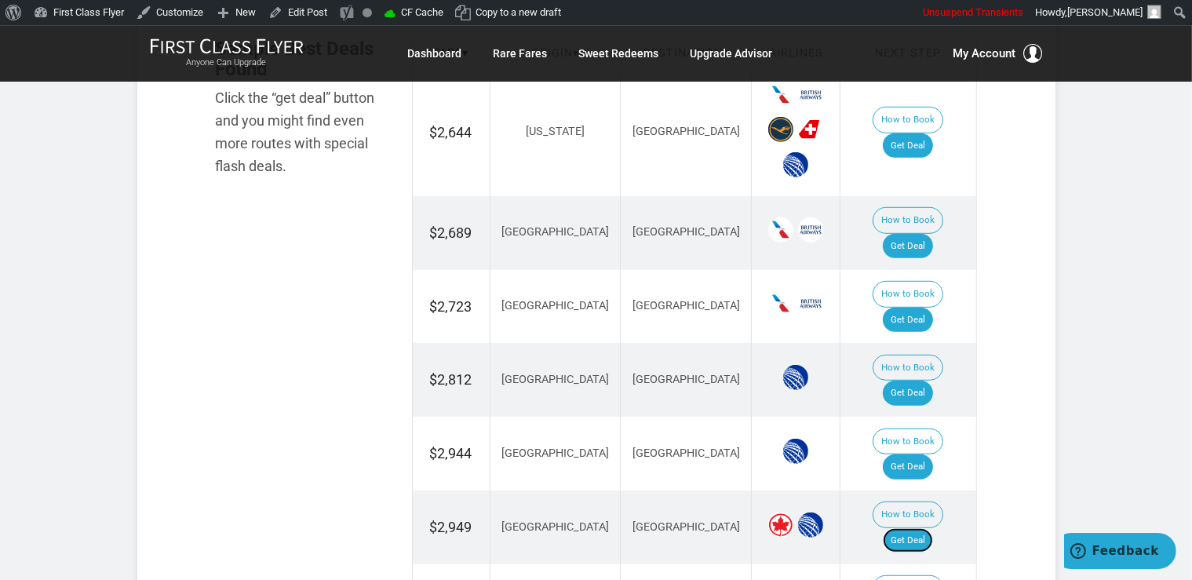
scroll to position [934, 0]
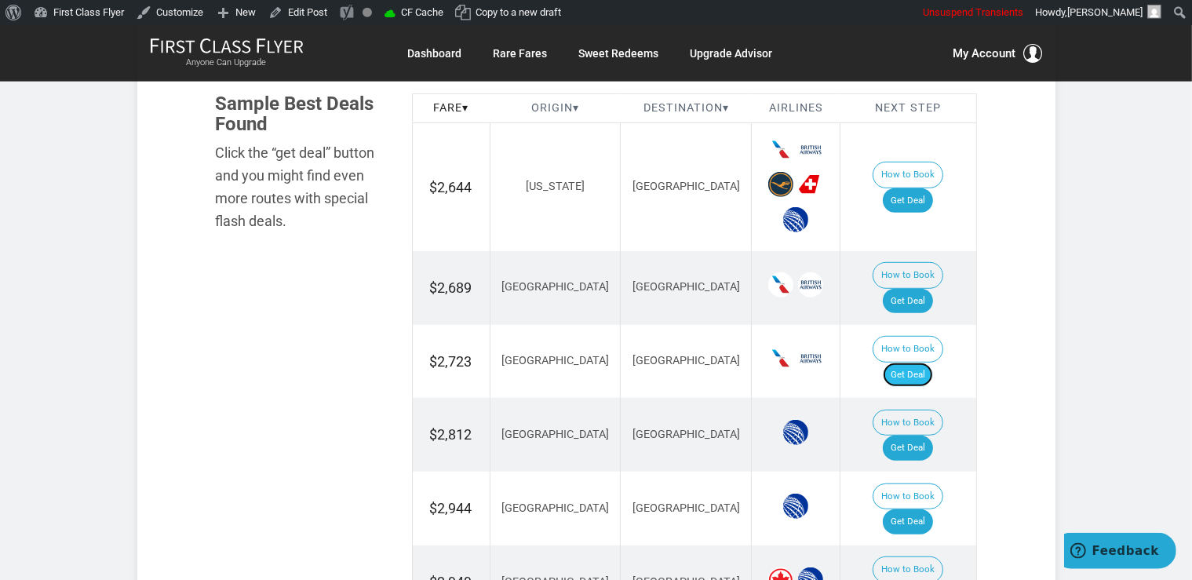
click at [912, 362] on link "Get Deal" at bounding box center [908, 374] width 50 height 25
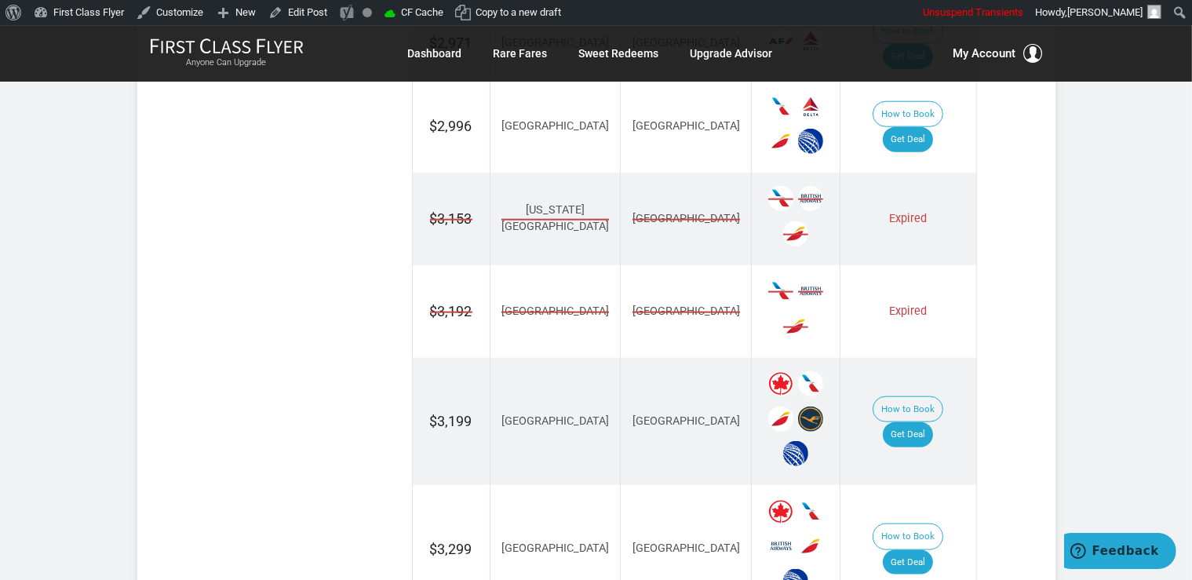
scroll to position [1845, 0]
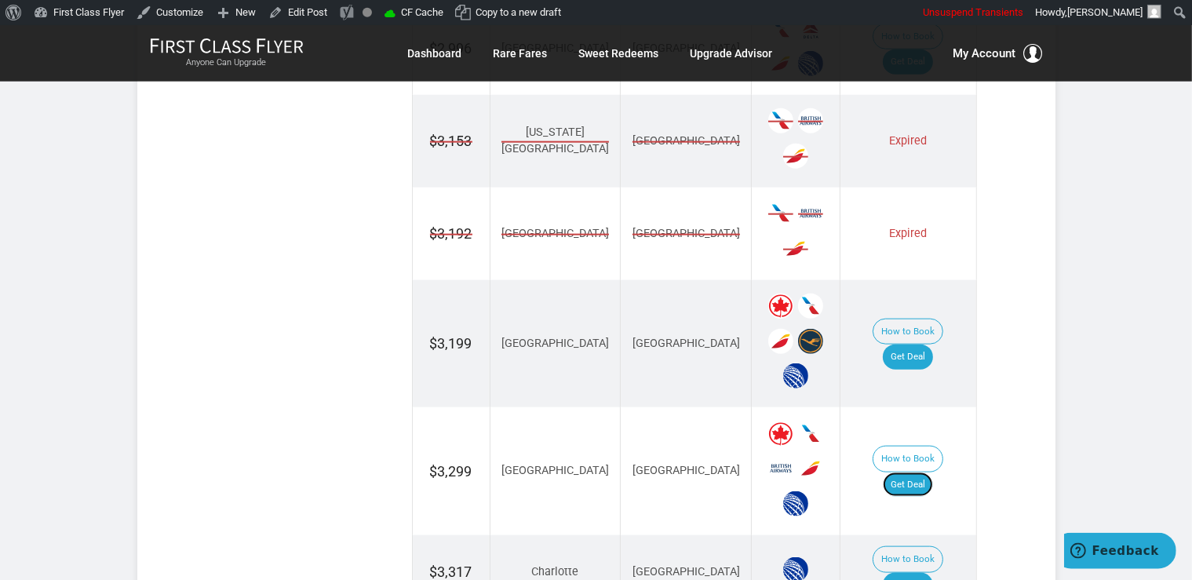
drag, startPoint x: 913, startPoint y: 311, endPoint x: 922, endPoint y: 290, distance: 22.1
click at [912, 472] on link "Get Deal" at bounding box center [908, 484] width 50 height 25
click at [918, 573] on link "Get Deal" at bounding box center [908, 585] width 50 height 25
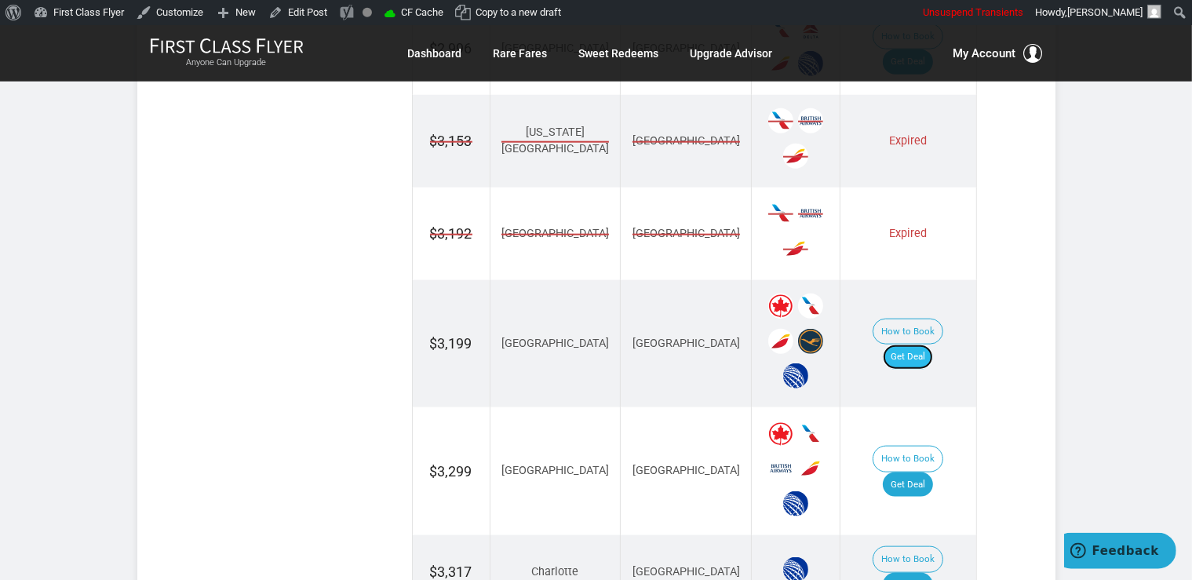
click at [929, 344] on link "Get Deal" at bounding box center [908, 356] width 50 height 25
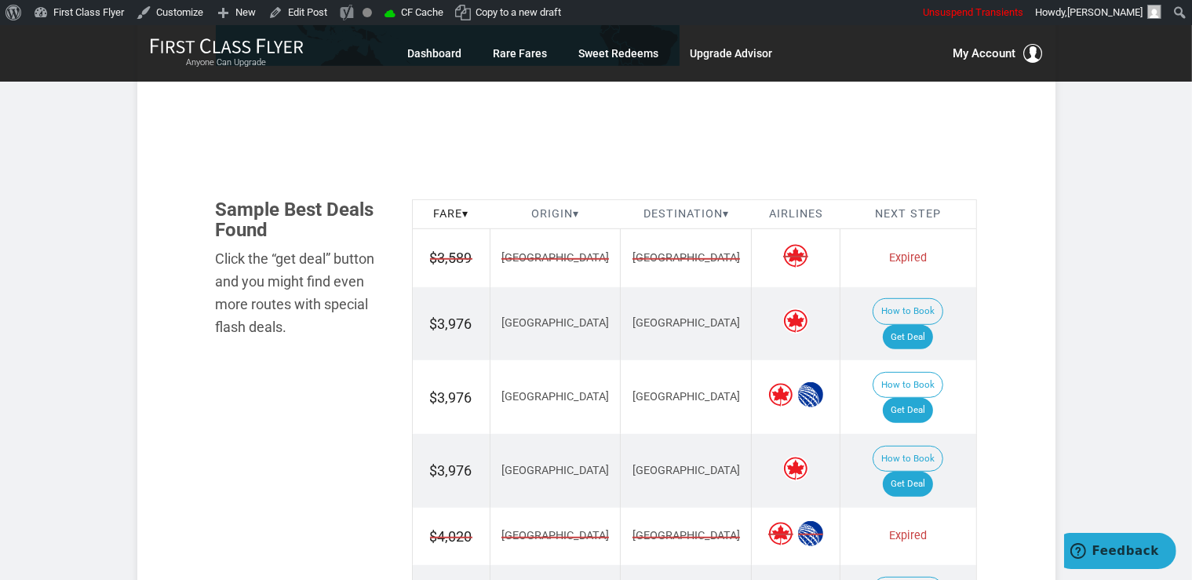
scroll to position [994, 0]
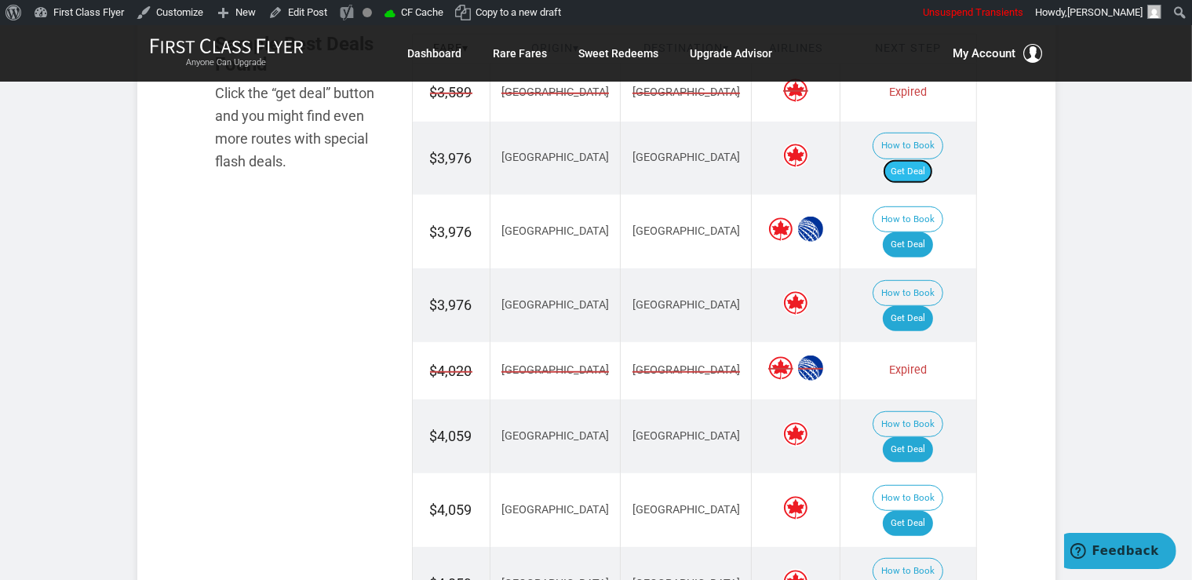
click at [925, 159] on link "Get Deal" at bounding box center [908, 171] width 50 height 25
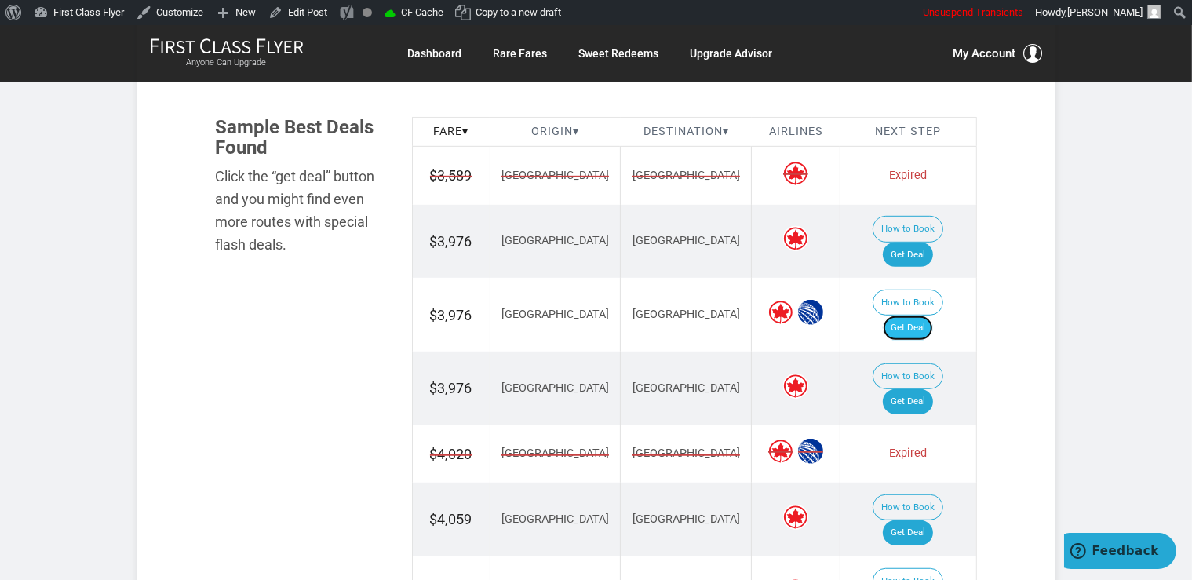
drag, startPoint x: 907, startPoint y: 290, endPoint x: 917, endPoint y: 289, distance: 10.3
click at [908, 315] on link "Get Deal" at bounding box center [908, 327] width 50 height 25
click at [901, 389] on link "Get Deal" at bounding box center [908, 401] width 50 height 25
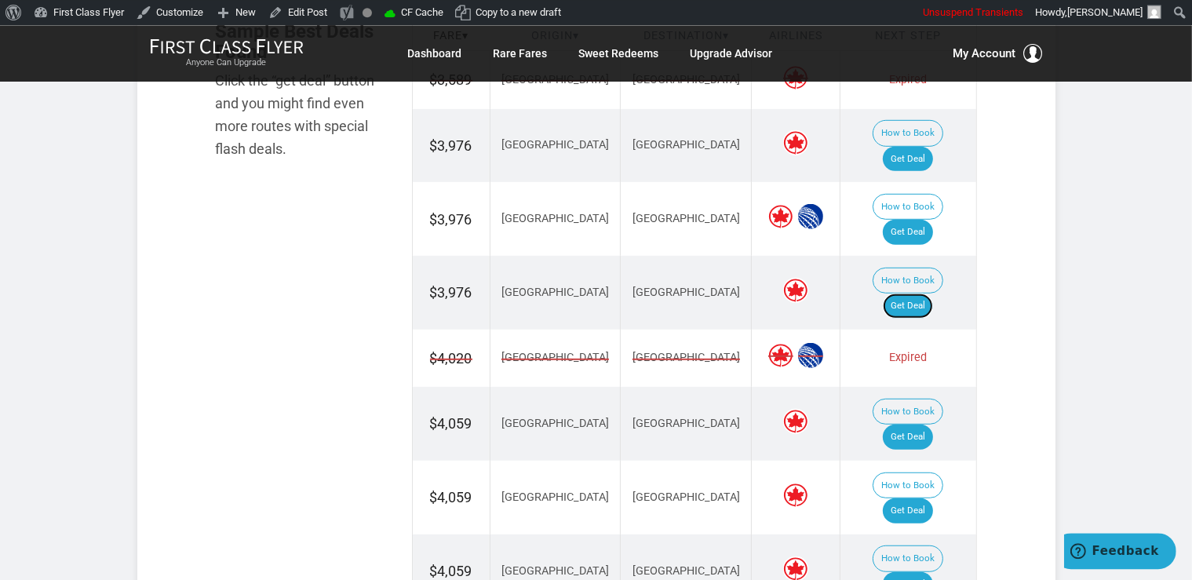
scroll to position [994, 0]
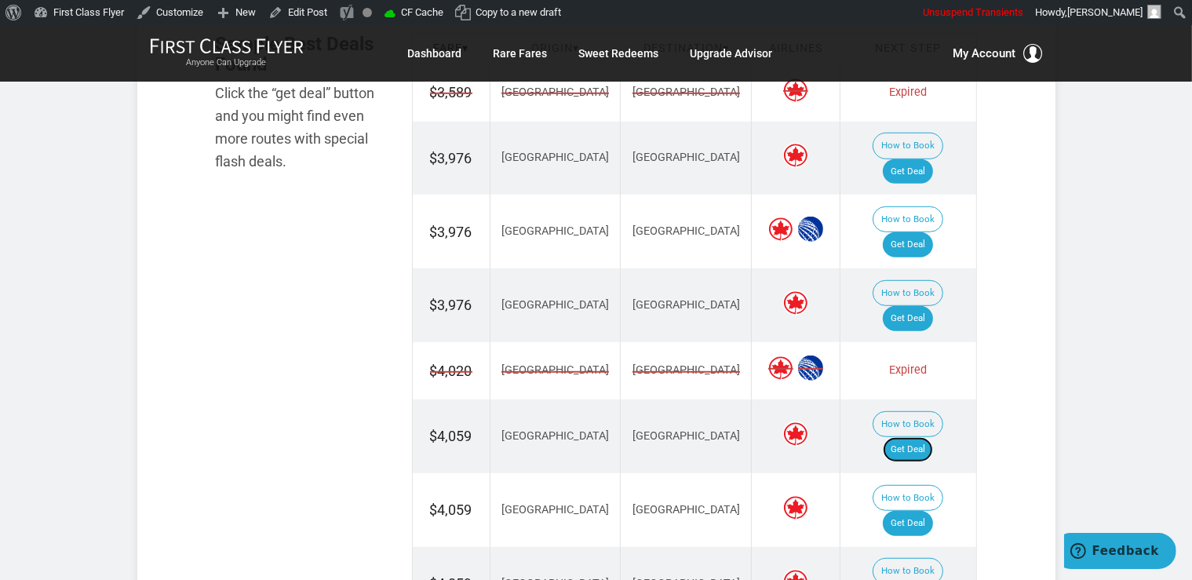
click at [912, 437] on link "Get Deal" at bounding box center [908, 449] width 50 height 25
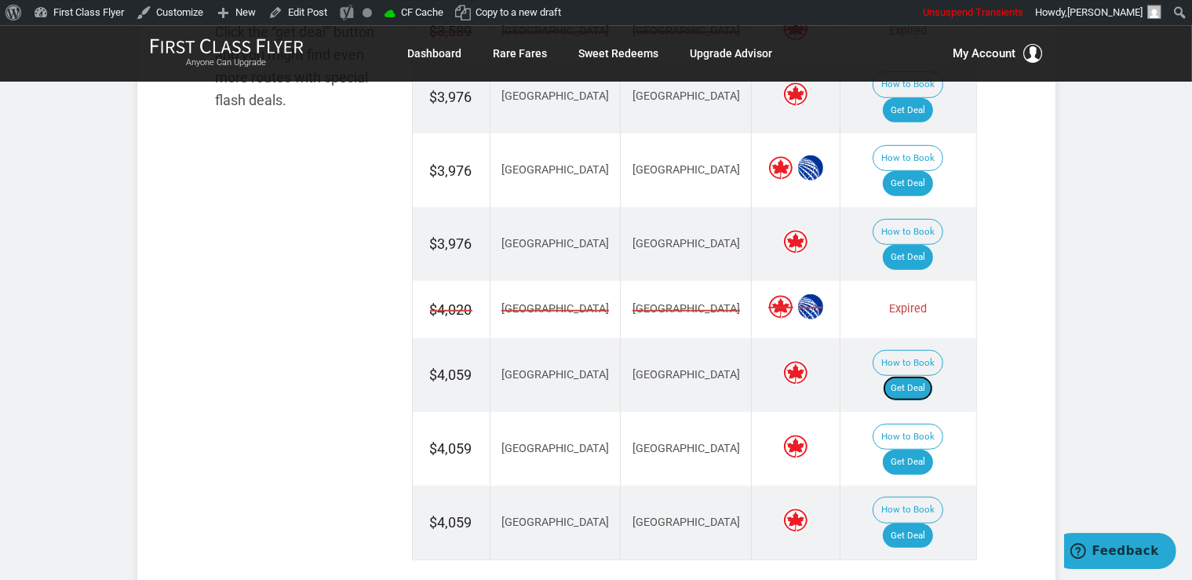
scroll to position [1076, 0]
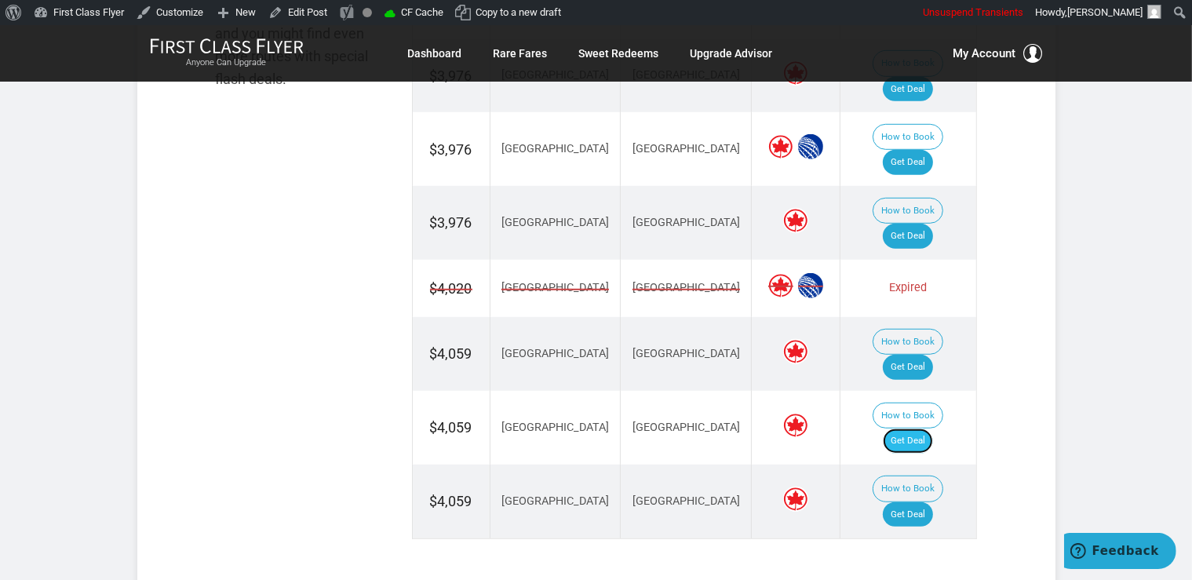
click at [931, 428] on link "Get Deal" at bounding box center [908, 440] width 50 height 25
click at [923, 502] on link "Get Deal" at bounding box center [908, 514] width 50 height 25
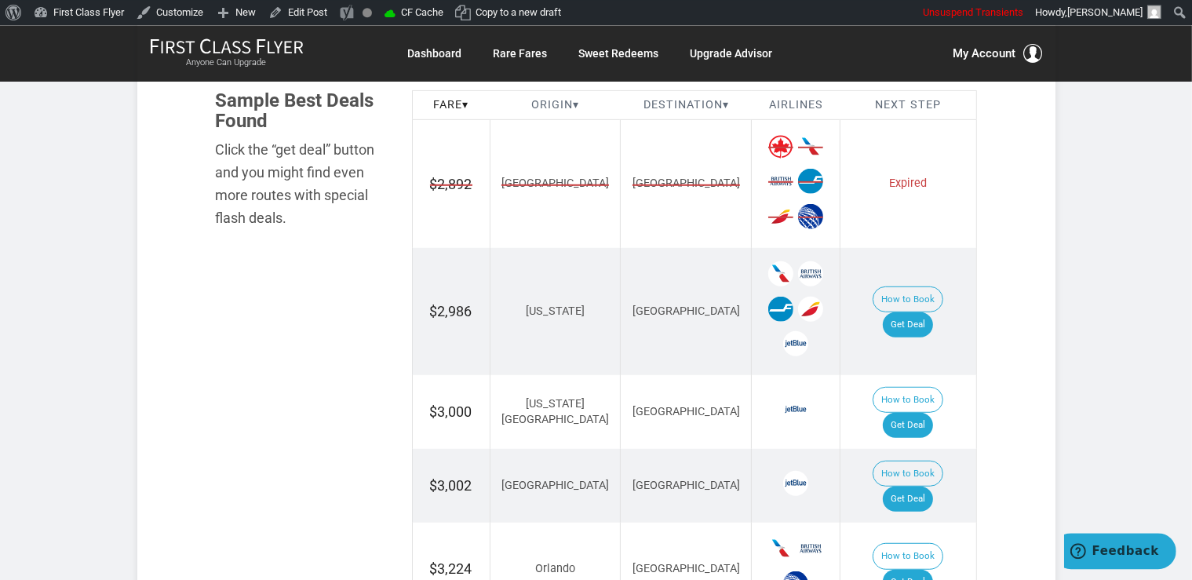
scroll to position [1076, 0]
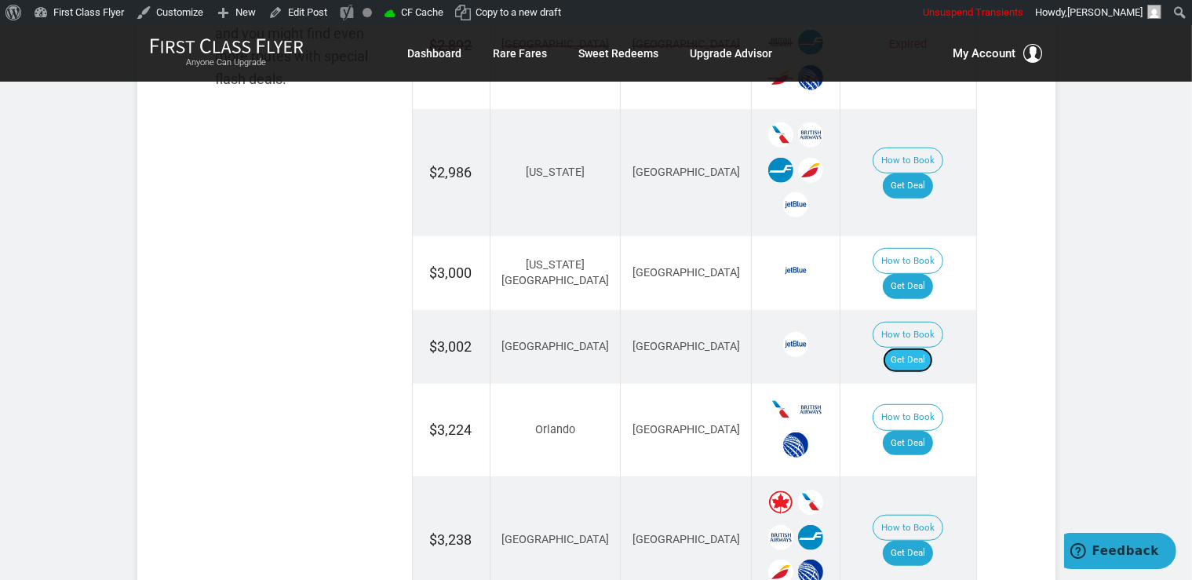
click at [929, 348] on link "Get Deal" at bounding box center [908, 360] width 50 height 25
click at [922, 274] on link "Get Deal" at bounding box center [908, 286] width 50 height 25
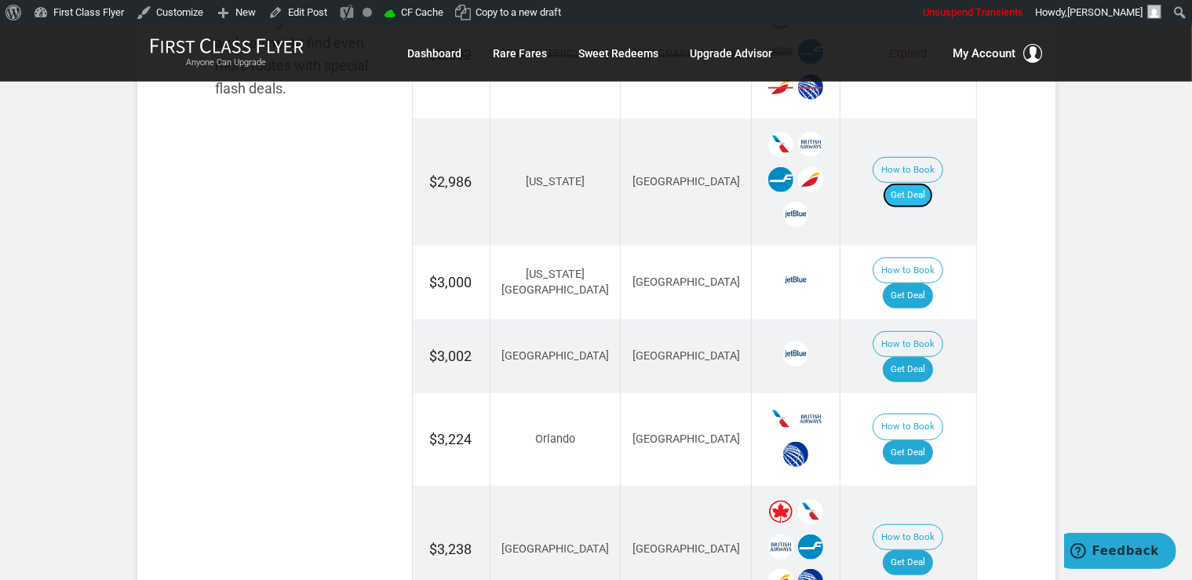
click at [914, 183] on link "Get Deal" at bounding box center [908, 195] width 50 height 25
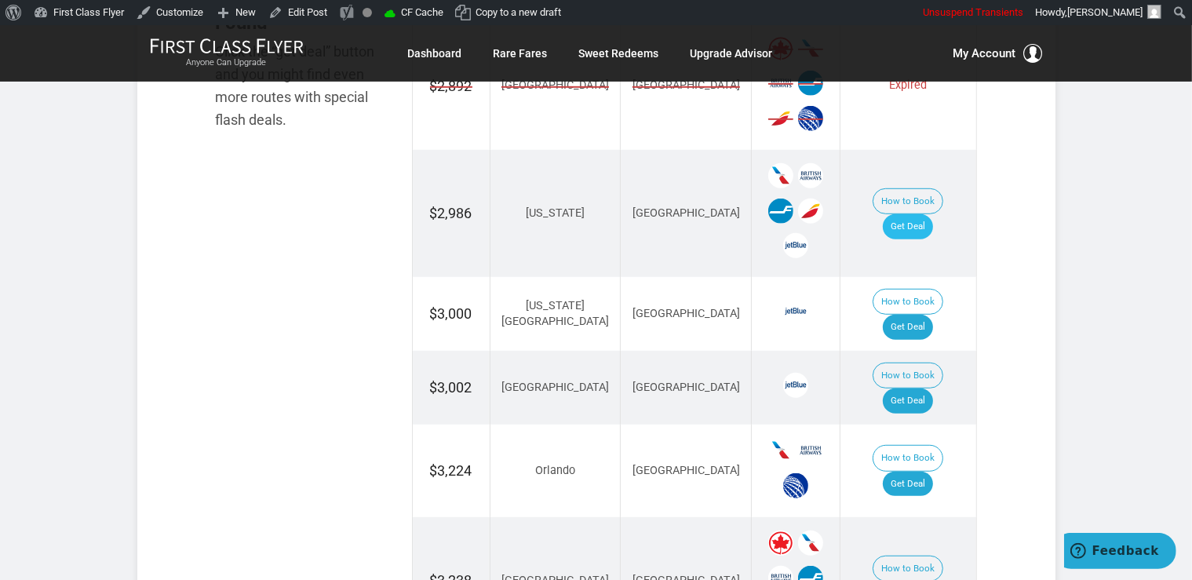
scroll to position [1026, 0]
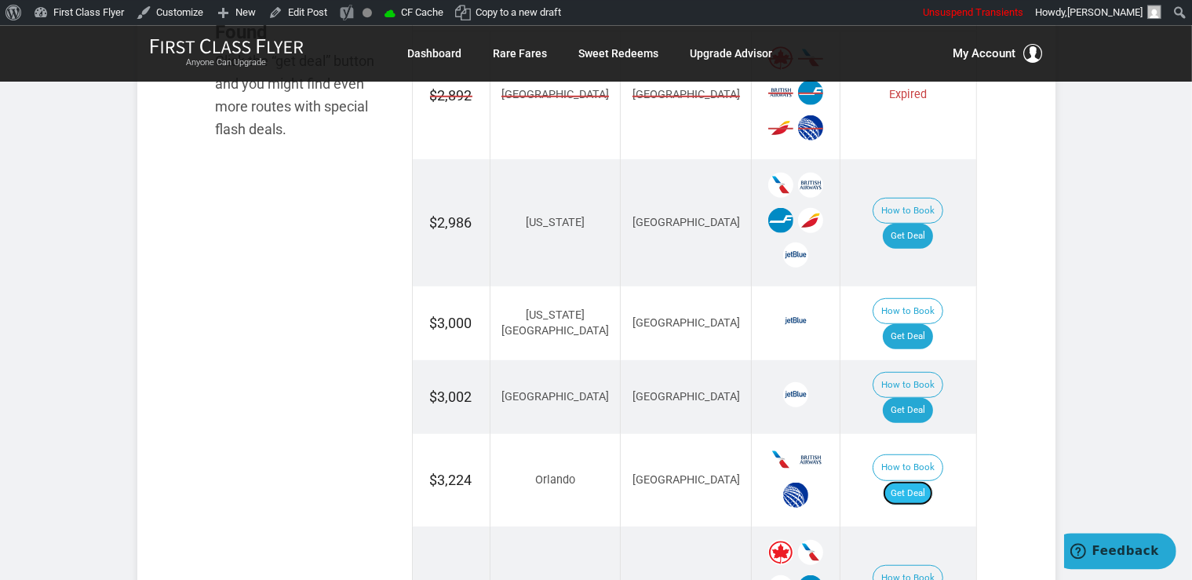
click at [916, 481] on link "Get Deal" at bounding box center [908, 493] width 50 height 25
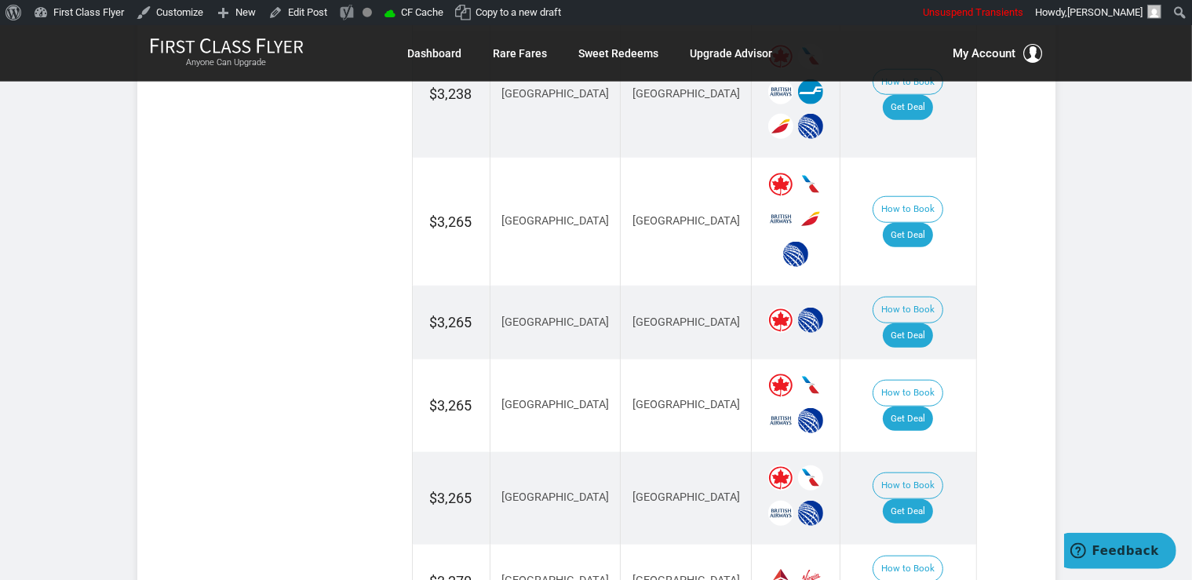
scroll to position [1523, 0]
click at [913, 222] on link "Get Deal" at bounding box center [908, 234] width 50 height 25
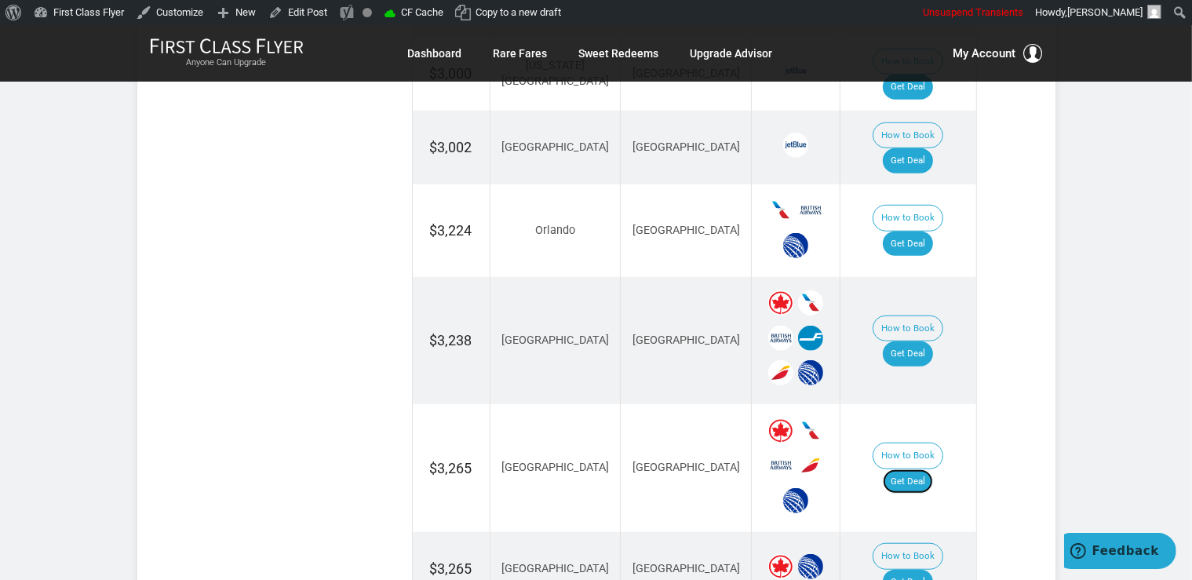
scroll to position [1274, 0]
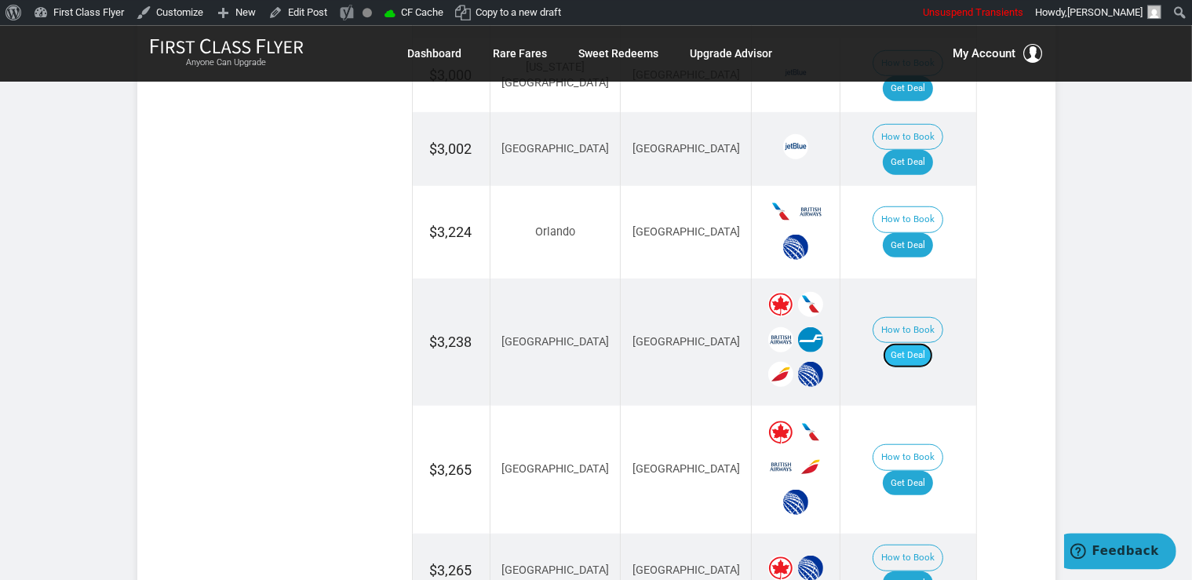
click at [927, 343] on link "Get Deal" at bounding box center [908, 355] width 50 height 25
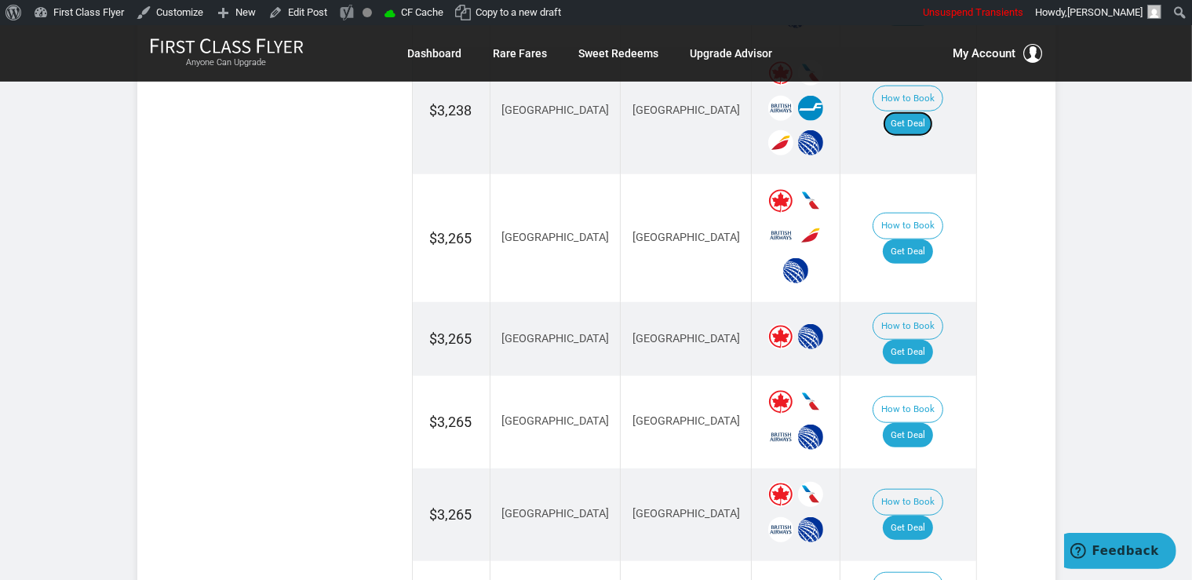
scroll to position [1523, 0]
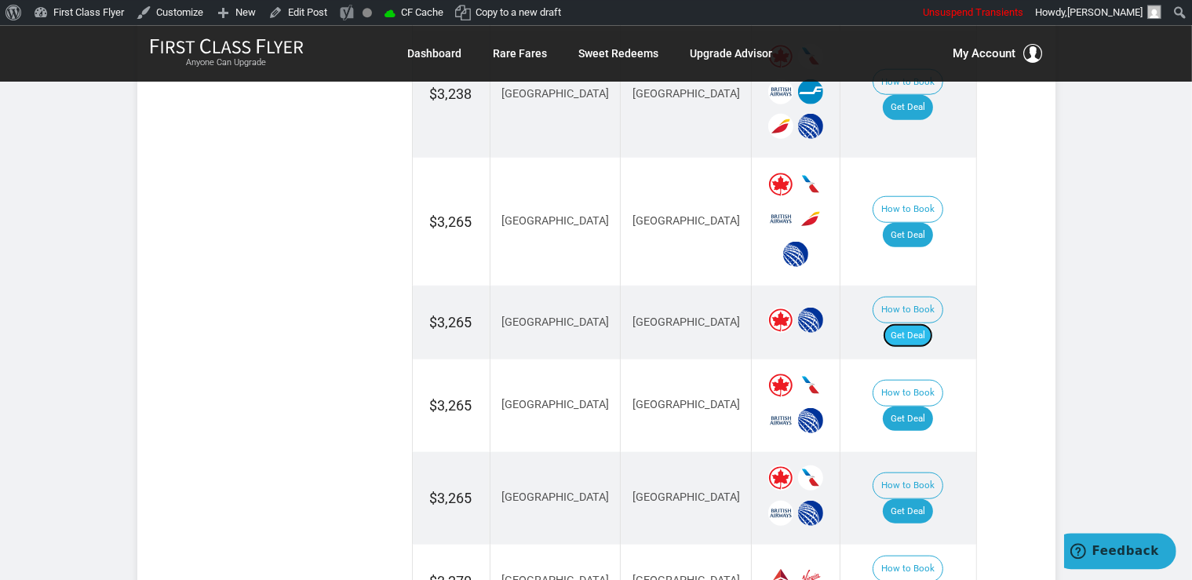
click at [915, 322] on link "Get Deal" at bounding box center [908, 334] width 50 height 25
click at [933, 406] on link "Get Deal" at bounding box center [908, 418] width 50 height 25
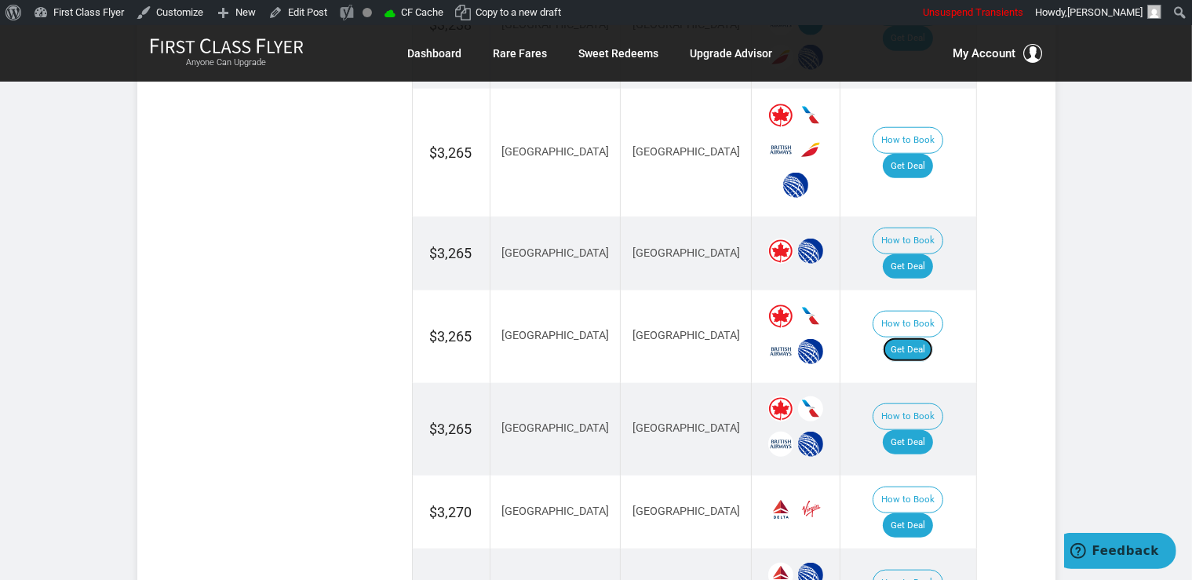
scroll to position [1688, 0]
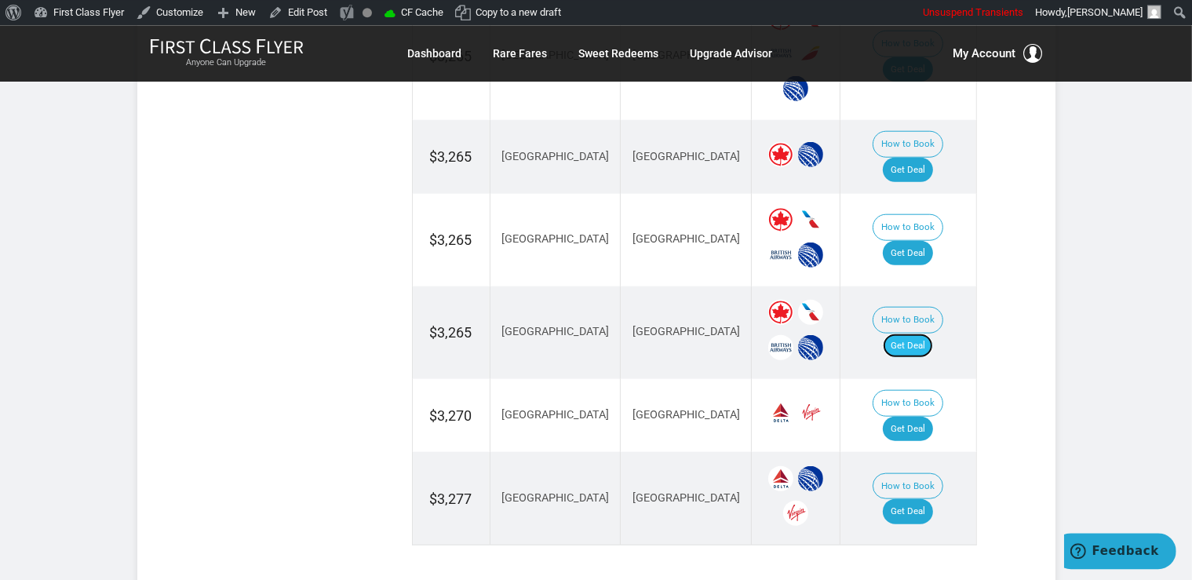
click at [933, 333] on link "Get Deal" at bounding box center [908, 345] width 50 height 25
click at [933, 416] on link "Get Deal" at bounding box center [908, 428] width 50 height 25
click at [918, 498] on link "Get Deal" at bounding box center [908, 510] width 50 height 25
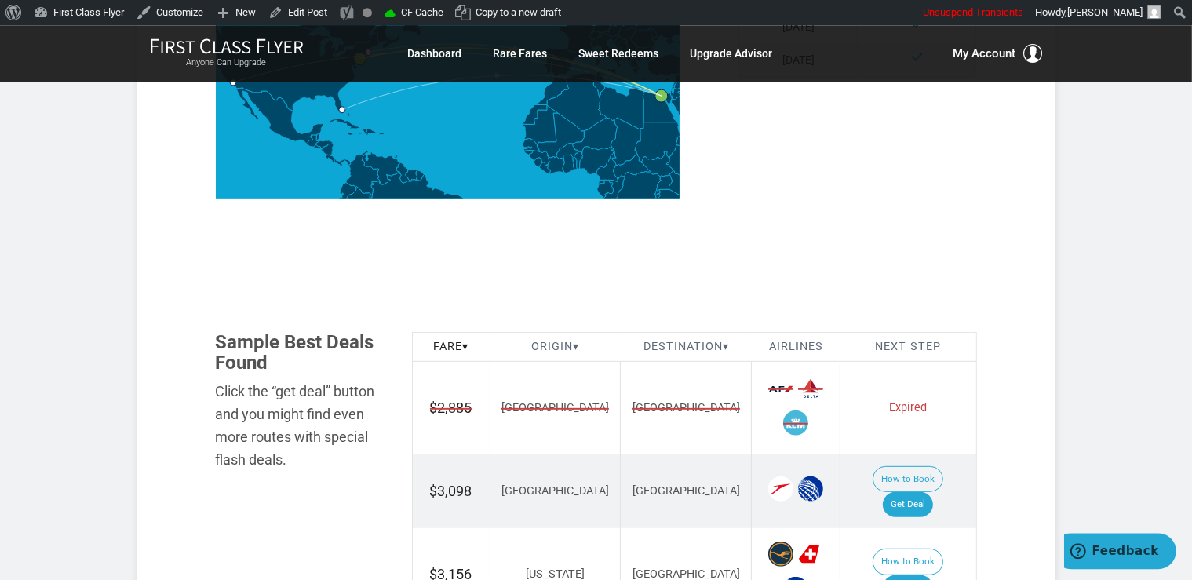
scroll to position [829, 0]
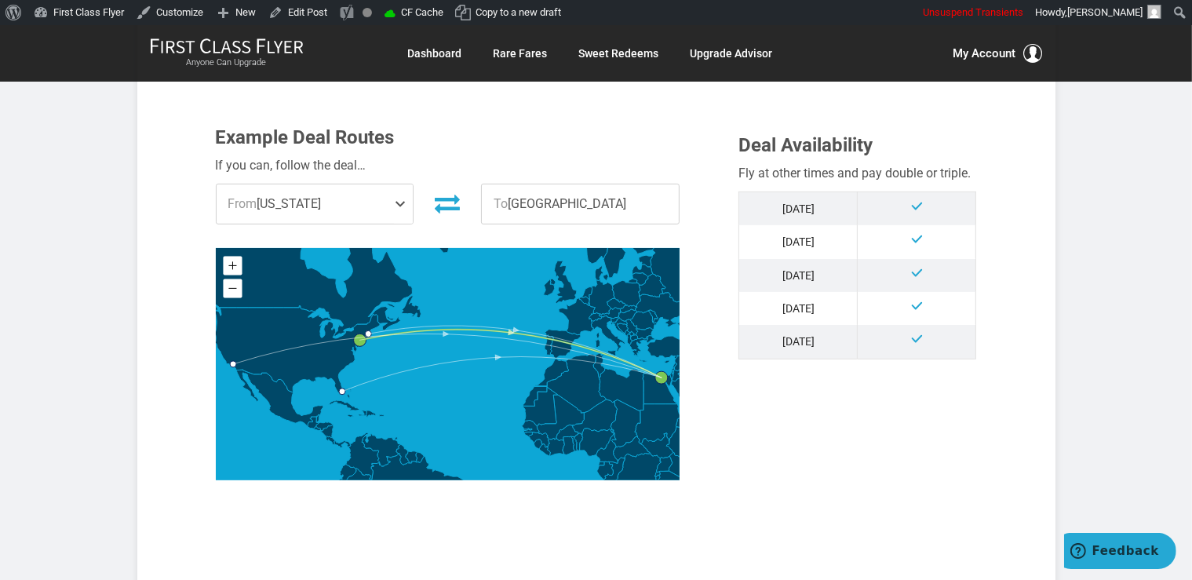
scroll to position [829, 0]
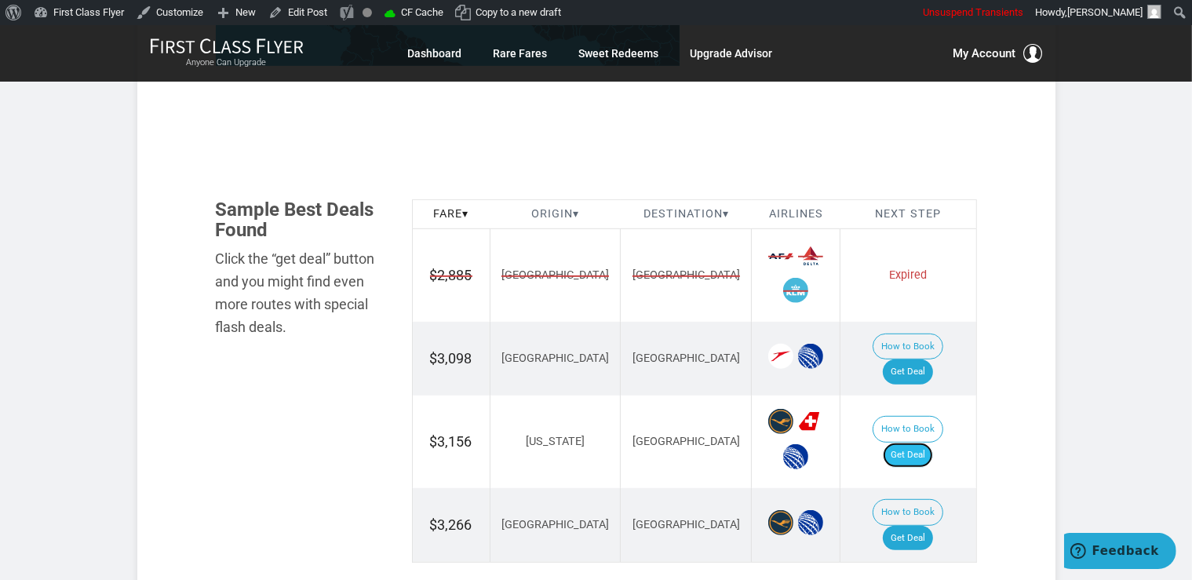
click at [907, 443] on link "Get Deal" at bounding box center [908, 455] width 50 height 25
click at [921, 359] on link "Get Deal" at bounding box center [908, 371] width 50 height 25
click at [932, 526] on link "Get Deal" at bounding box center [908, 538] width 50 height 25
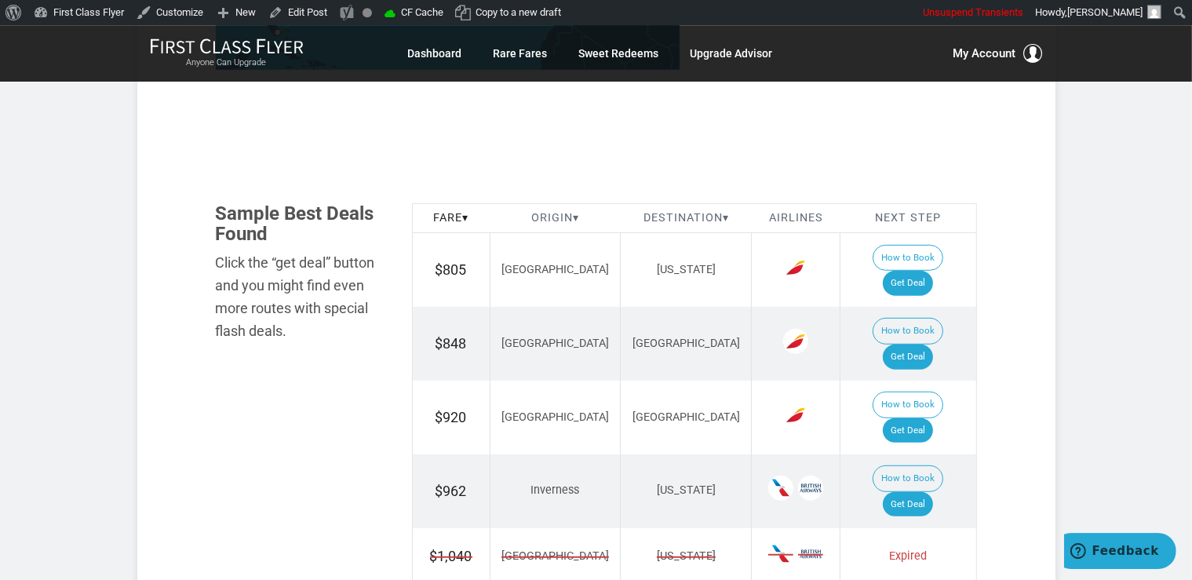
scroll to position [911, 0]
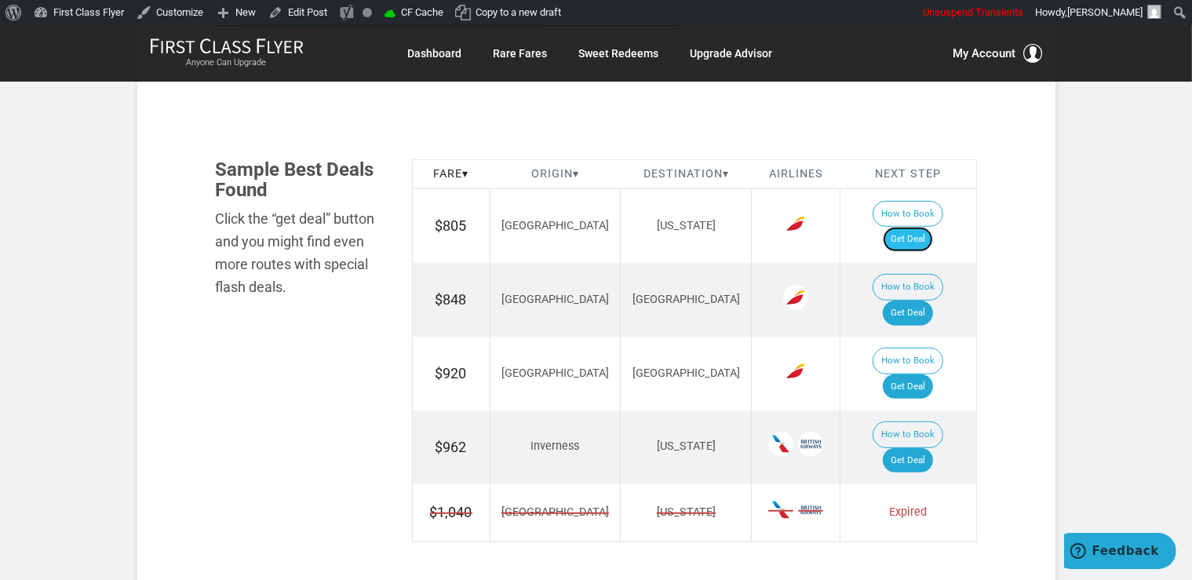
click at [928, 227] on link "Get Deal" at bounding box center [908, 239] width 50 height 25
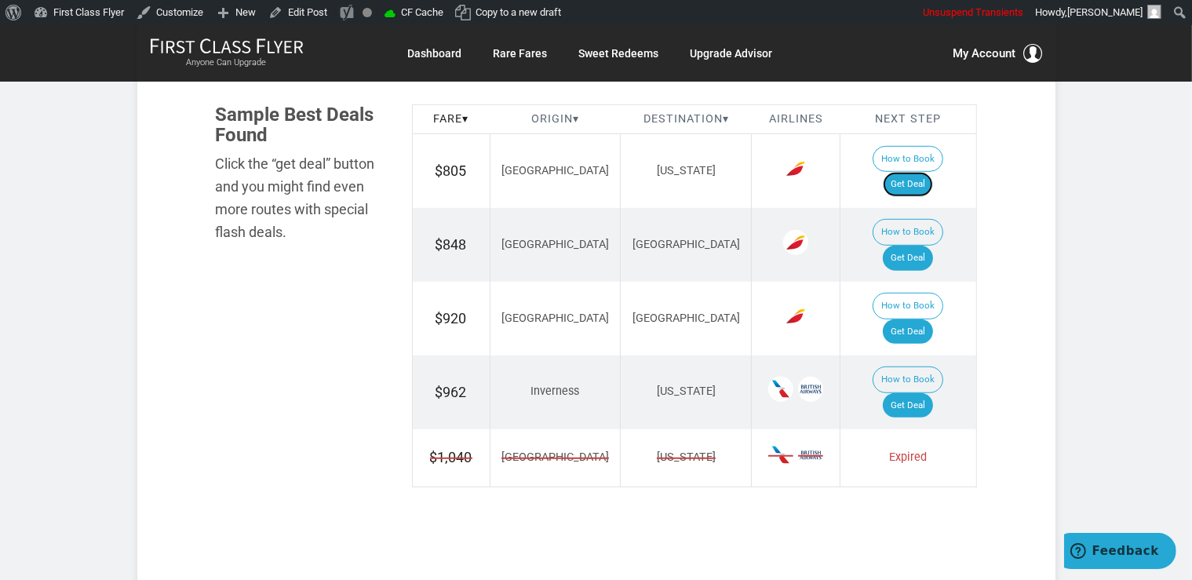
scroll to position [994, 0]
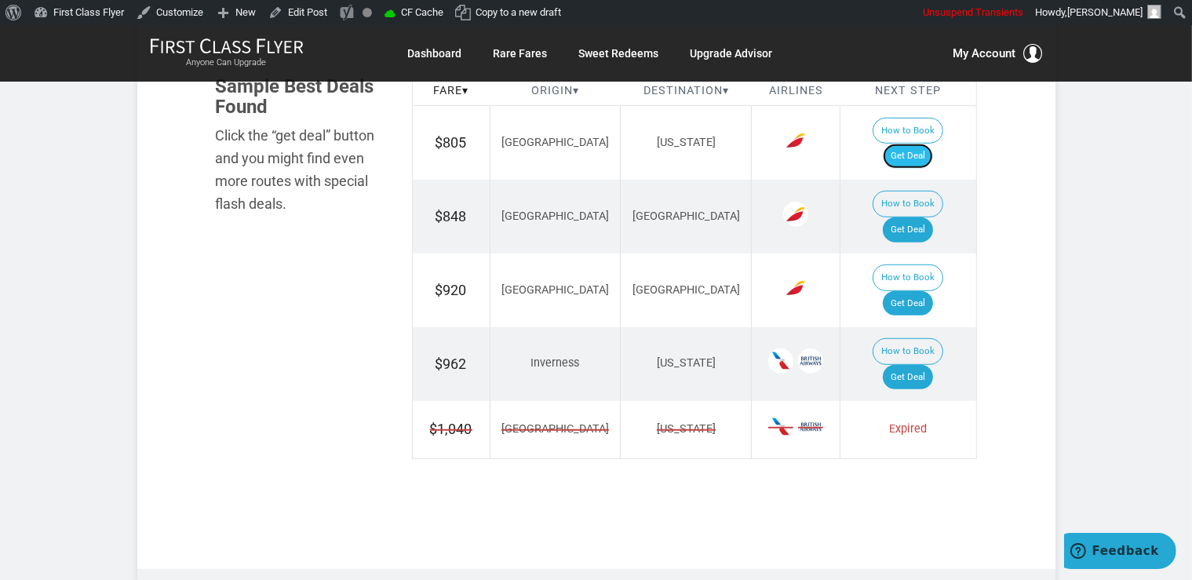
click at [931, 144] on link "Get Deal" at bounding box center [908, 156] width 50 height 25
click at [910, 217] on link "Get Deal" at bounding box center [908, 229] width 50 height 25
click at [907, 217] on link "Get Deal" at bounding box center [908, 229] width 50 height 25
click at [915, 144] on link "Get Deal" at bounding box center [908, 156] width 50 height 25
drag, startPoint x: 920, startPoint y: 137, endPoint x: 940, endPoint y: 129, distance: 21.1
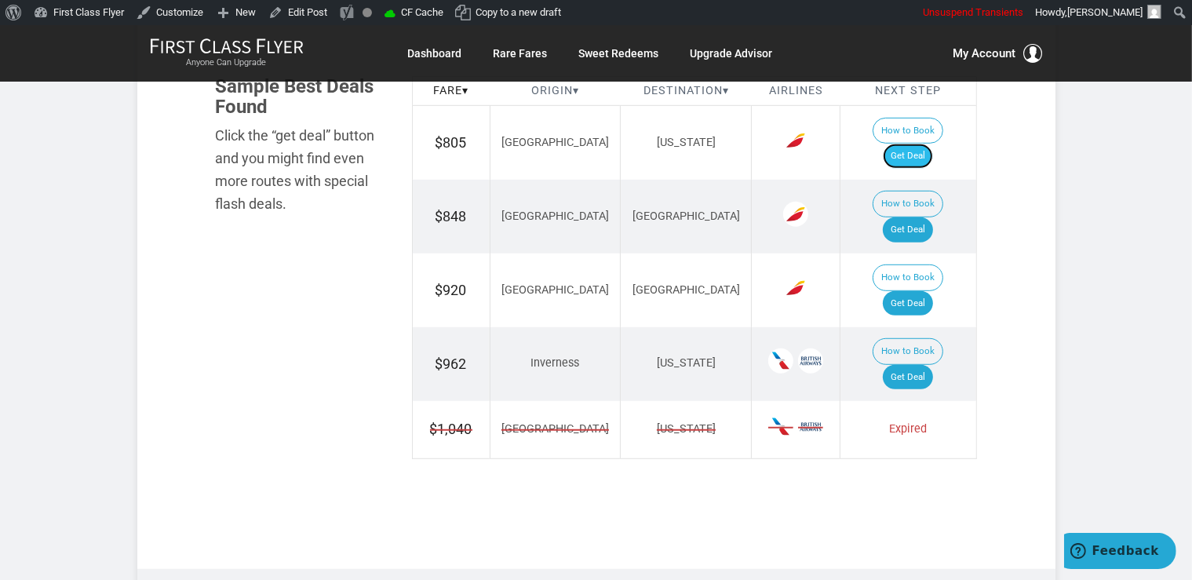
click at [923, 144] on link "Get Deal" at bounding box center [908, 156] width 50 height 25
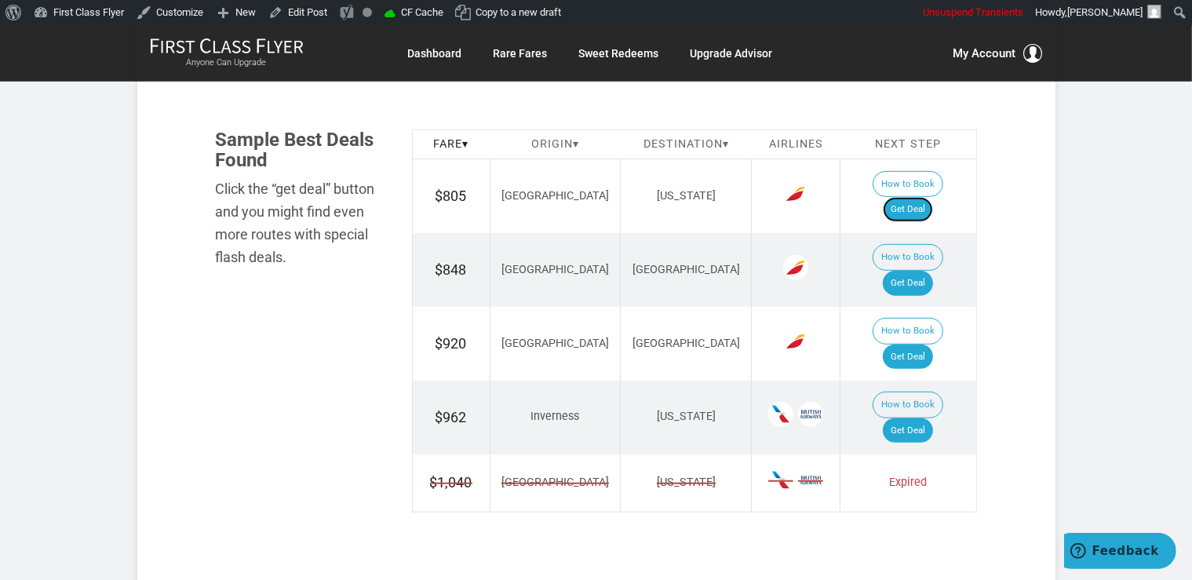
scroll to position [911, 0]
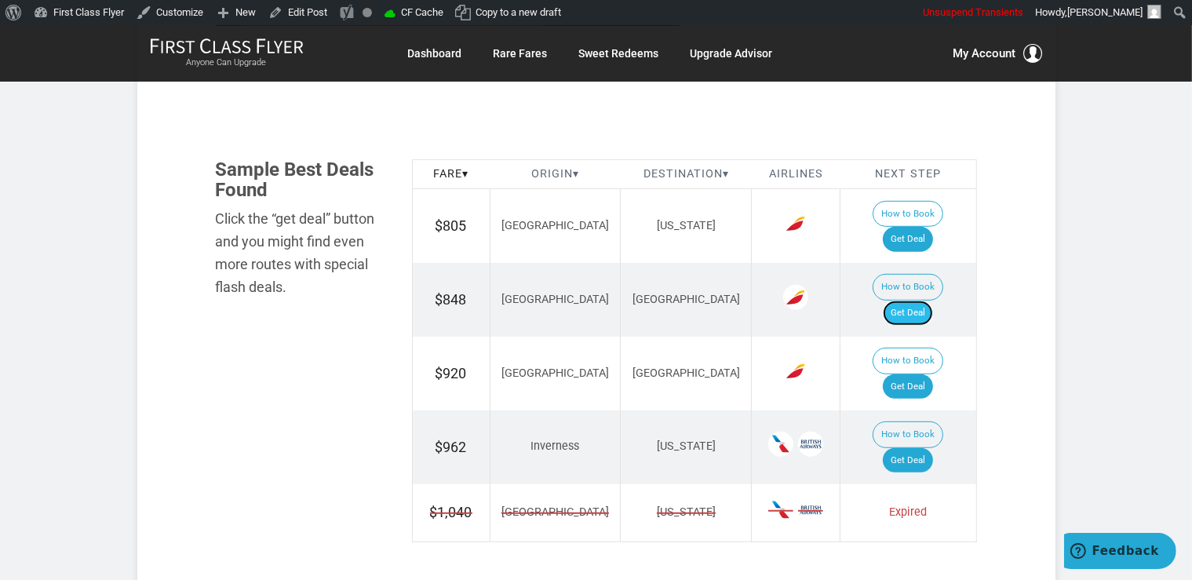
click at [925, 300] on link "Get Deal" at bounding box center [908, 312] width 50 height 25
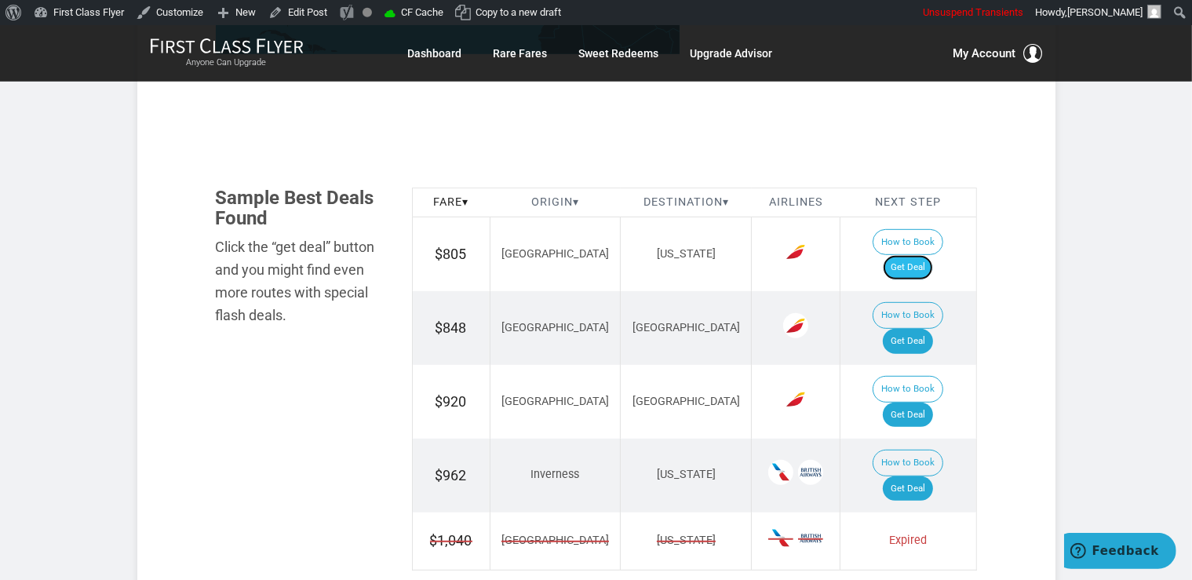
click at [908, 255] on link "Get Deal" at bounding box center [908, 267] width 50 height 25
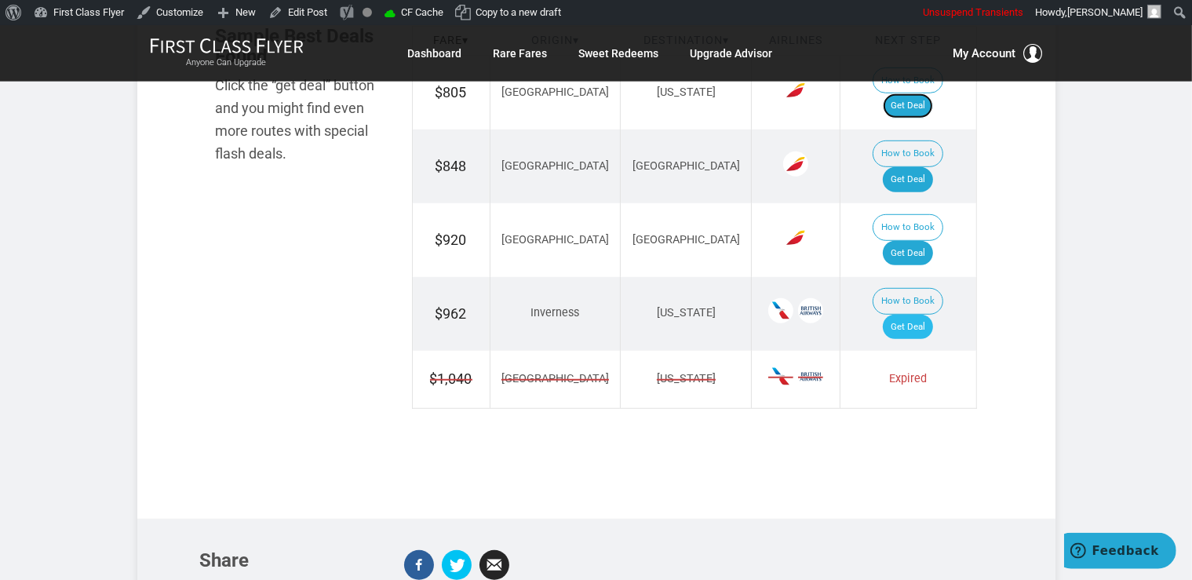
scroll to position [1048, 0]
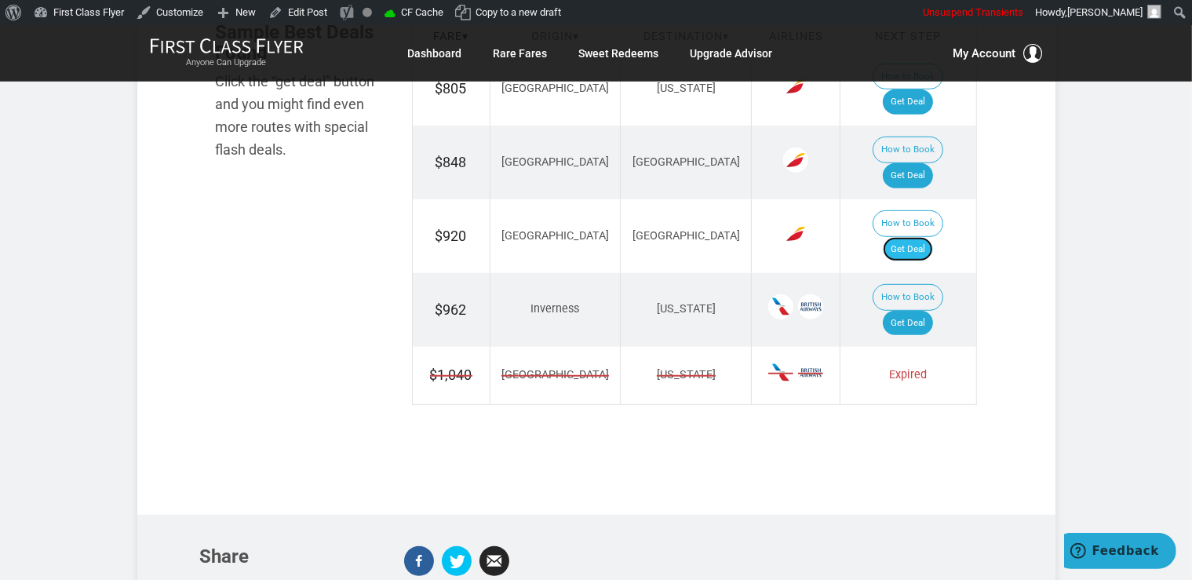
click at [911, 237] on link "Get Deal" at bounding box center [908, 249] width 50 height 25
click at [930, 311] on link "Get Deal" at bounding box center [908, 323] width 50 height 25
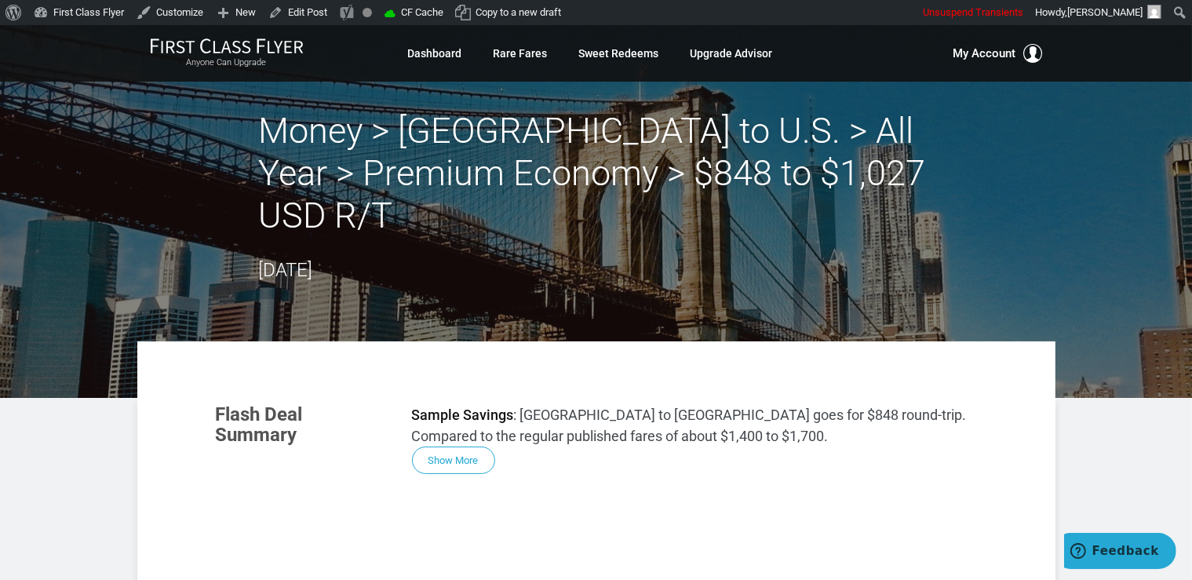
scroll to position [104, 0]
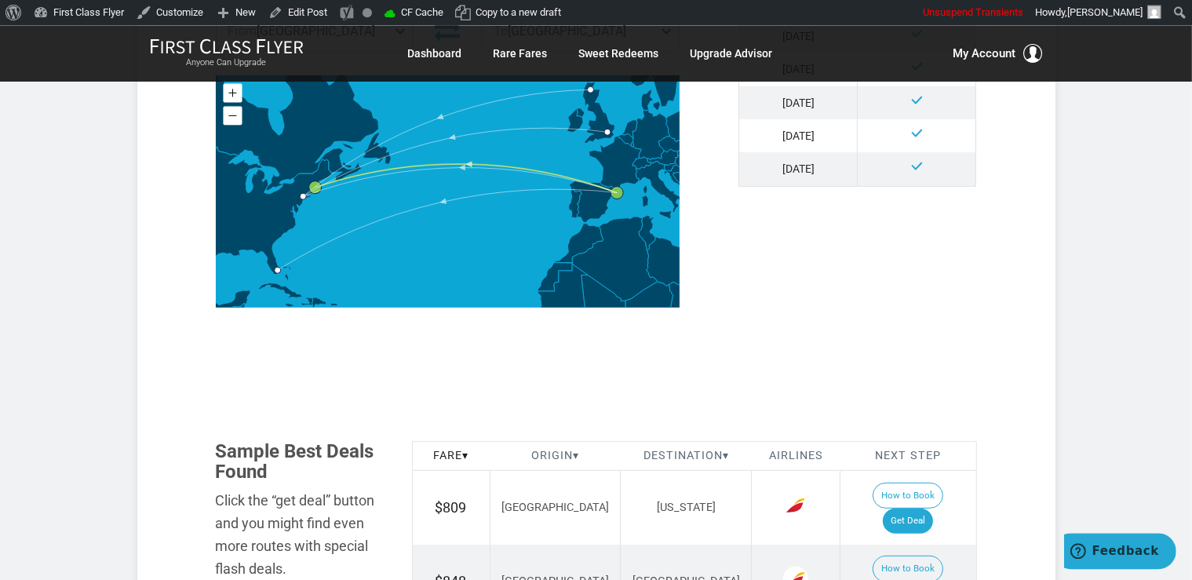
scroll to position [662, 0]
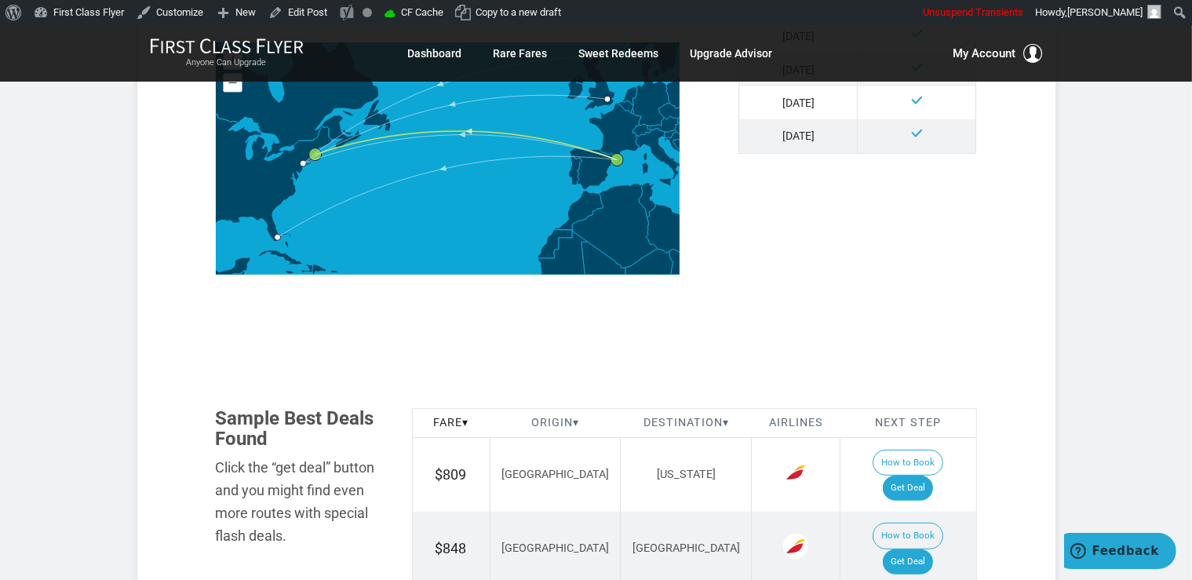
click at [782, 285] on div "Example Deal Routes If you can, follow the deal… From Barcelona Barcelona Inver…" at bounding box center [596, 110] width 785 height 377
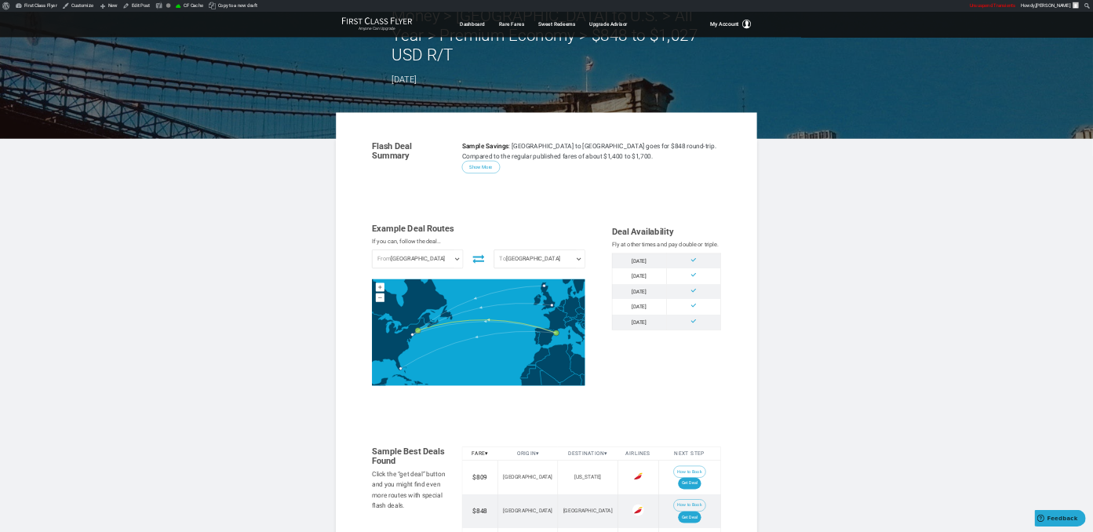
scroll to position [86, 0]
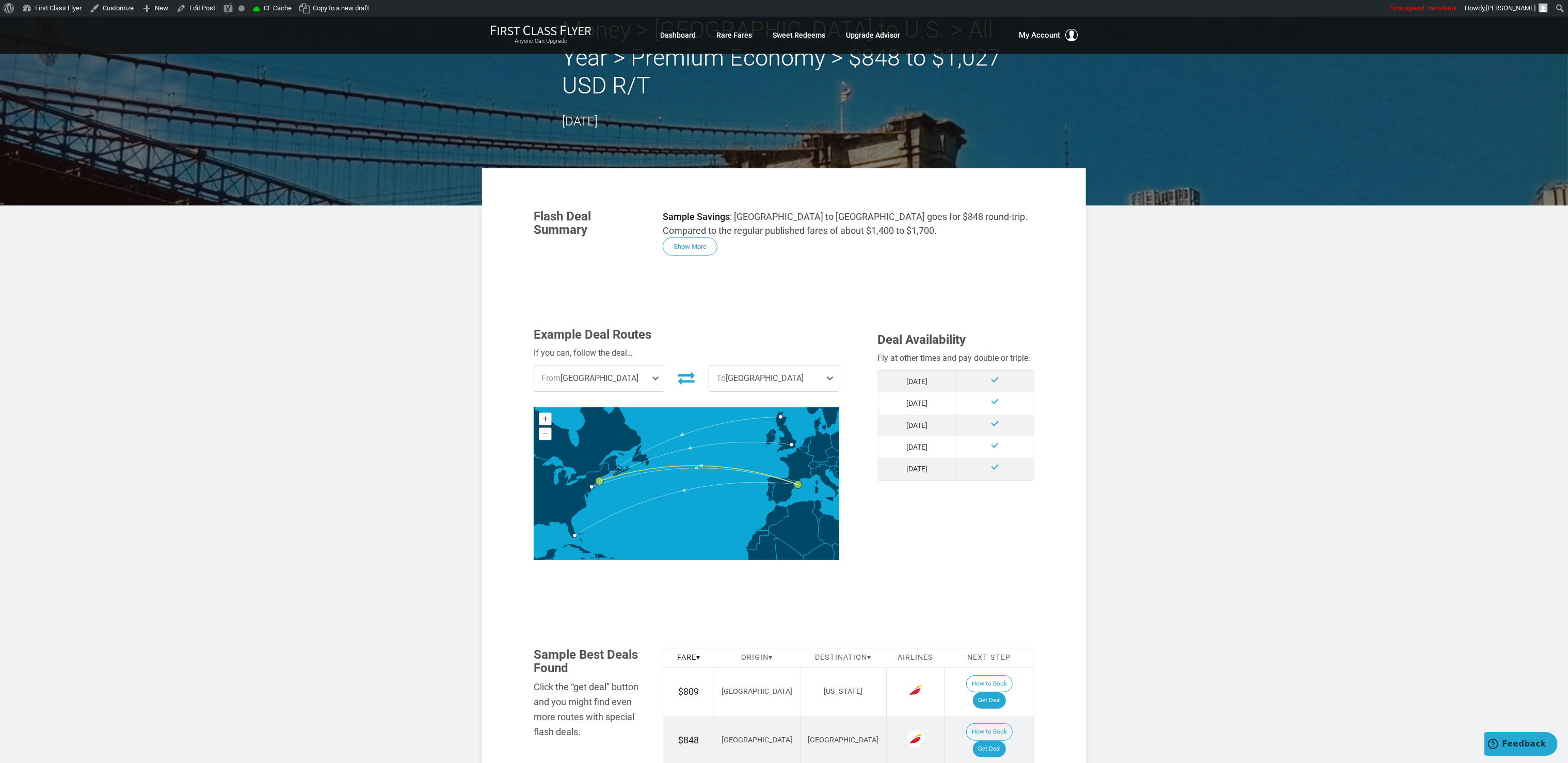
click at [783, 341] on article "Money > Europe to U.S. > All Year > Premium Economy > $848 to $1,027 USD R/T Au…" at bounding box center [784, 652] width 1568 height 1384
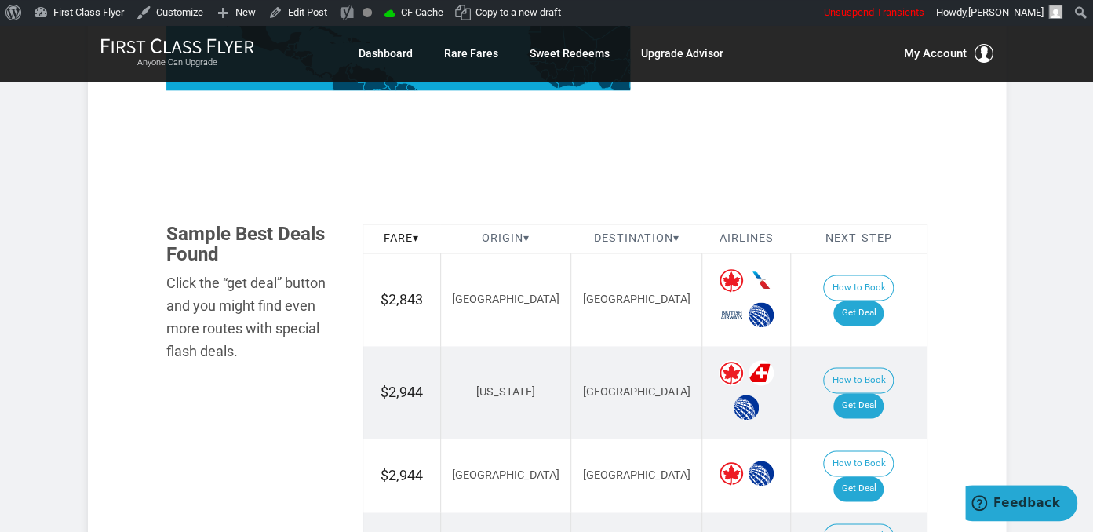
scroll to position [824, 0]
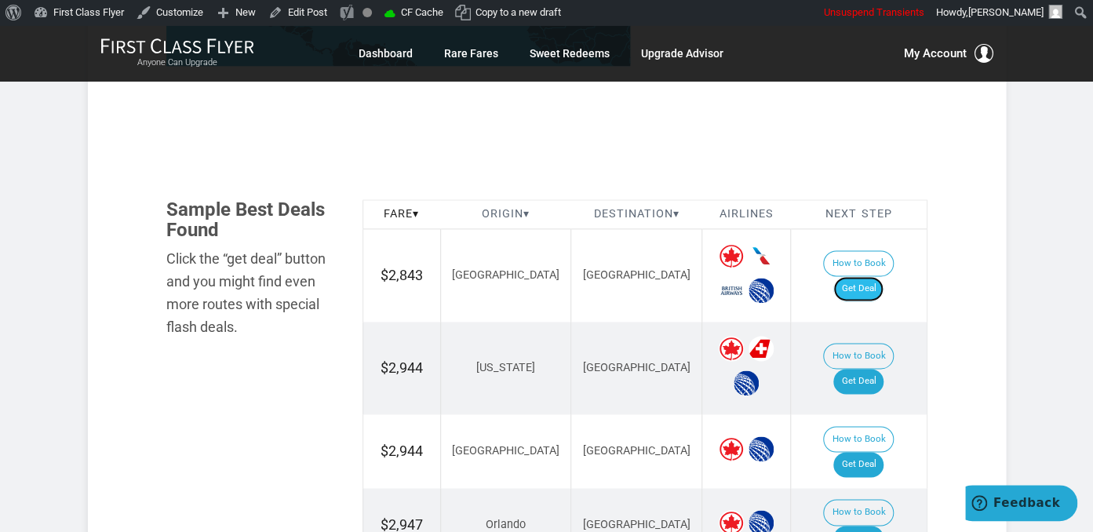
click at [871, 279] on link "Get Deal" at bounding box center [858, 288] width 50 height 25
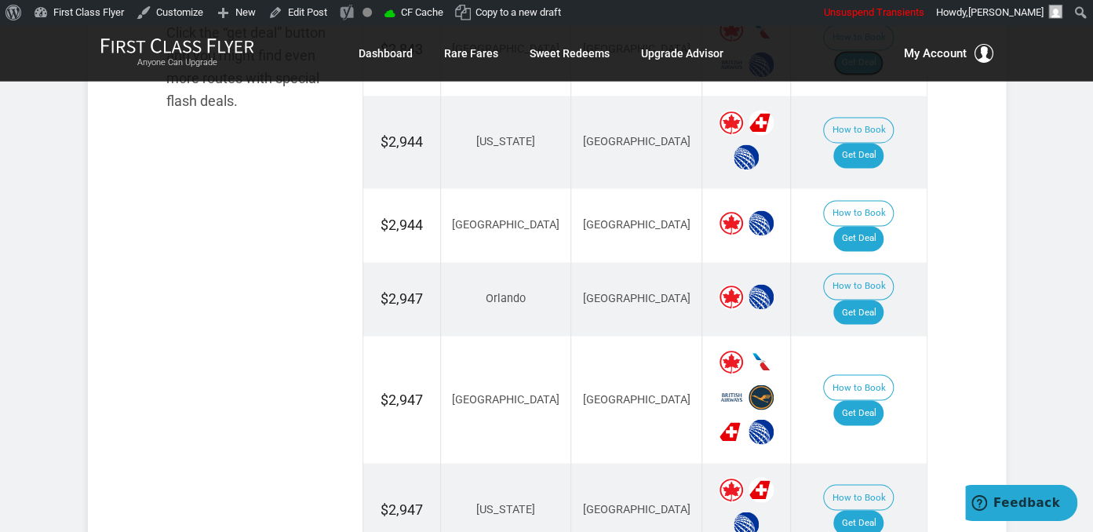
scroll to position [1076, 0]
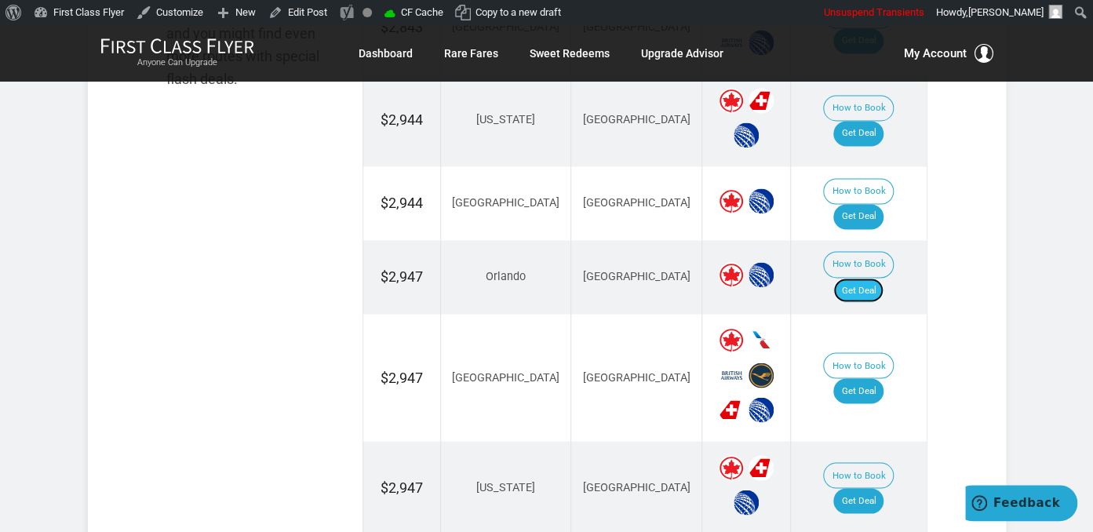
click at [855, 278] on link "Get Deal" at bounding box center [858, 290] width 50 height 25
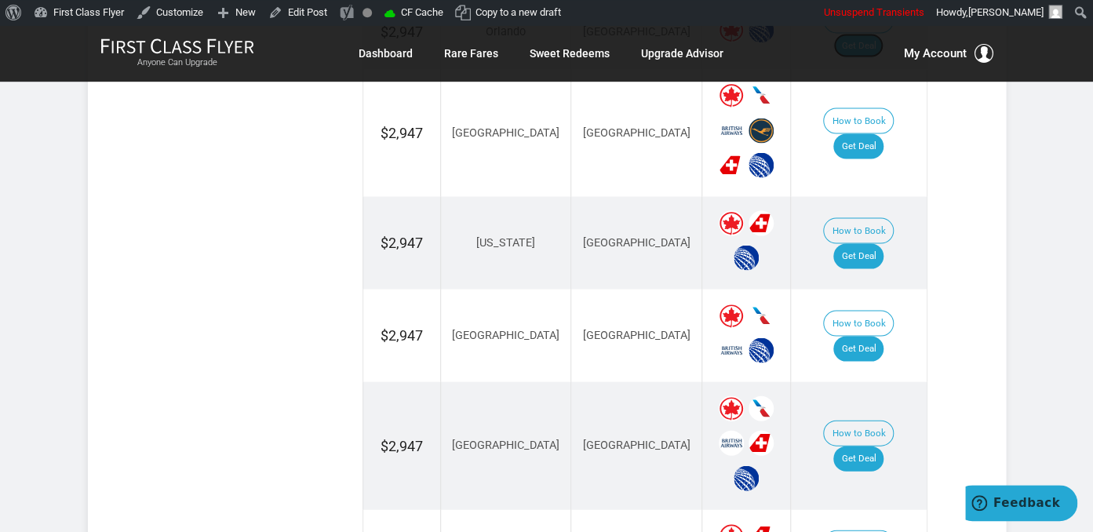
scroll to position [1325, 0]
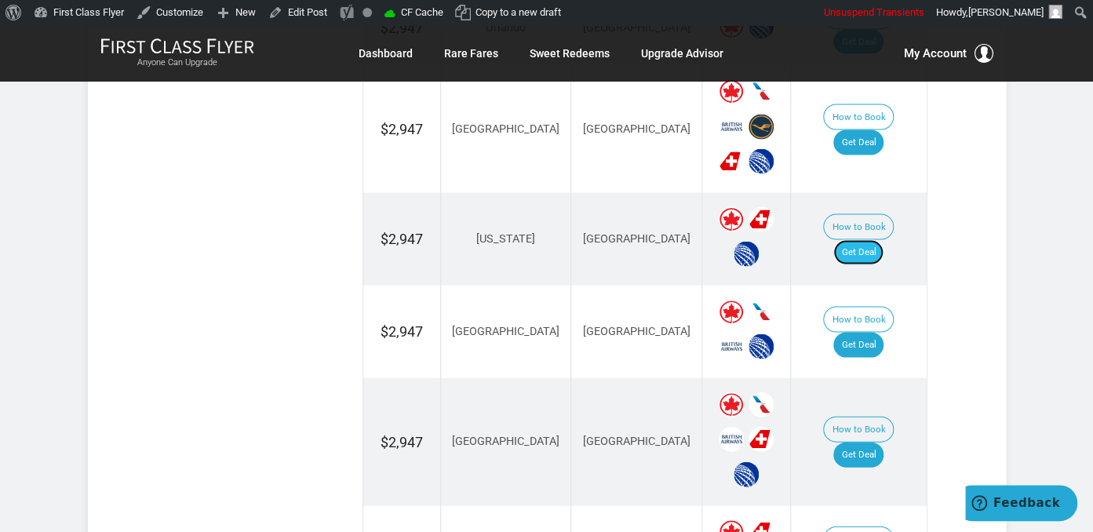
click at [869, 239] on link "Get Deal" at bounding box center [858, 251] width 50 height 25
click at [855, 332] on link "Get Deal" at bounding box center [858, 344] width 50 height 25
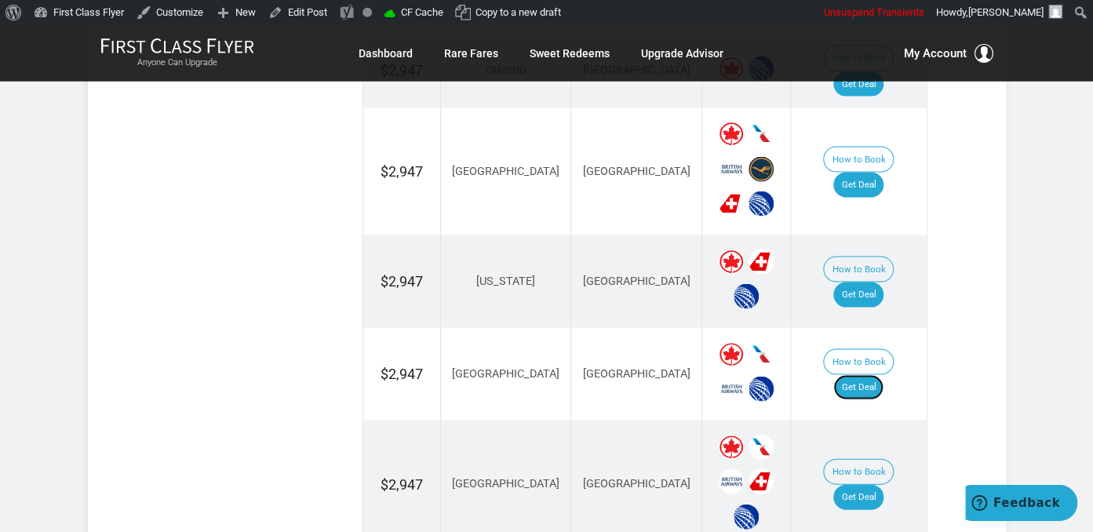
scroll to position [1365, 0]
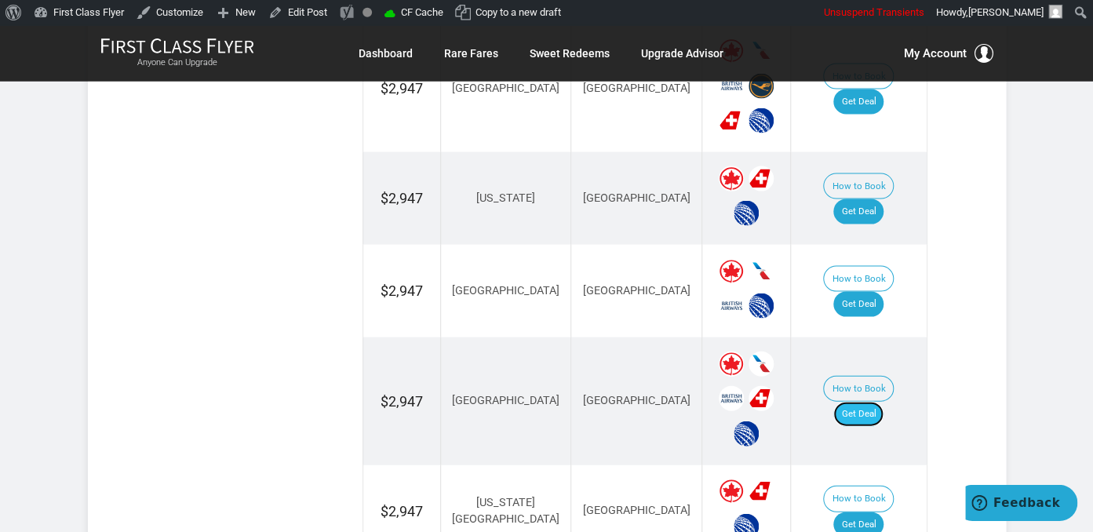
click at [866, 402] on link "Get Deal" at bounding box center [858, 414] width 50 height 25
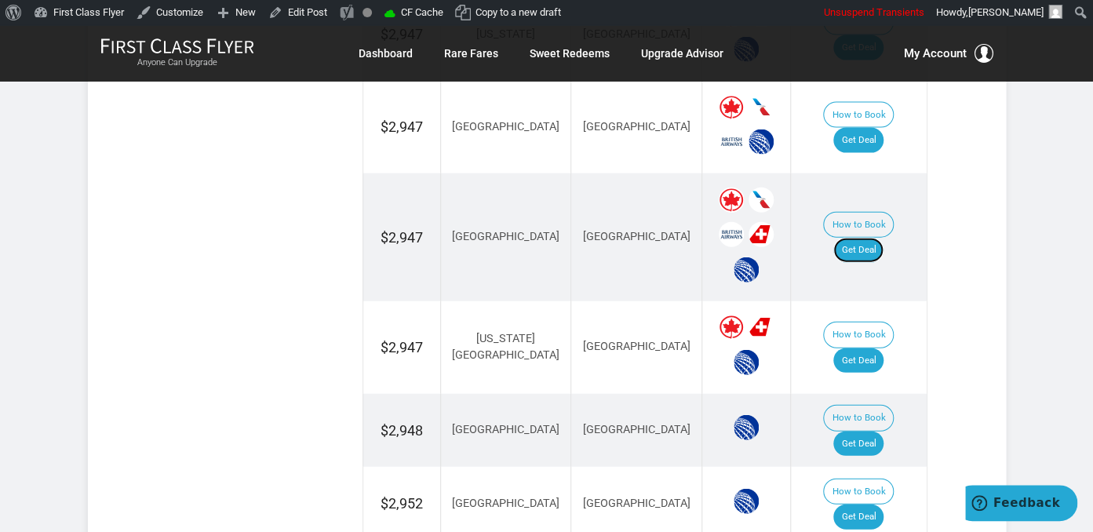
scroll to position [1531, 0]
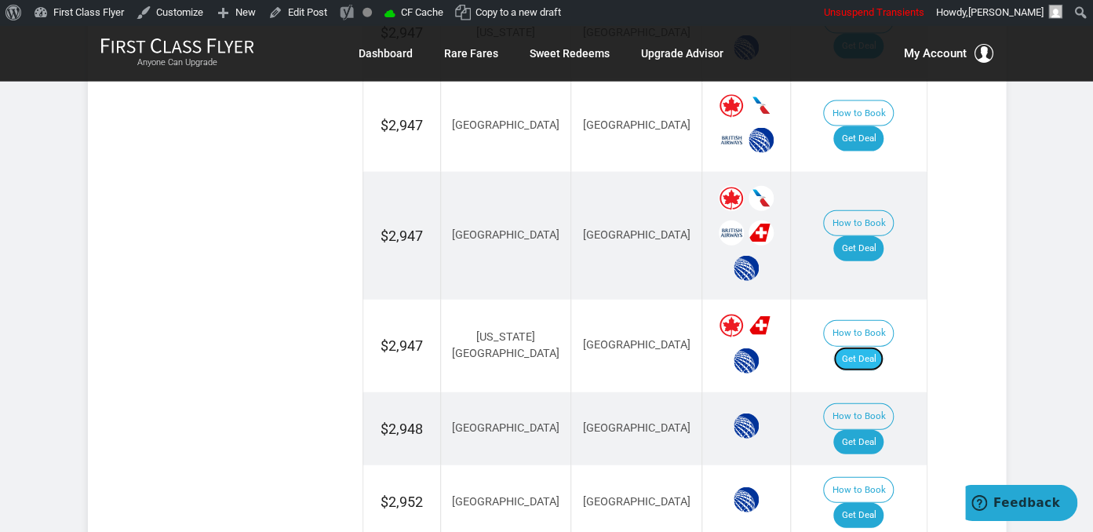
click at [860, 347] on link "Get Deal" at bounding box center [858, 359] width 50 height 25
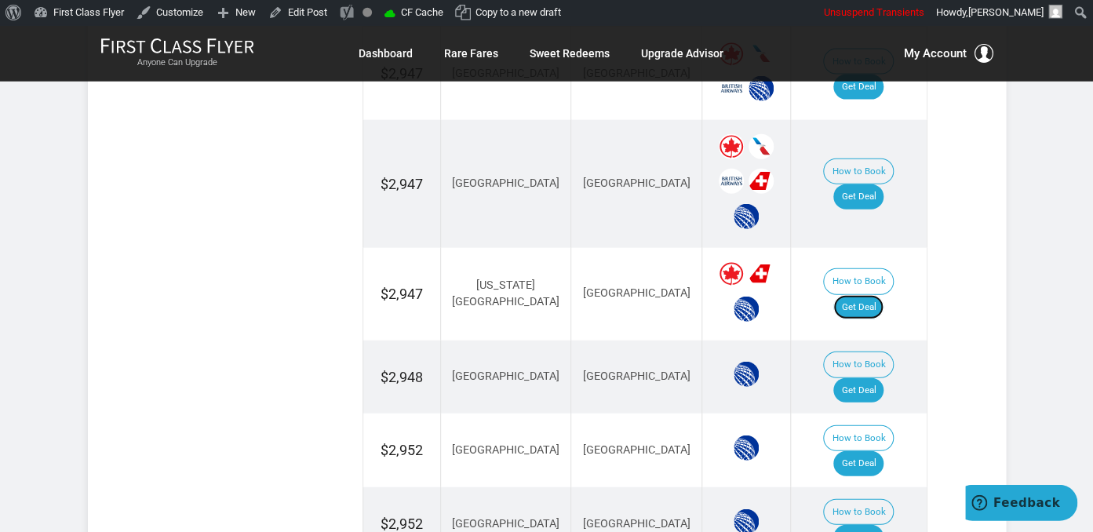
scroll to position [1614, 0]
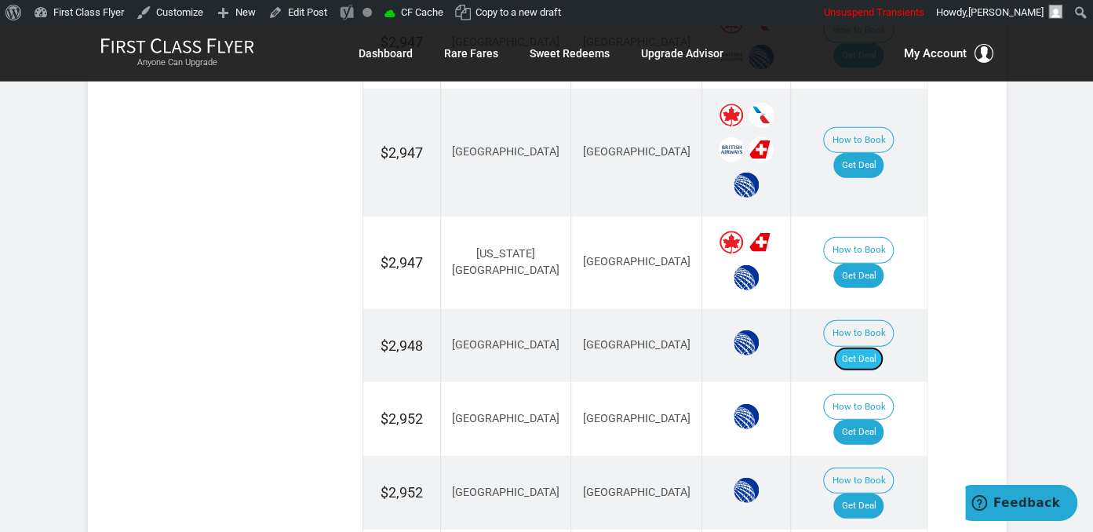
click at [870, 347] on link "Get Deal" at bounding box center [858, 359] width 50 height 25
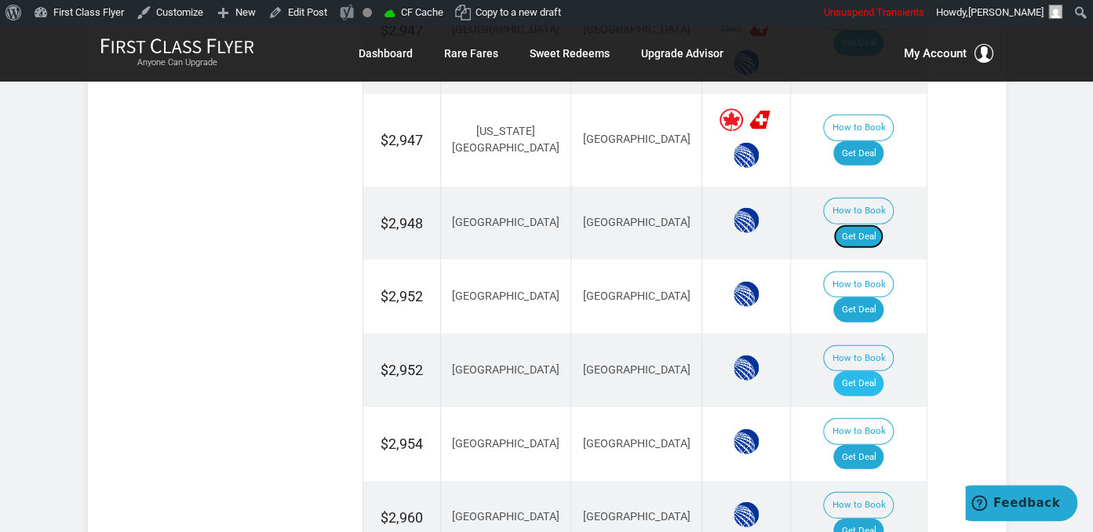
scroll to position [1779, 0]
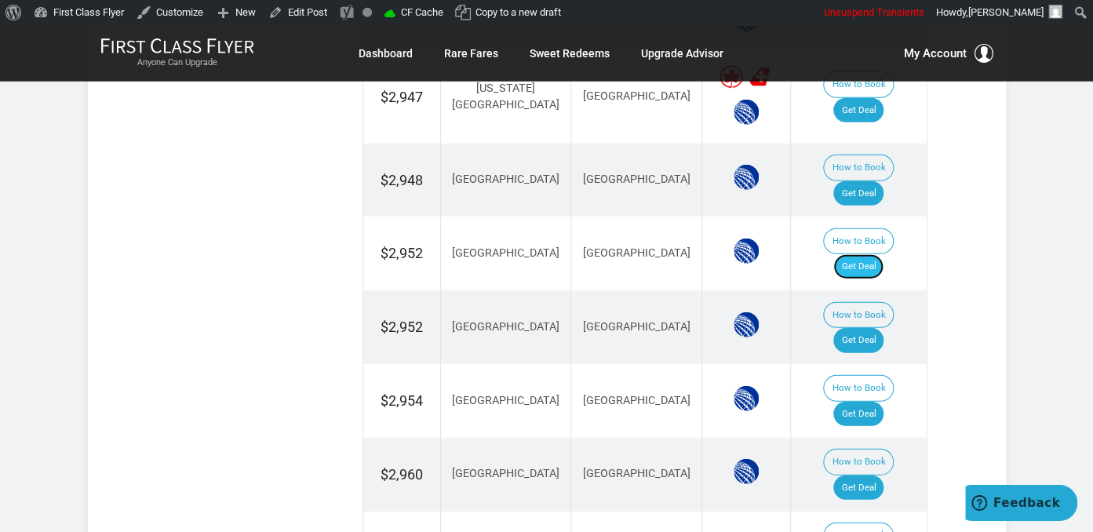
click at [867, 254] on link "Get Deal" at bounding box center [858, 266] width 50 height 25
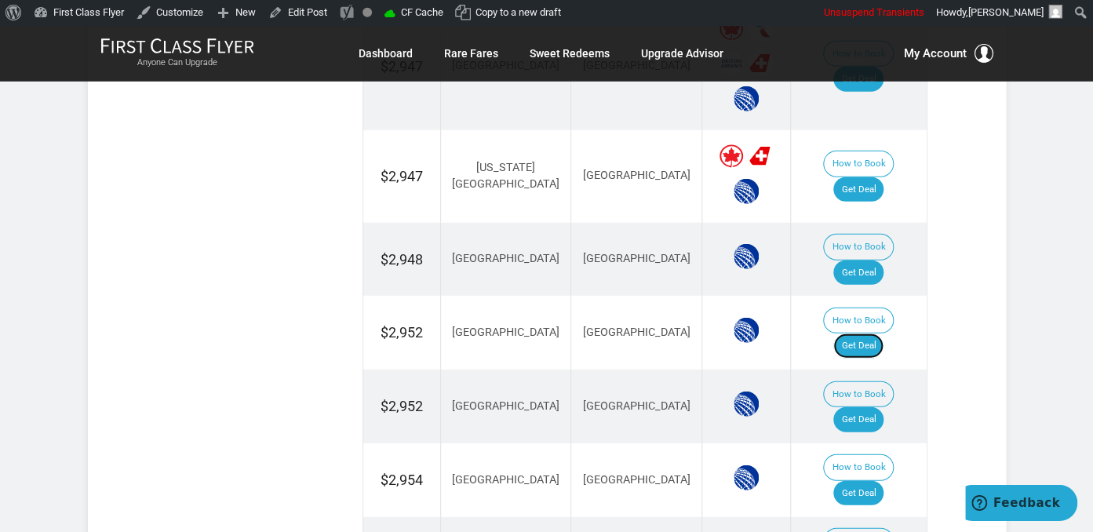
scroll to position [1696, 0]
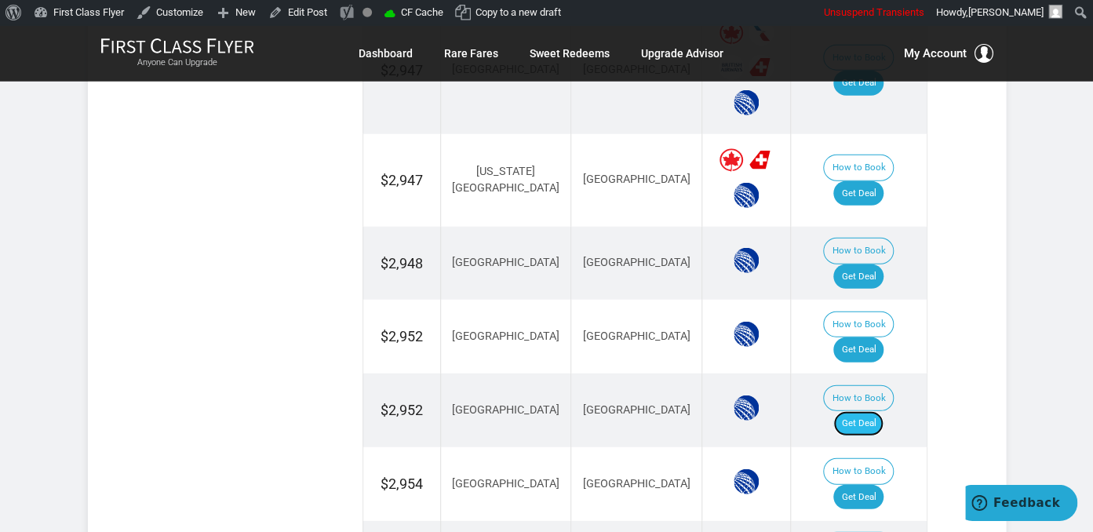
click at [877, 411] on link "Get Deal" at bounding box center [858, 423] width 50 height 25
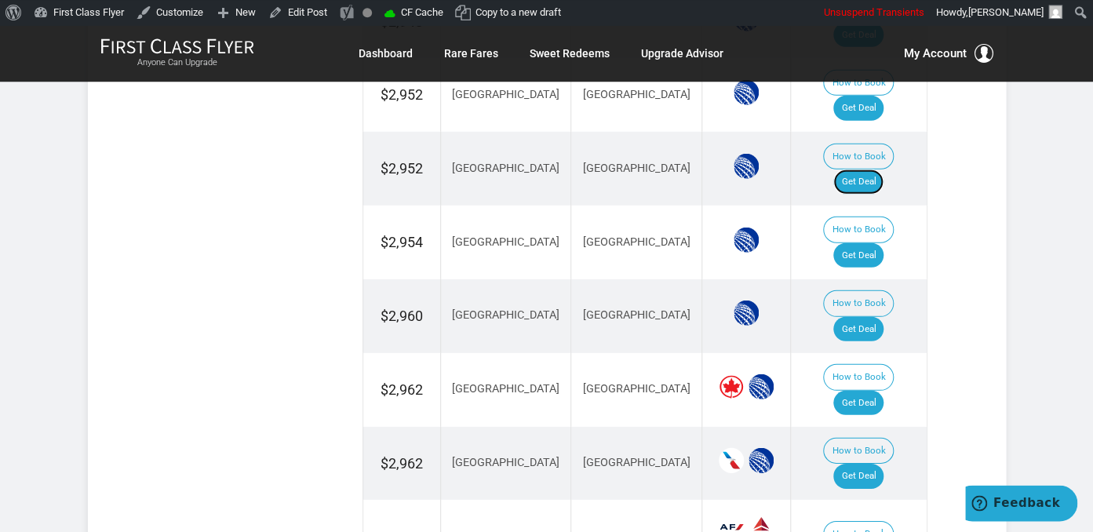
scroll to position [1945, 0]
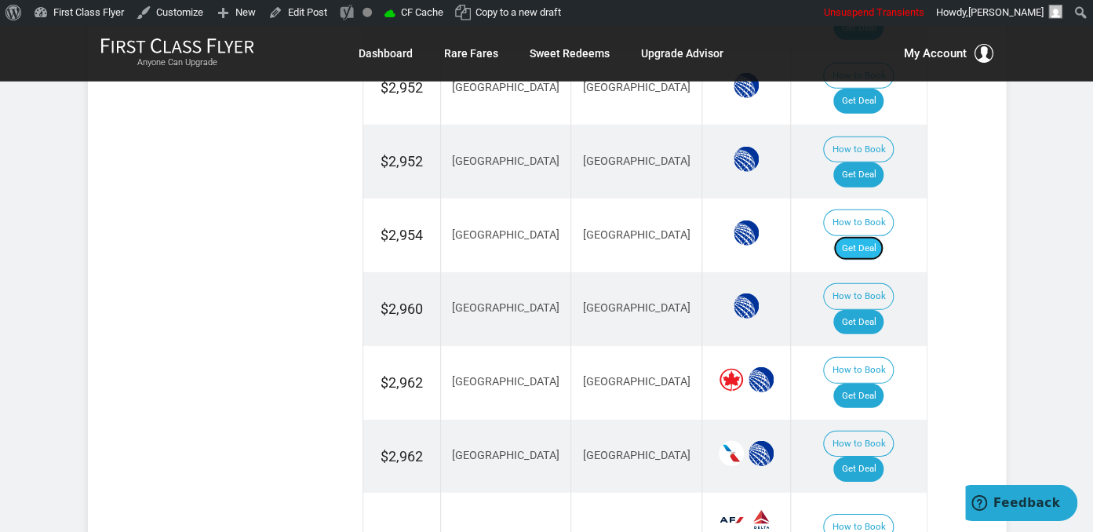
click at [877, 236] on link "Get Deal" at bounding box center [858, 248] width 50 height 25
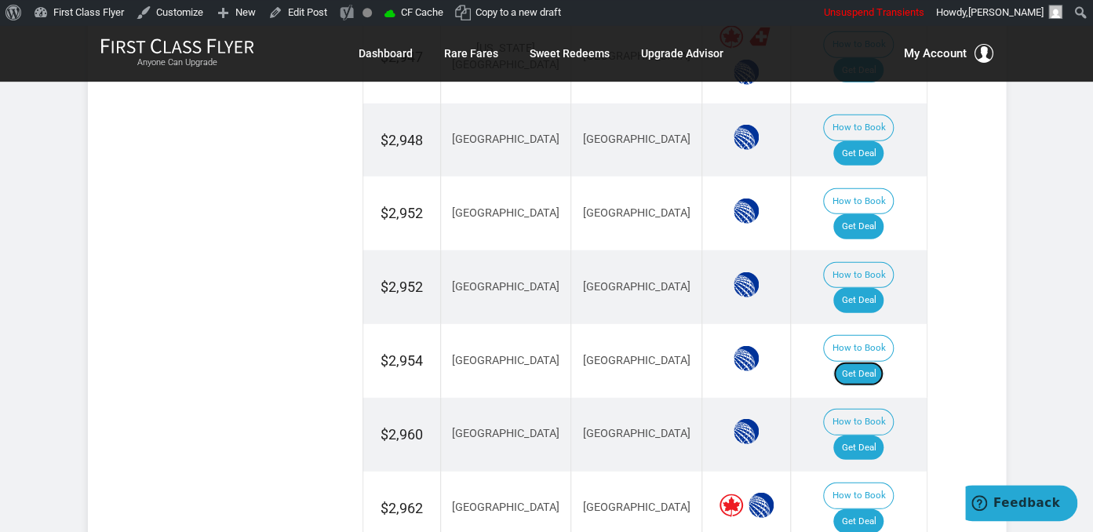
scroll to position [1779, 0]
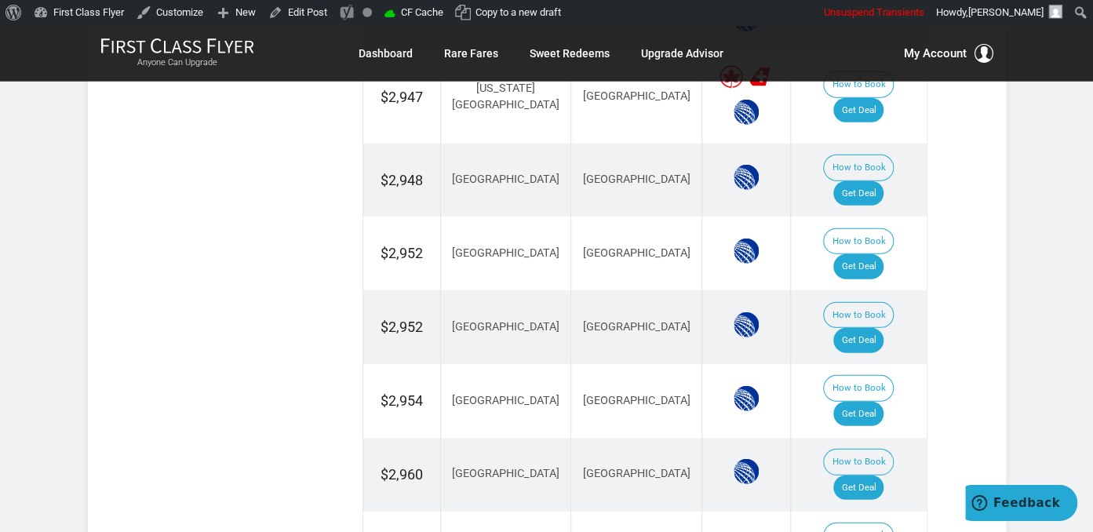
click at [883, 475] on link "Get Deal" at bounding box center [858, 487] width 50 height 25
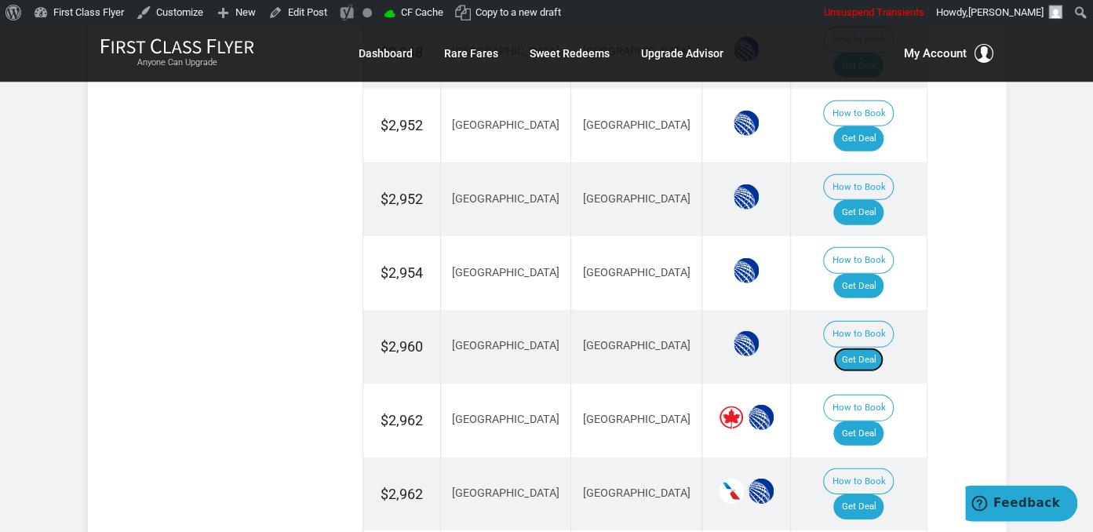
scroll to position [2028, 0]
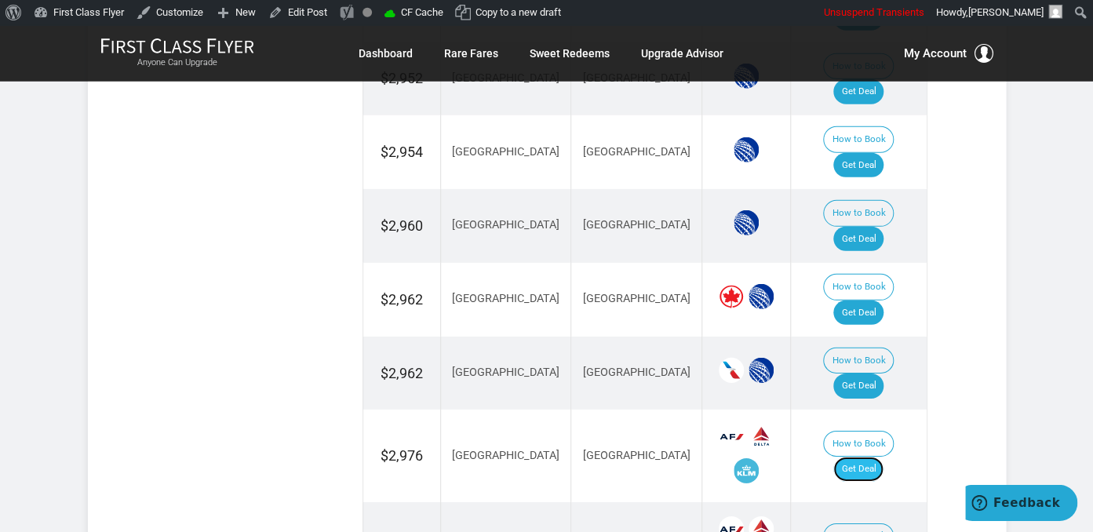
click at [869, 457] on link "Get Deal" at bounding box center [858, 469] width 50 height 25
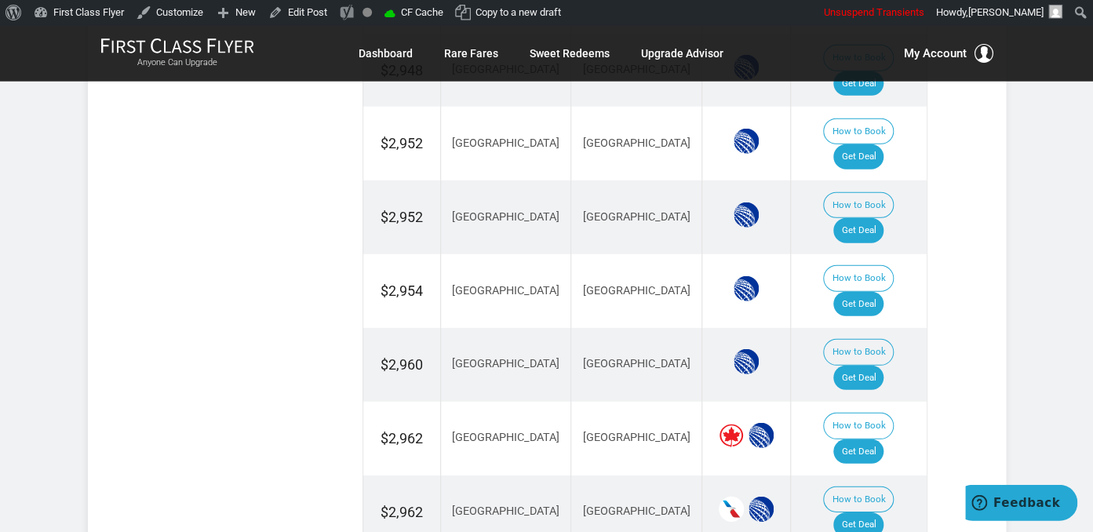
scroll to position [1945, 0]
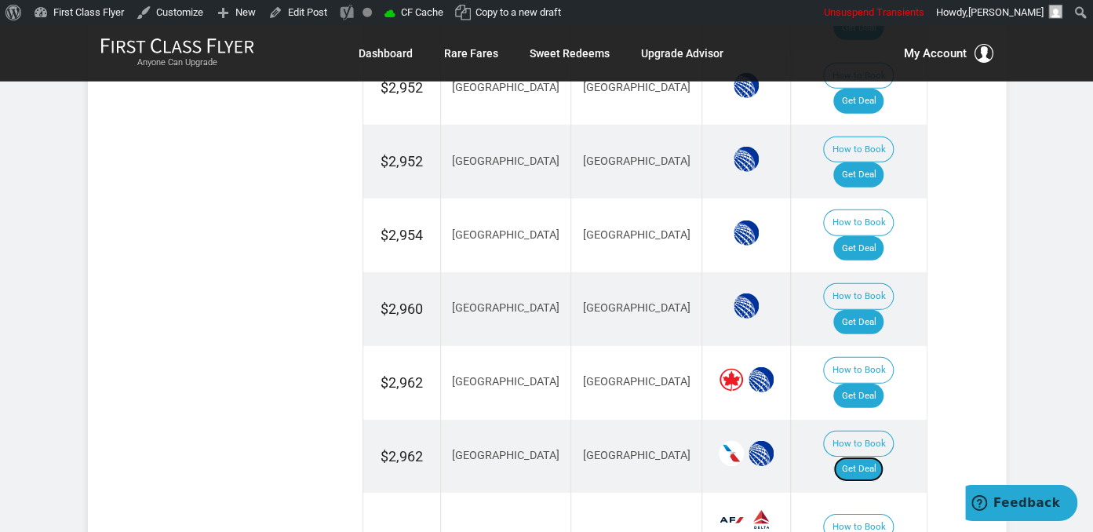
click at [876, 457] on link "Get Deal" at bounding box center [858, 469] width 50 height 25
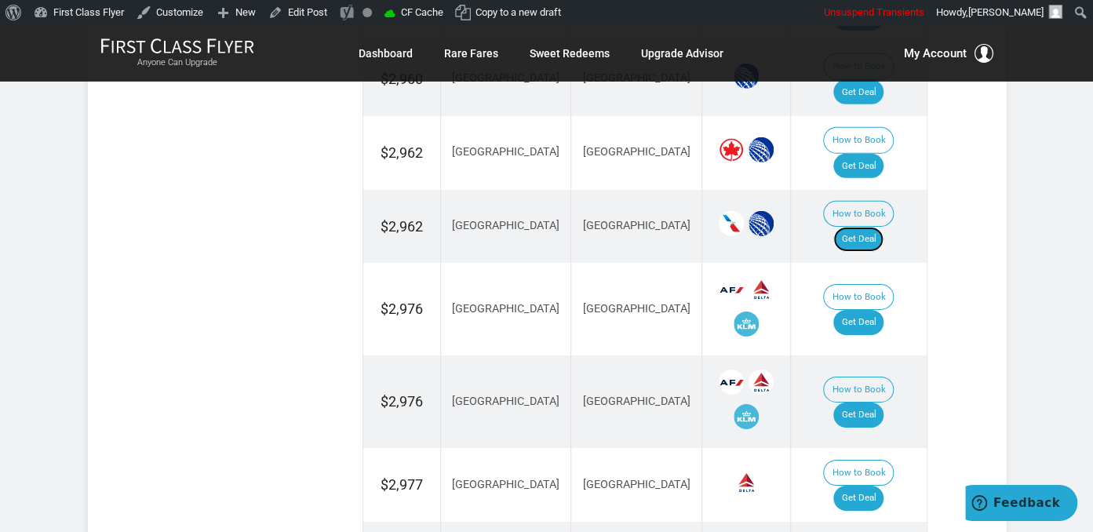
scroll to position [2194, 0]
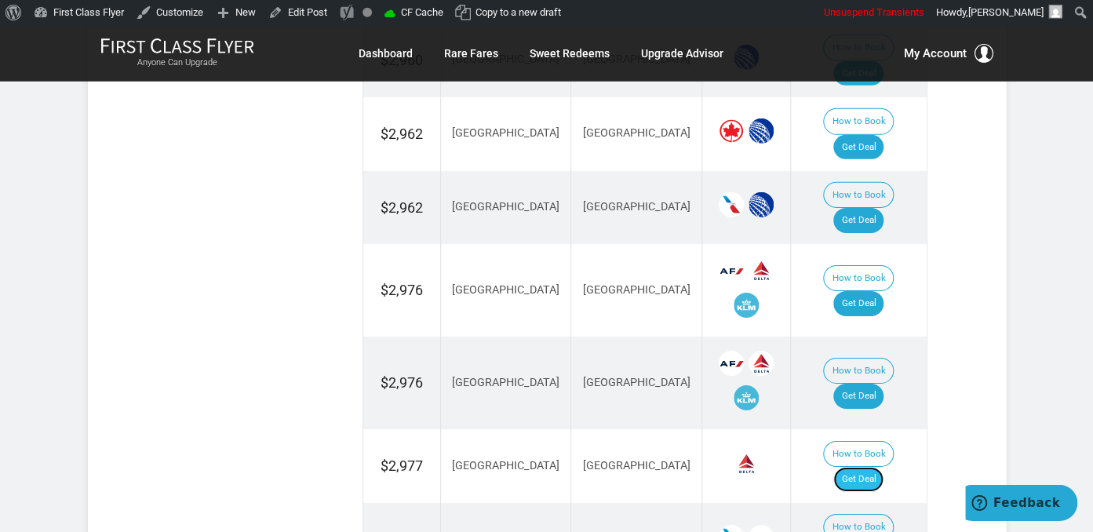
click at [872, 467] on link "Get Deal" at bounding box center [858, 479] width 50 height 25
drag, startPoint x: 875, startPoint y: 335, endPoint x: 885, endPoint y: 334, distance: 10.2
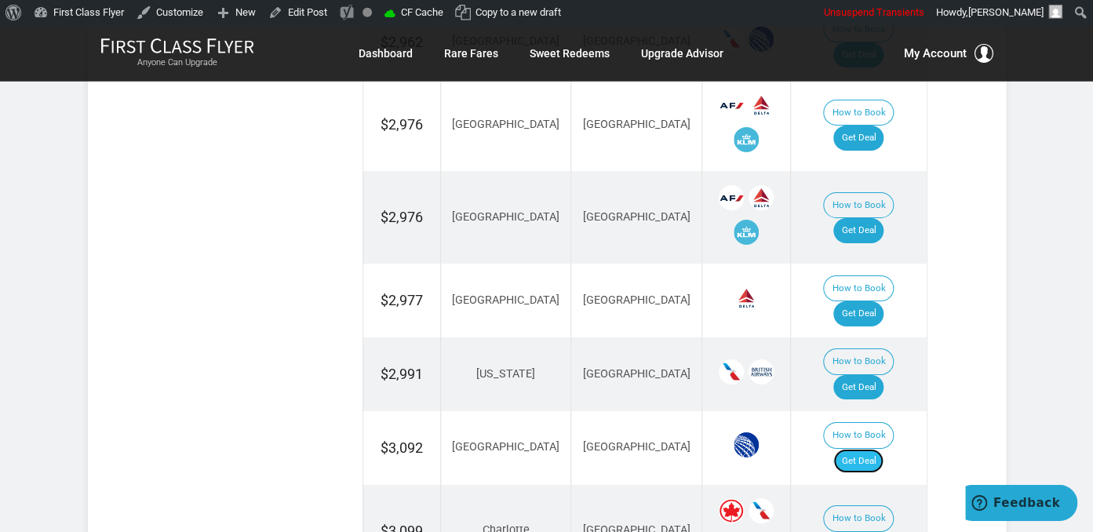
click at [872, 449] on link "Get Deal" at bounding box center [858, 461] width 50 height 25
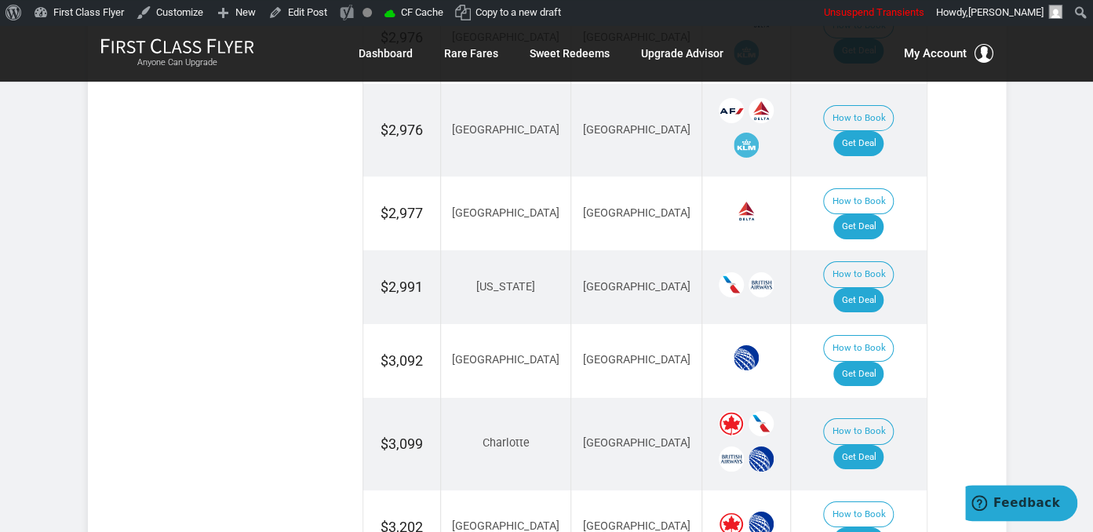
scroll to position [2525, 0]
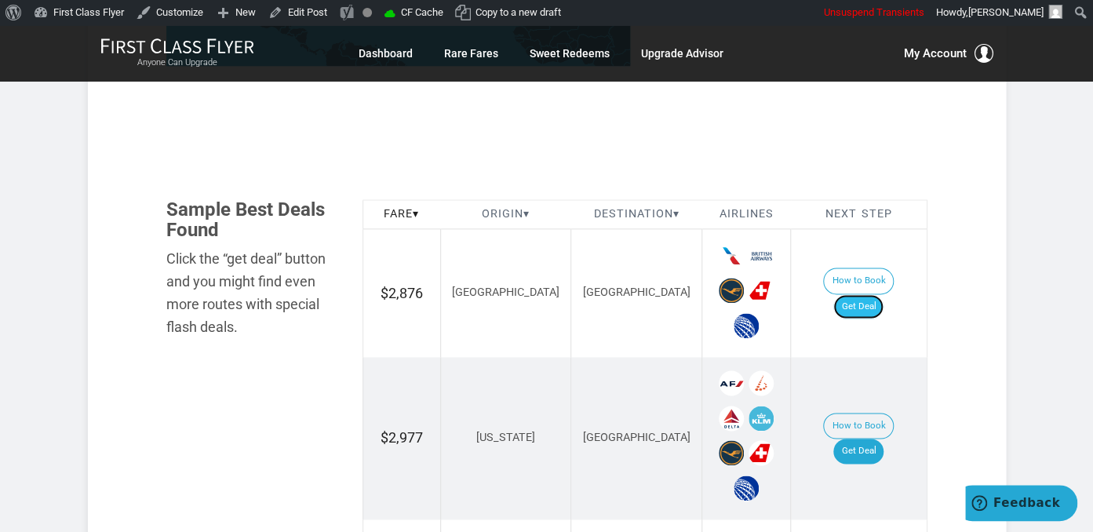
click at [864, 294] on link "Get Deal" at bounding box center [858, 306] width 50 height 25
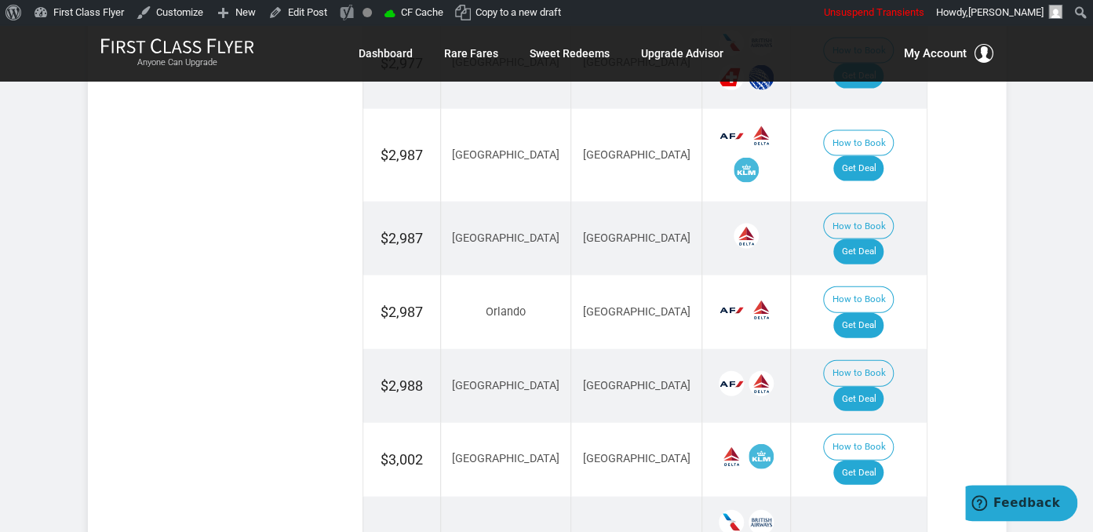
scroll to position [1491, 0]
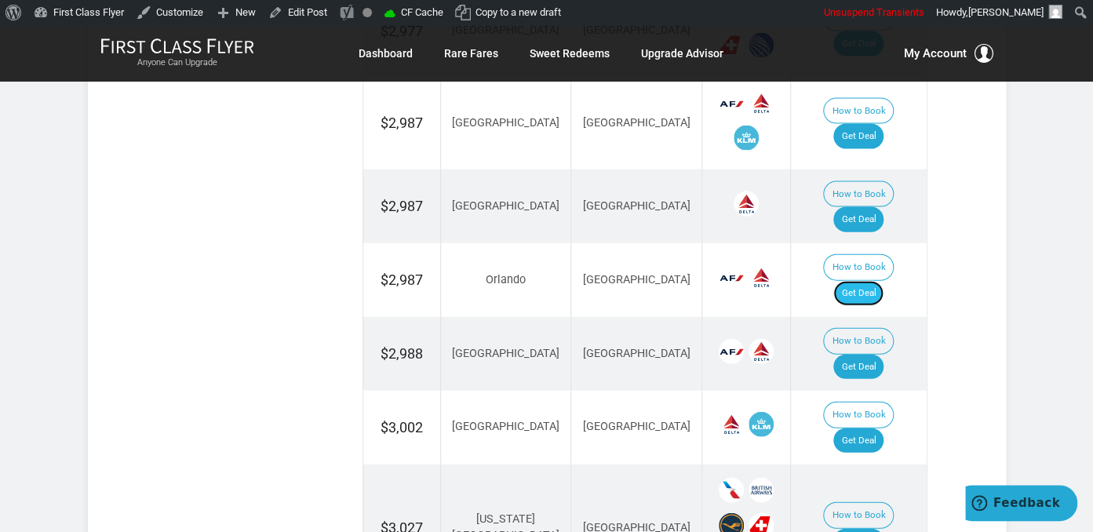
click at [858, 281] on link "Get Deal" at bounding box center [858, 293] width 50 height 25
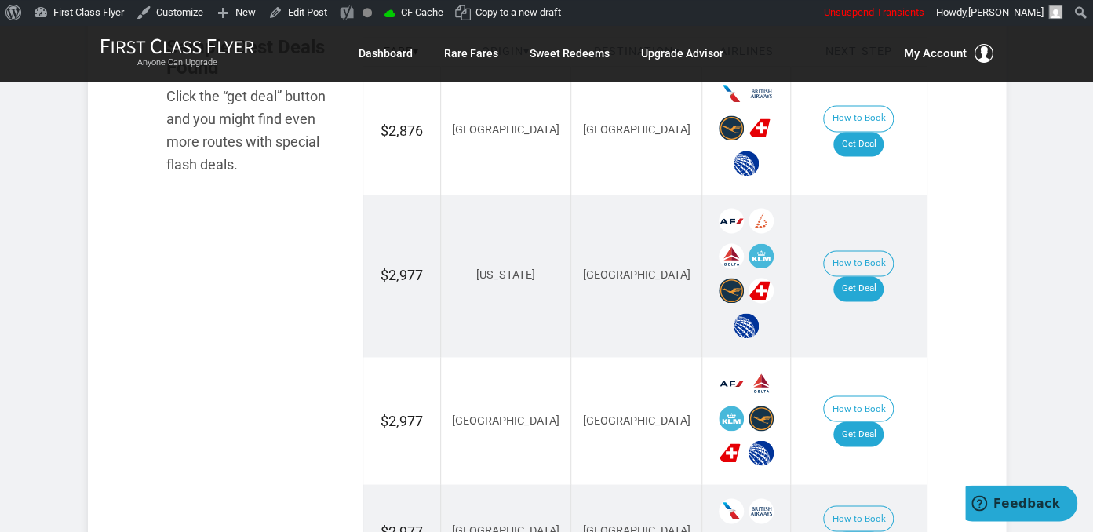
scroll to position [994, 0]
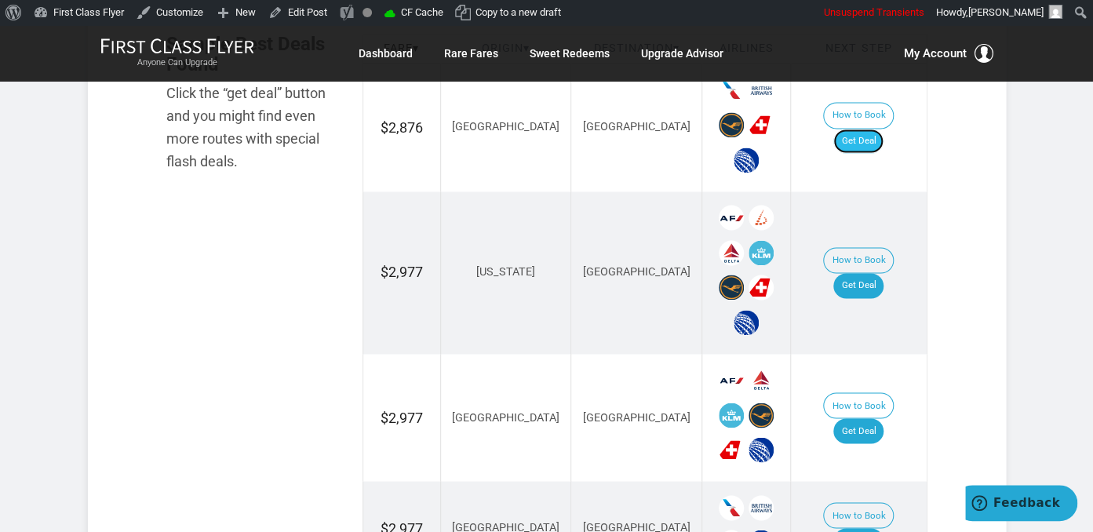
click at [875, 130] on link "Get Deal" at bounding box center [858, 141] width 50 height 25
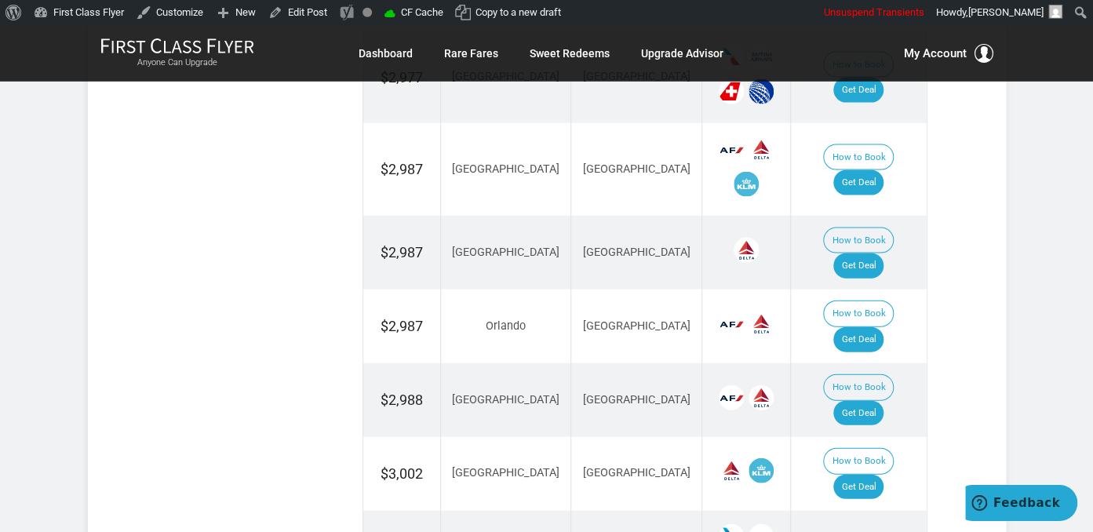
scroll to position [1491, 0]
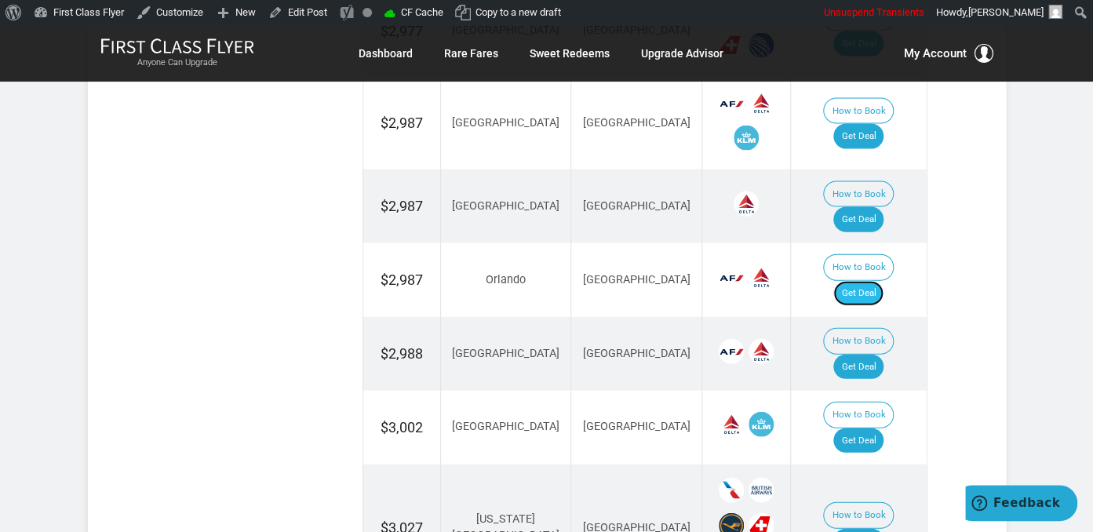
click at [869, 281] on link "Get Deal" at bounding box center [858, 293] width 50 height 25
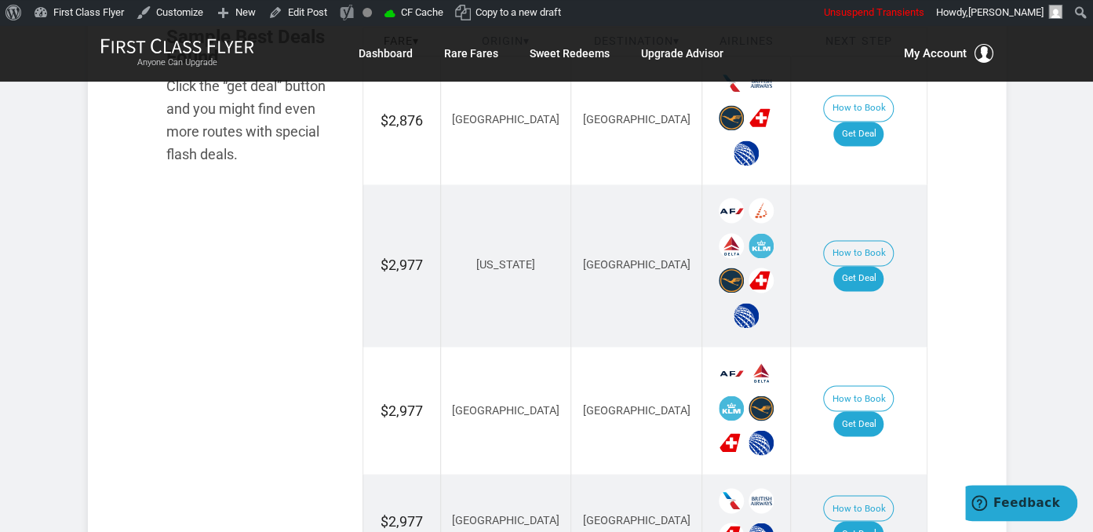
scroll to position [911, 0]
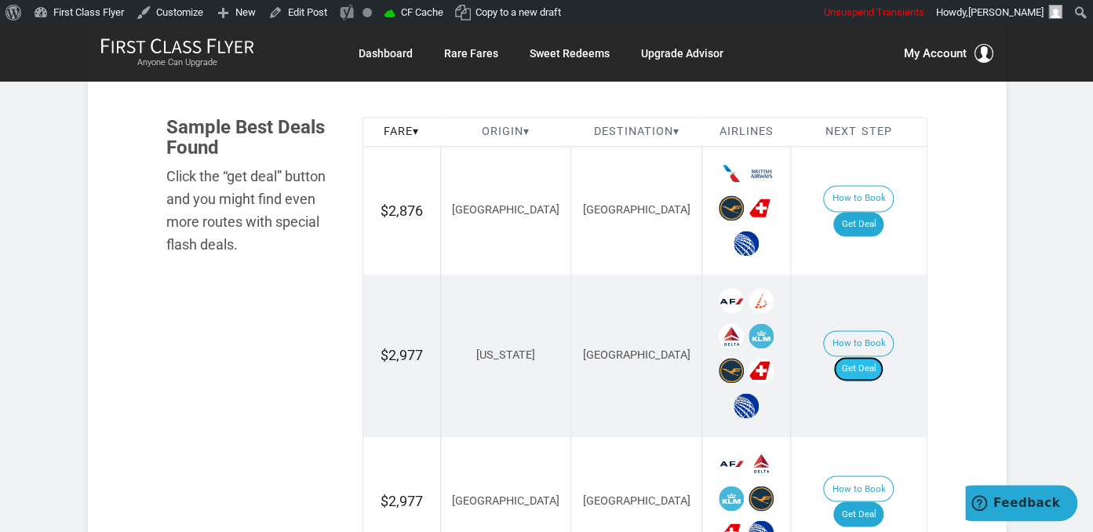
click at [865, 356] on link "Get Deal" at bounding box center [858, 368] width 50 height 25
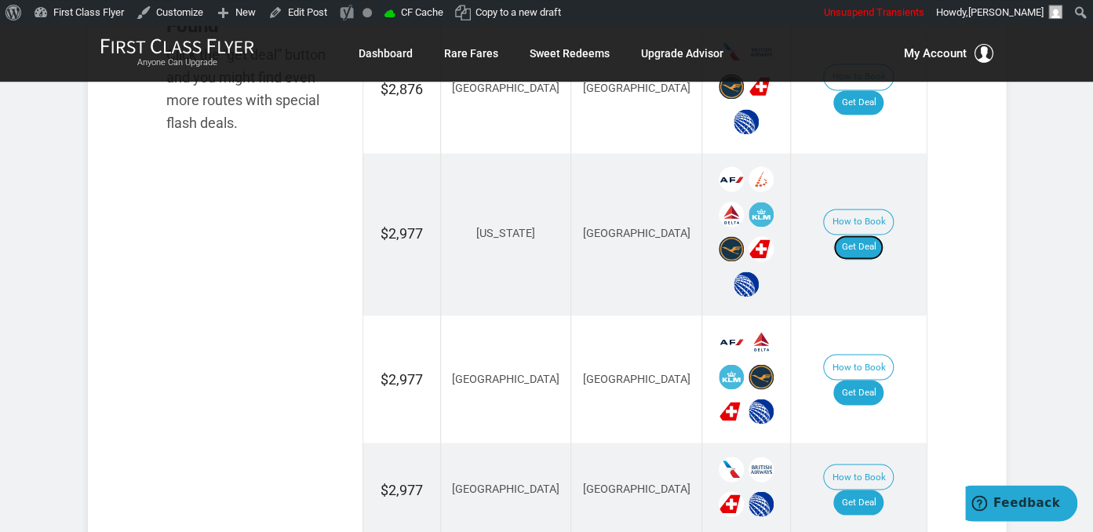
scroll to position [1160, 0]
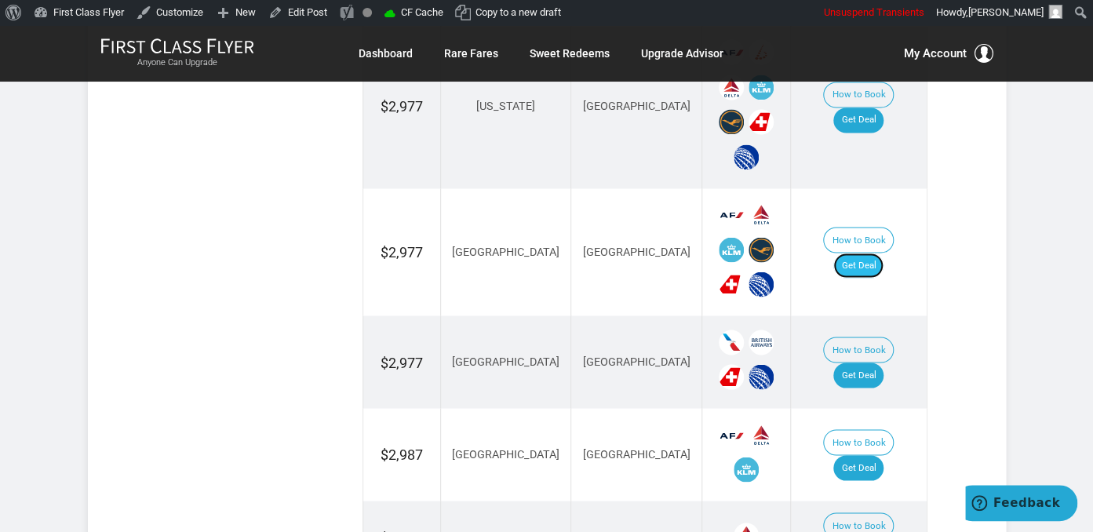
click at [860, 253] on link "Get Deal" at bounding box center [858, 265] width 50 height 25
click at [882, 362] on link "Get Deal" at bounding box center [858, 374] width 50 height 25
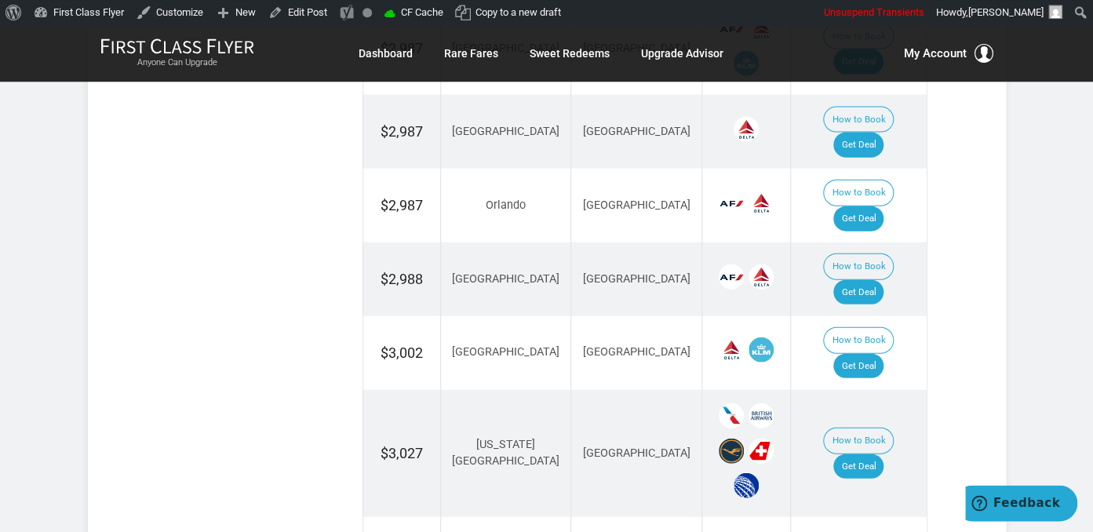
scroll to position [1574, 0]
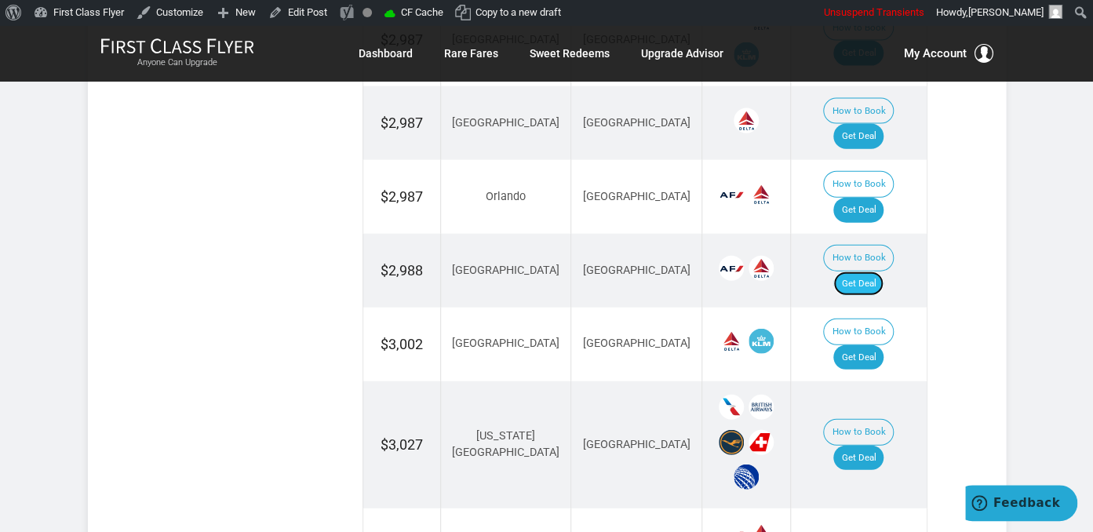
click at [860, 271] on link "Get Deal" at bounding box center [858, 283] width 50 height 25
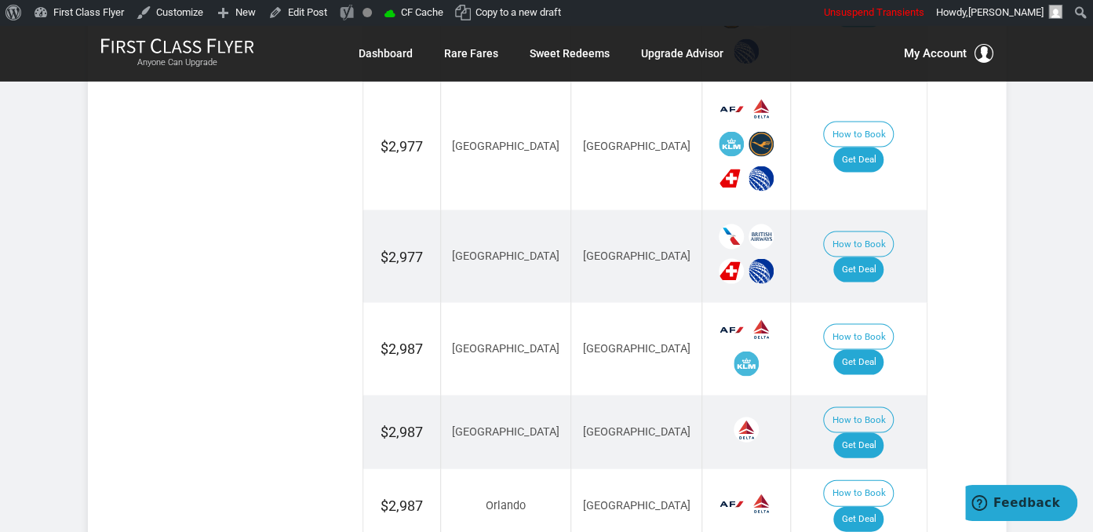
scroll to position [1243, 0]
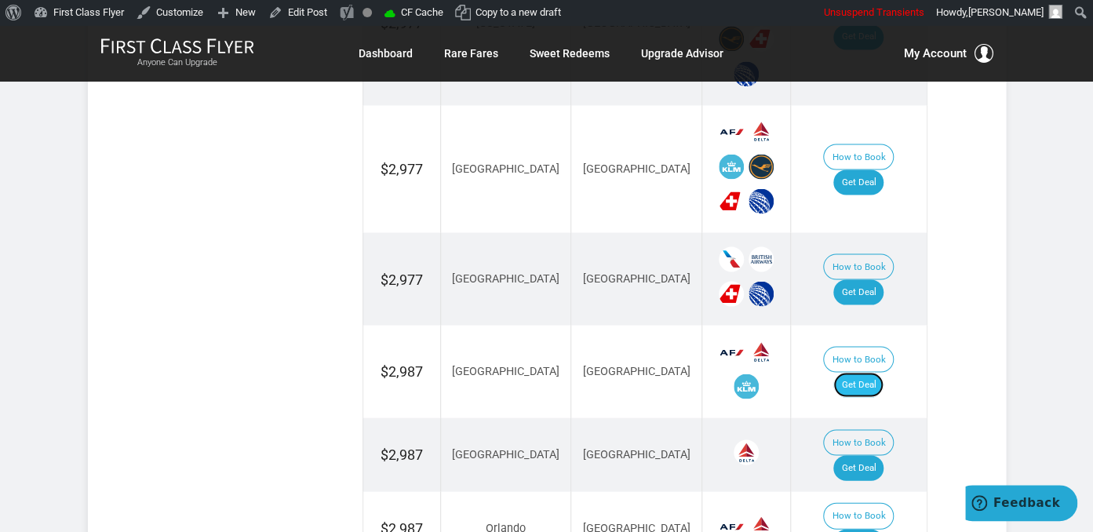
click at [869, 372] on link "Get Deal" at bounding box center [858, 384] width 50 height 25
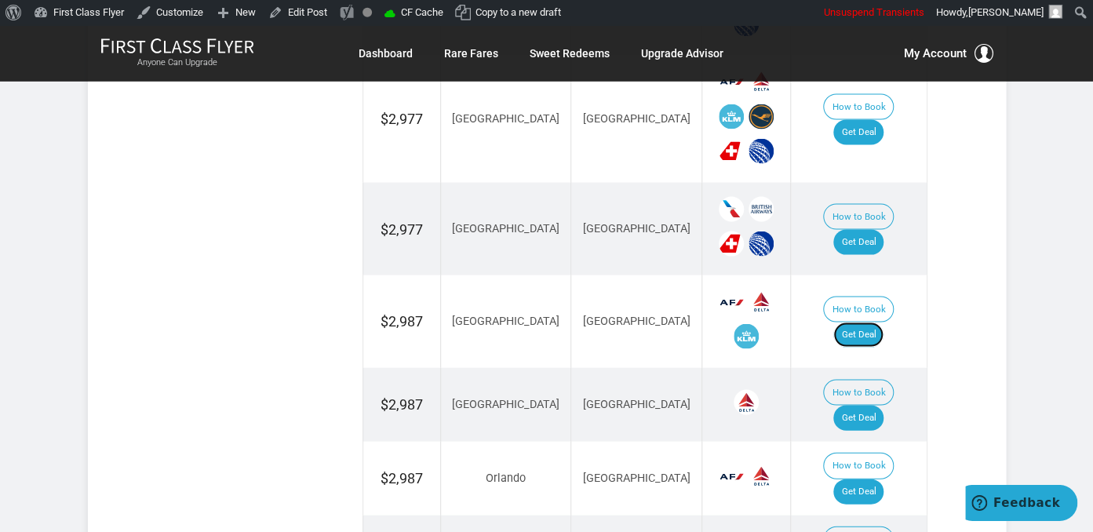
scroll to position [1325, 0]
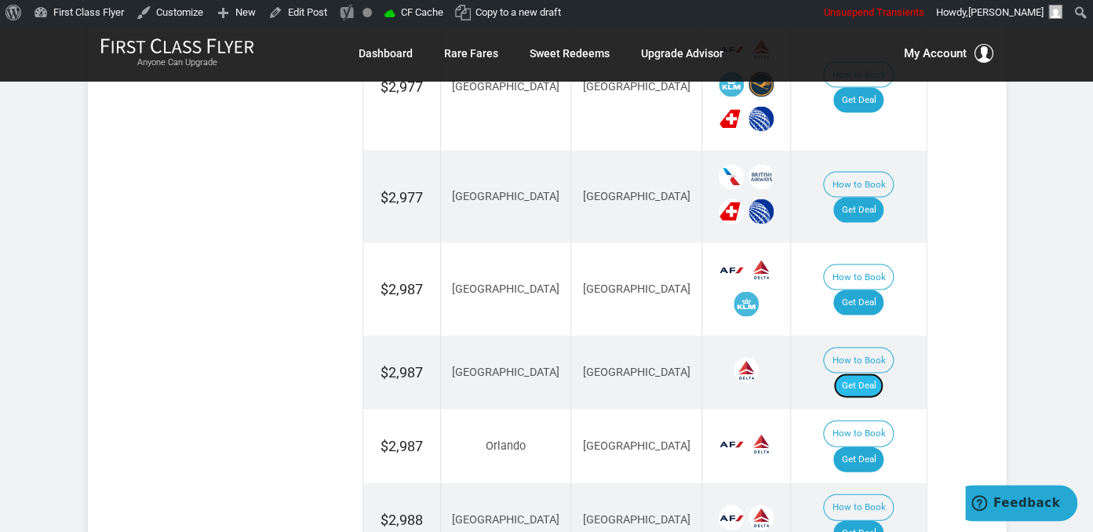
click at [880, 373] on link "Get Deal" at bounding box center [858, 385] width 50 height 25
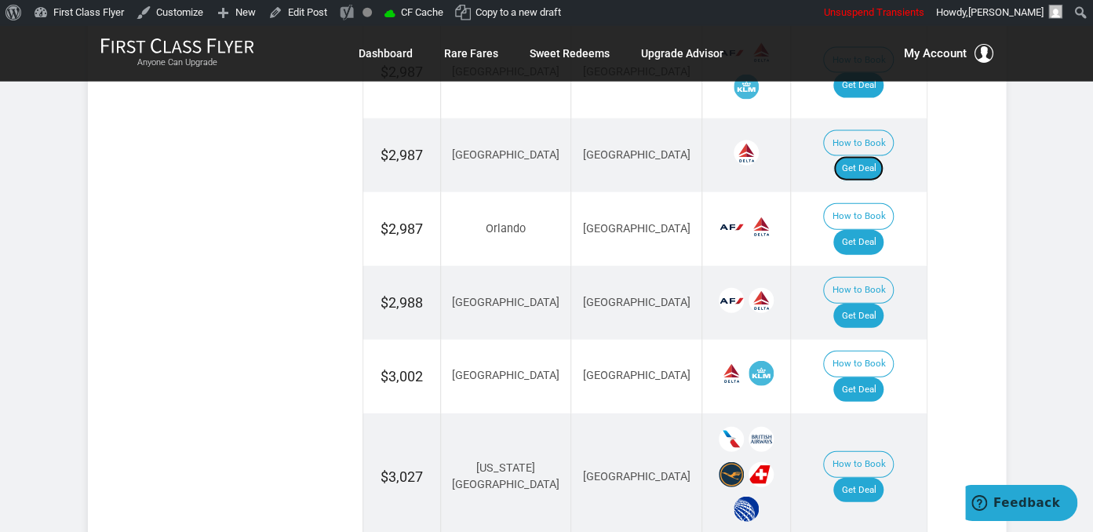
scroll to position [1574, 0]
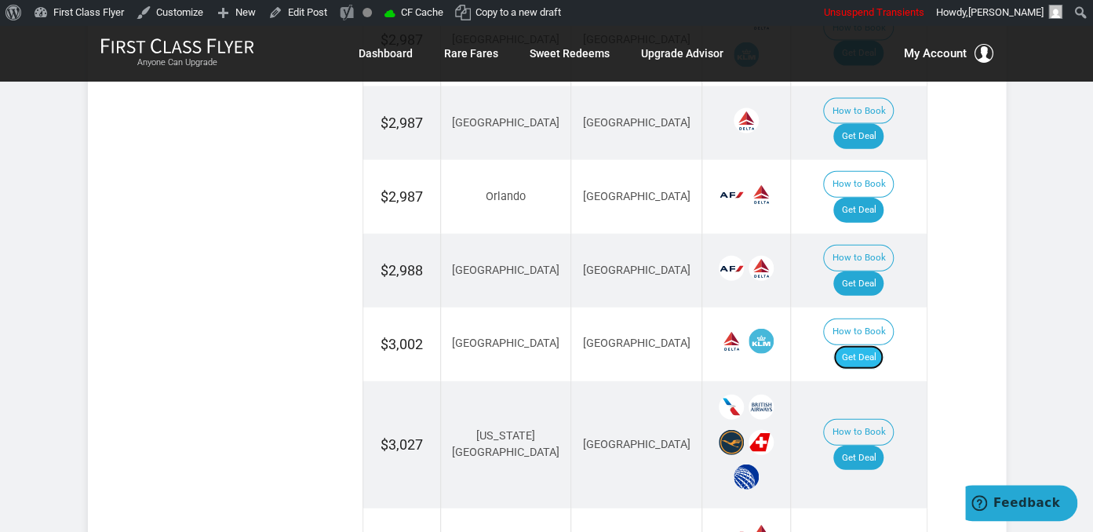
click at [881, 345] on link "Get Deal" at bounding box center [858, 357] width 50 height 25
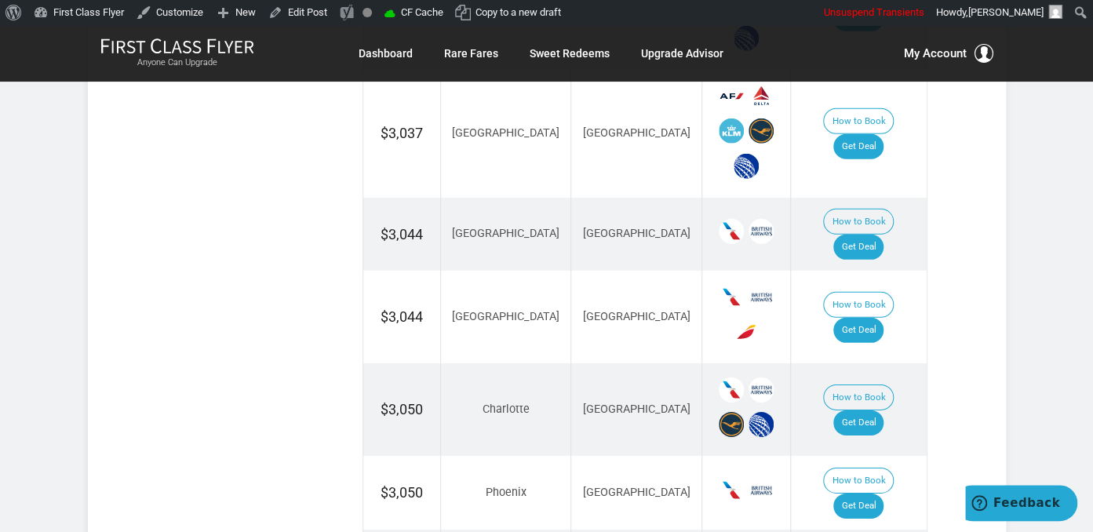
scroll to position [2071, 0]
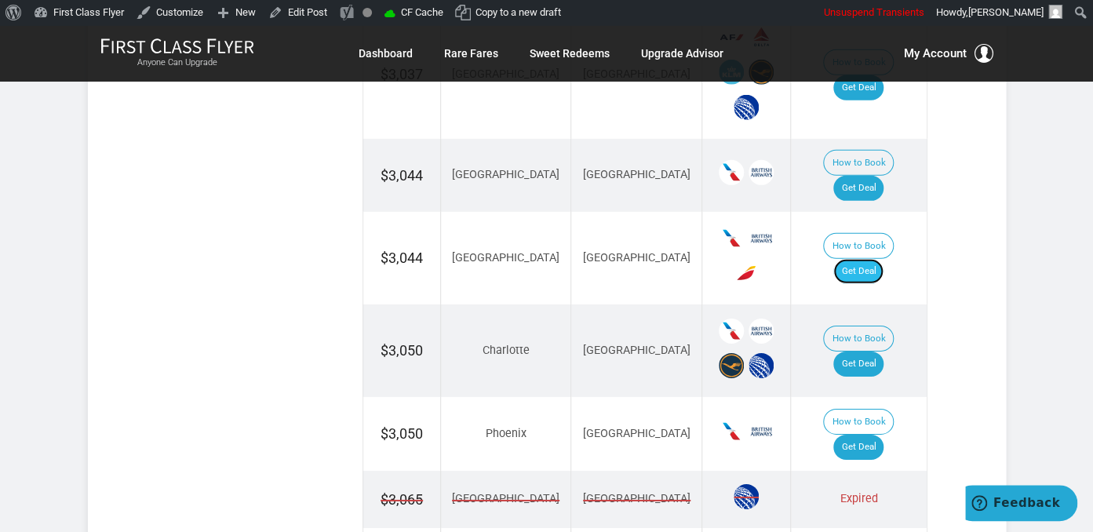
click at [880, 259] on link "Get Deal" at bounding box center [858, 271] width 50 height 25
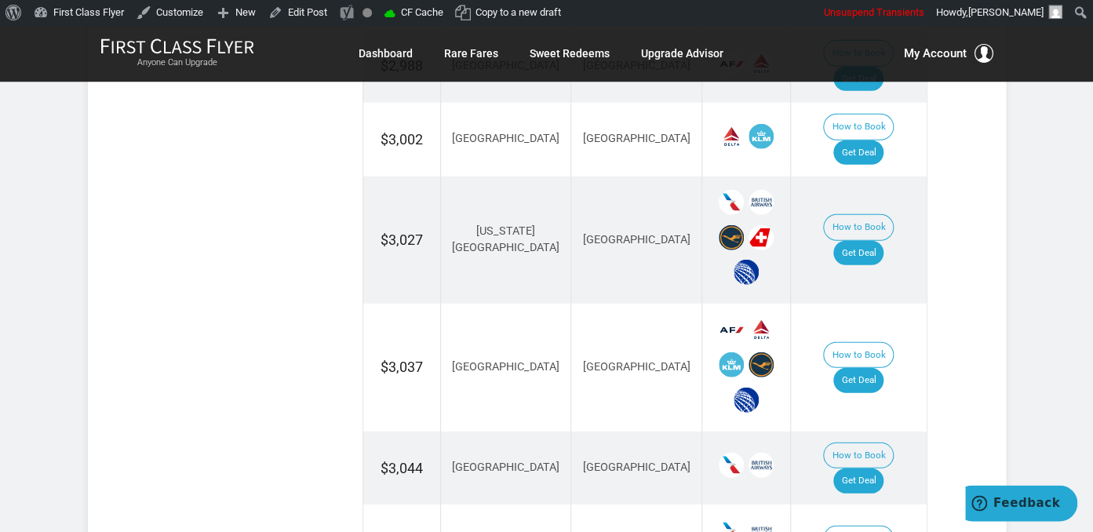
scroll to position [1739, 0]
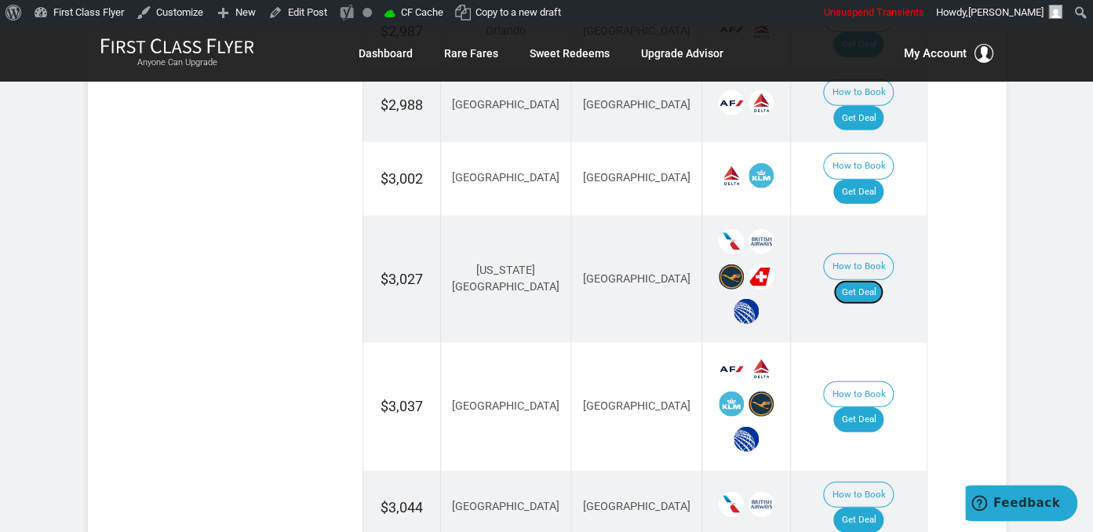
click at [862, 280] on link "Get Deal" at bounding box center [858, 292] width 50 height 25
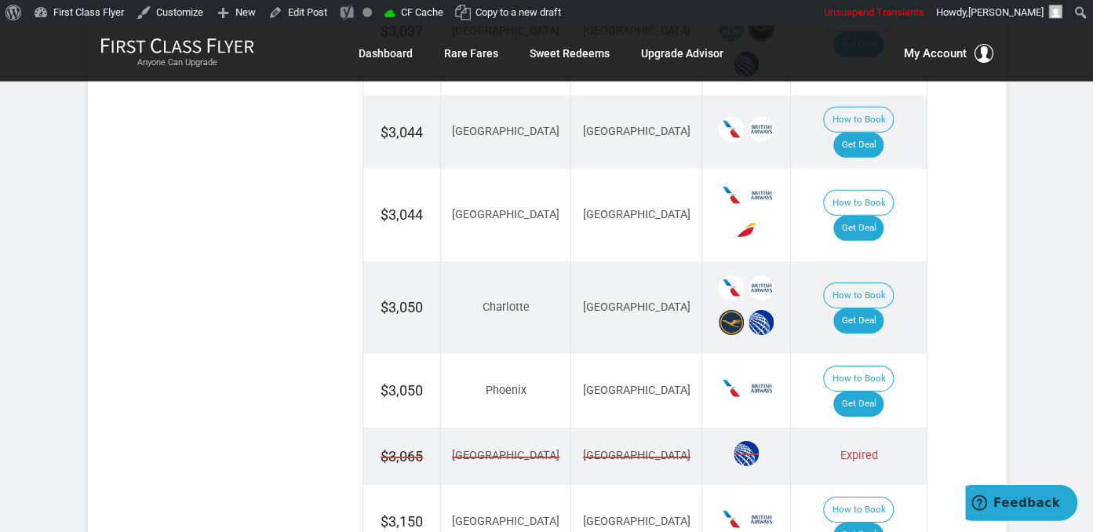
scroll to position [2154, 0]
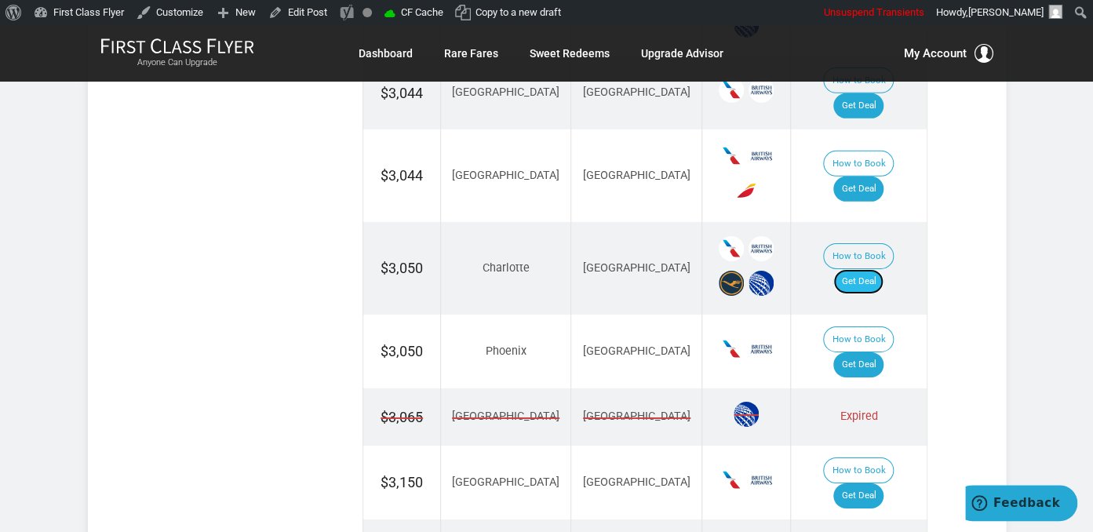
click at [878, 269] on link "Get Deal" at bounding box center [858, 281] width 50 height 25
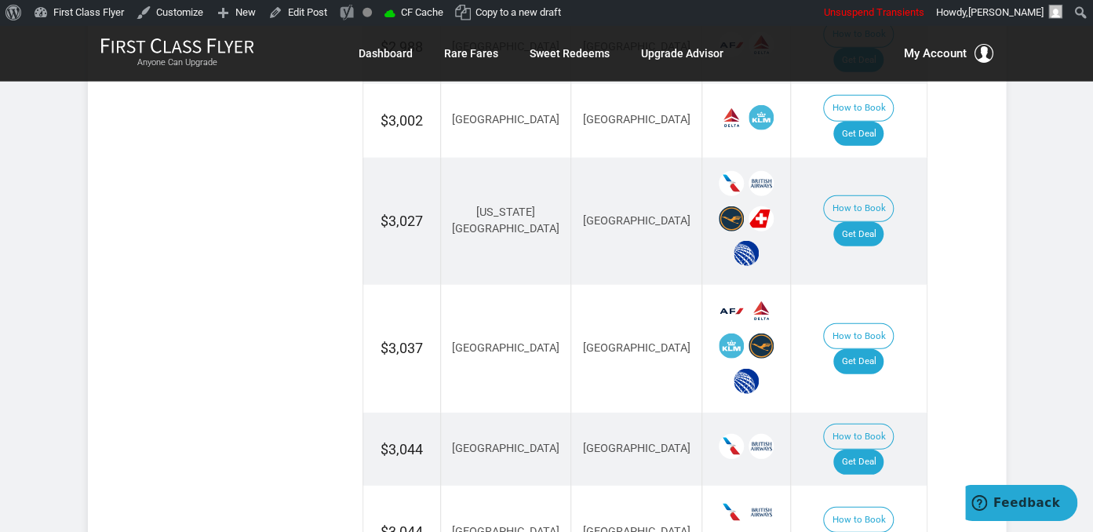
scroll to position [1739, 0]
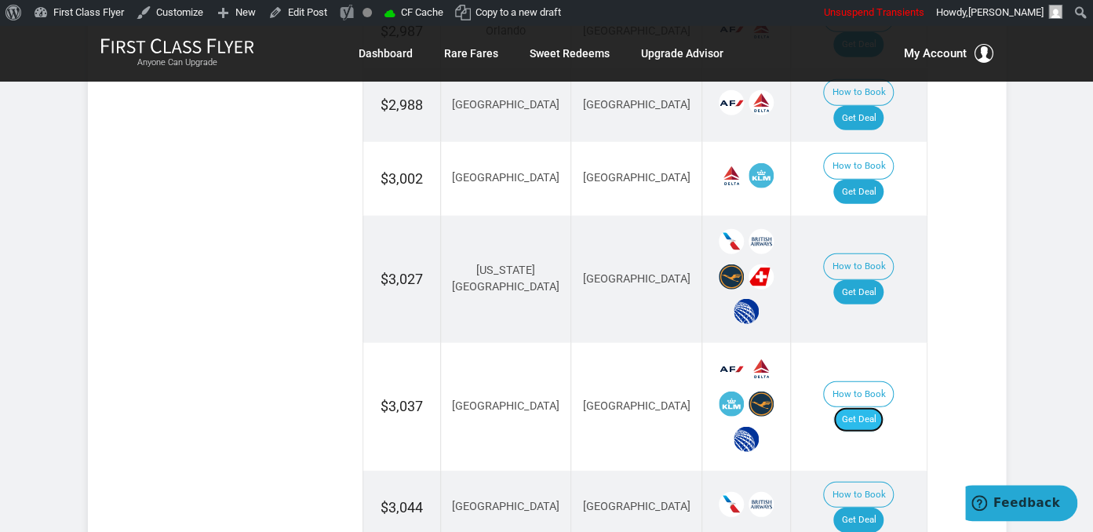
click at [877, 407] on link "Get Deal" at bounding box center [858, 419] width 50 height 25
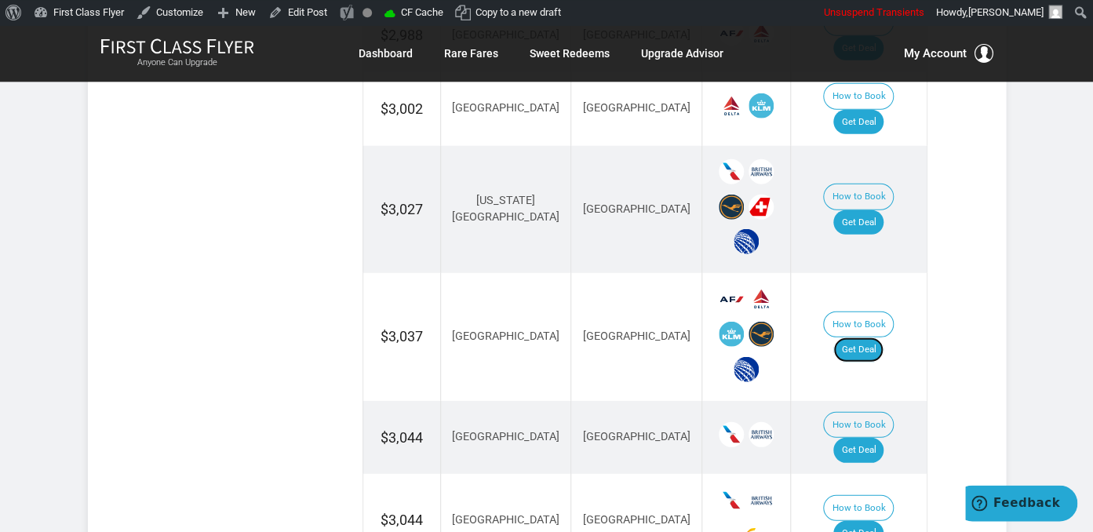
scroll to position [1905, 0]
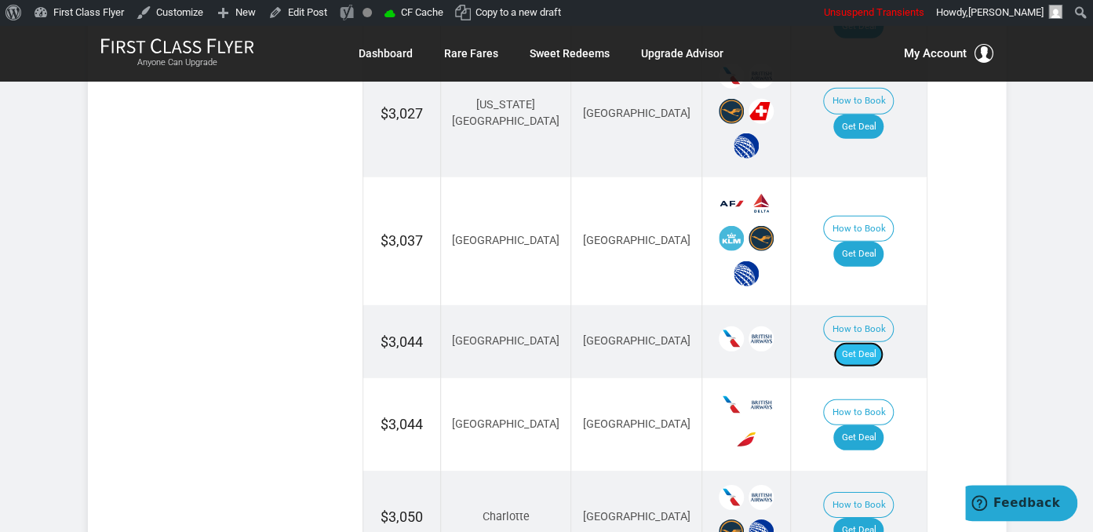
click at [860, 342] on link "Get Deal" at bounding box center [858, 354] width 50 height 25
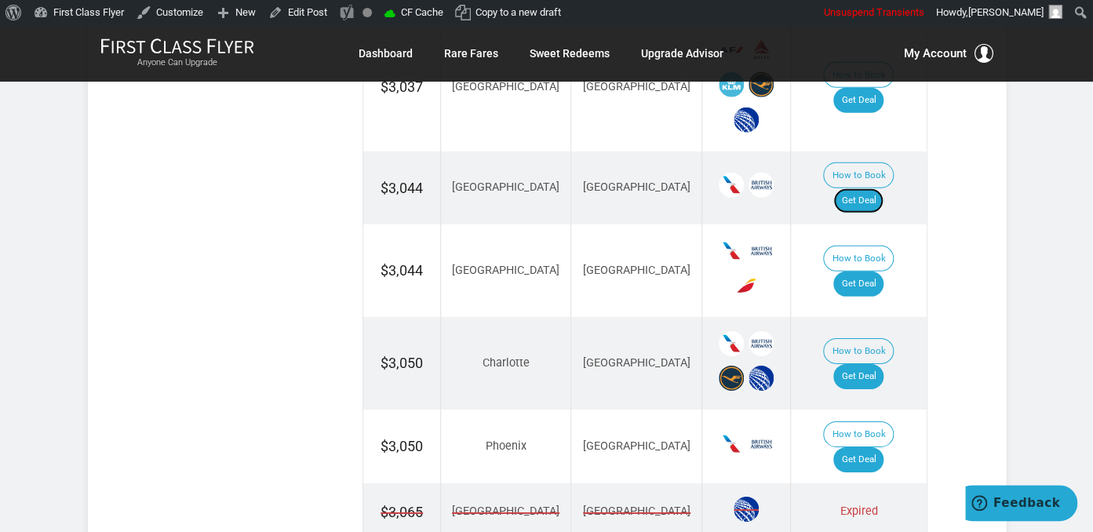
scroll to position [2071, 0]
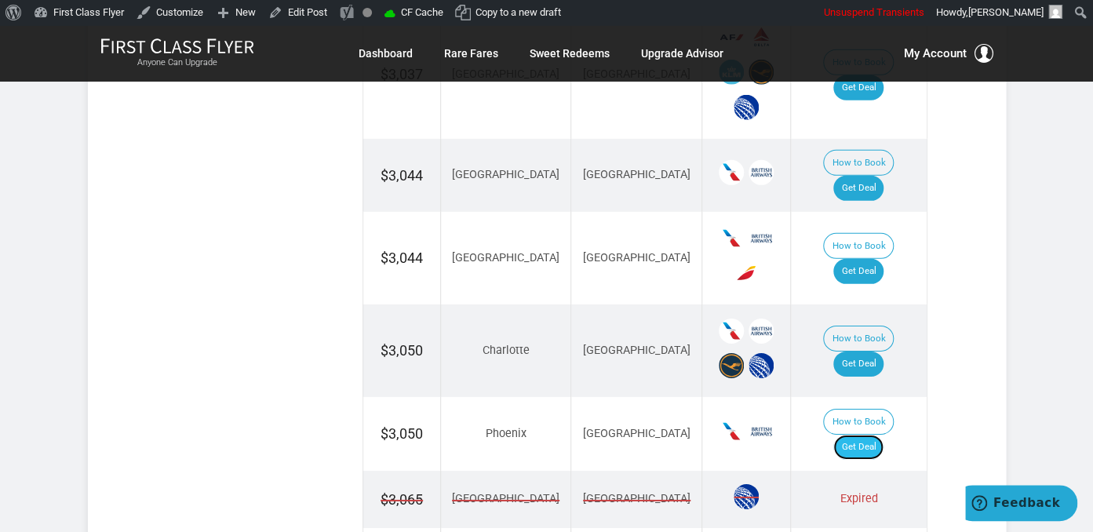
click at [870, 435] on link "Get Deal" at bounding box center [858, 447] width 50 height 25
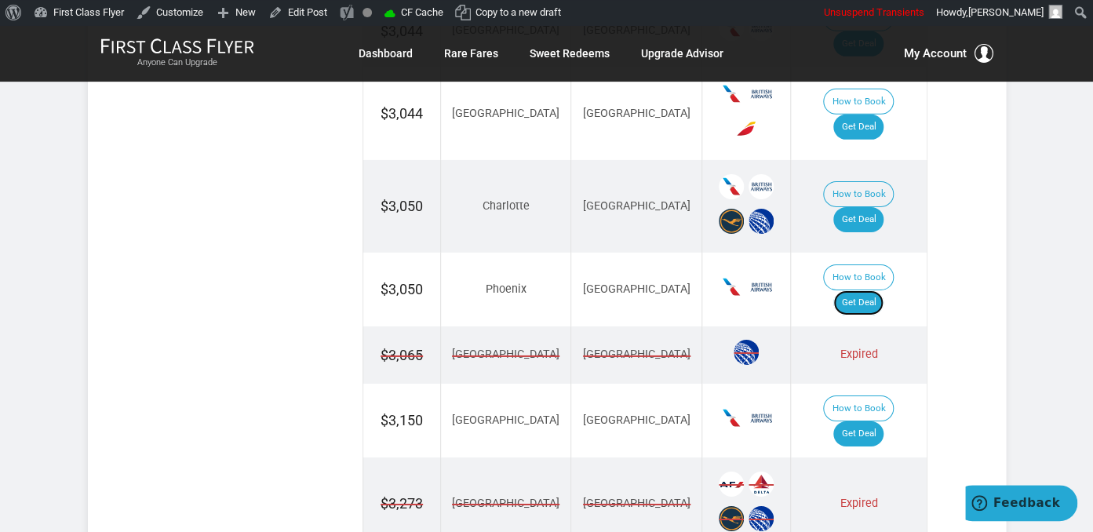
scroll to position [2319, 0]
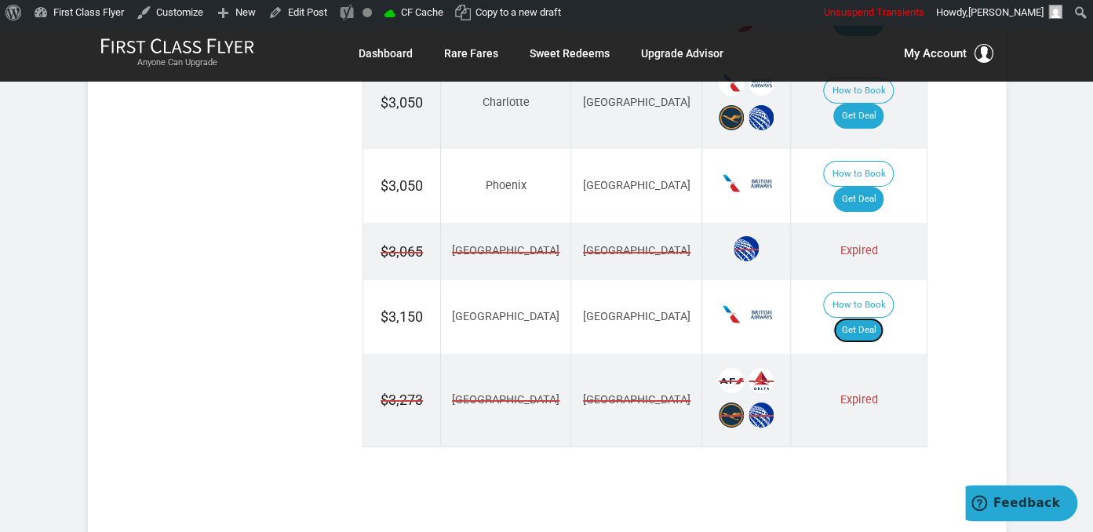
drag, startPoint x: 864, startPoint y: 167, endPoint x: 883, endPoint y: 198, distance: 36.3
click at [864, 318] on link "Get Deal" at bounding box center [858, 330] width 50 height 25
